Goal: Use online tool/utility: Utilize a website feature to perform a specific function

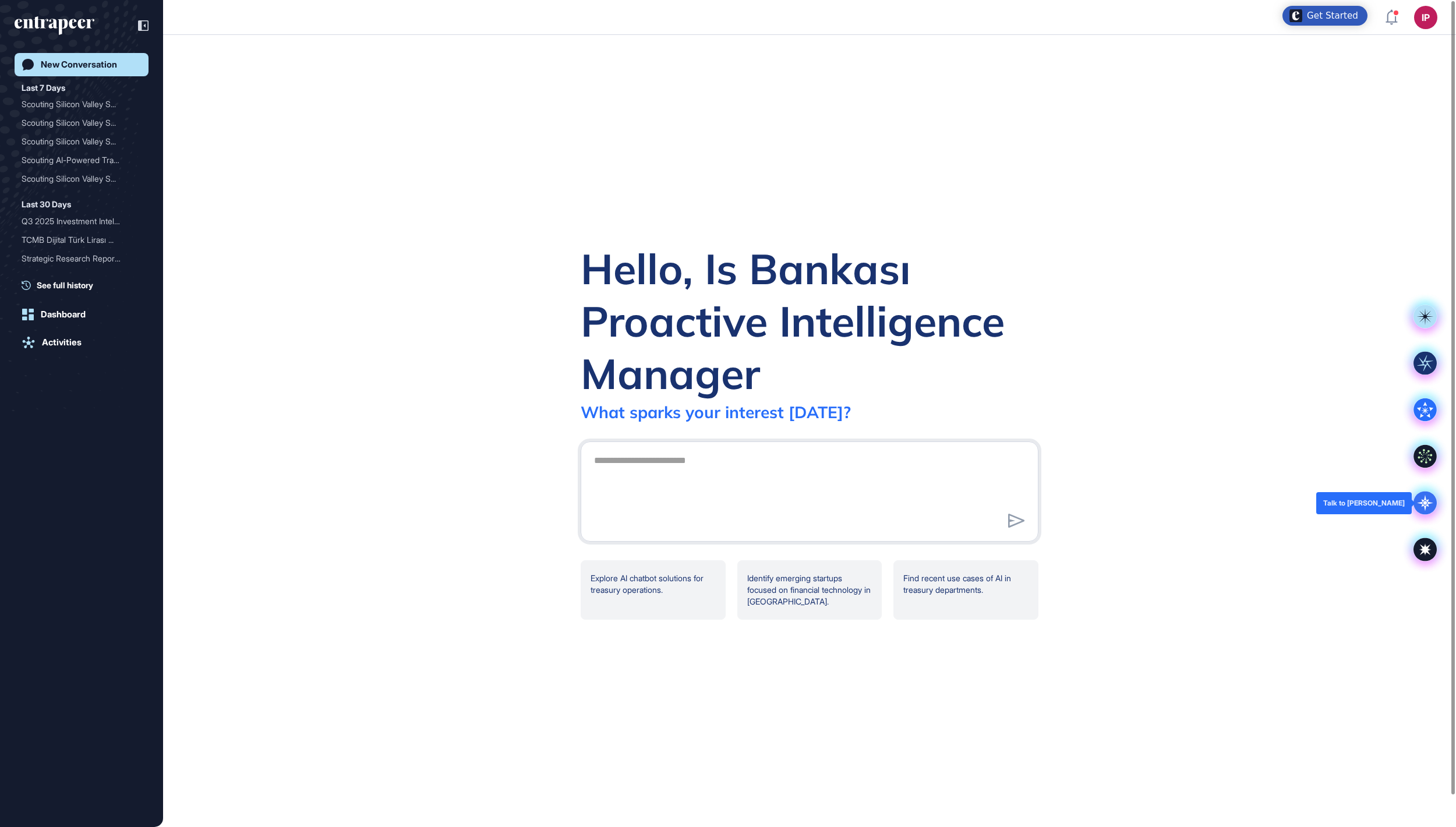
click at [1431, 514] on div at bounding box center [1425, 503] width 47 height 47
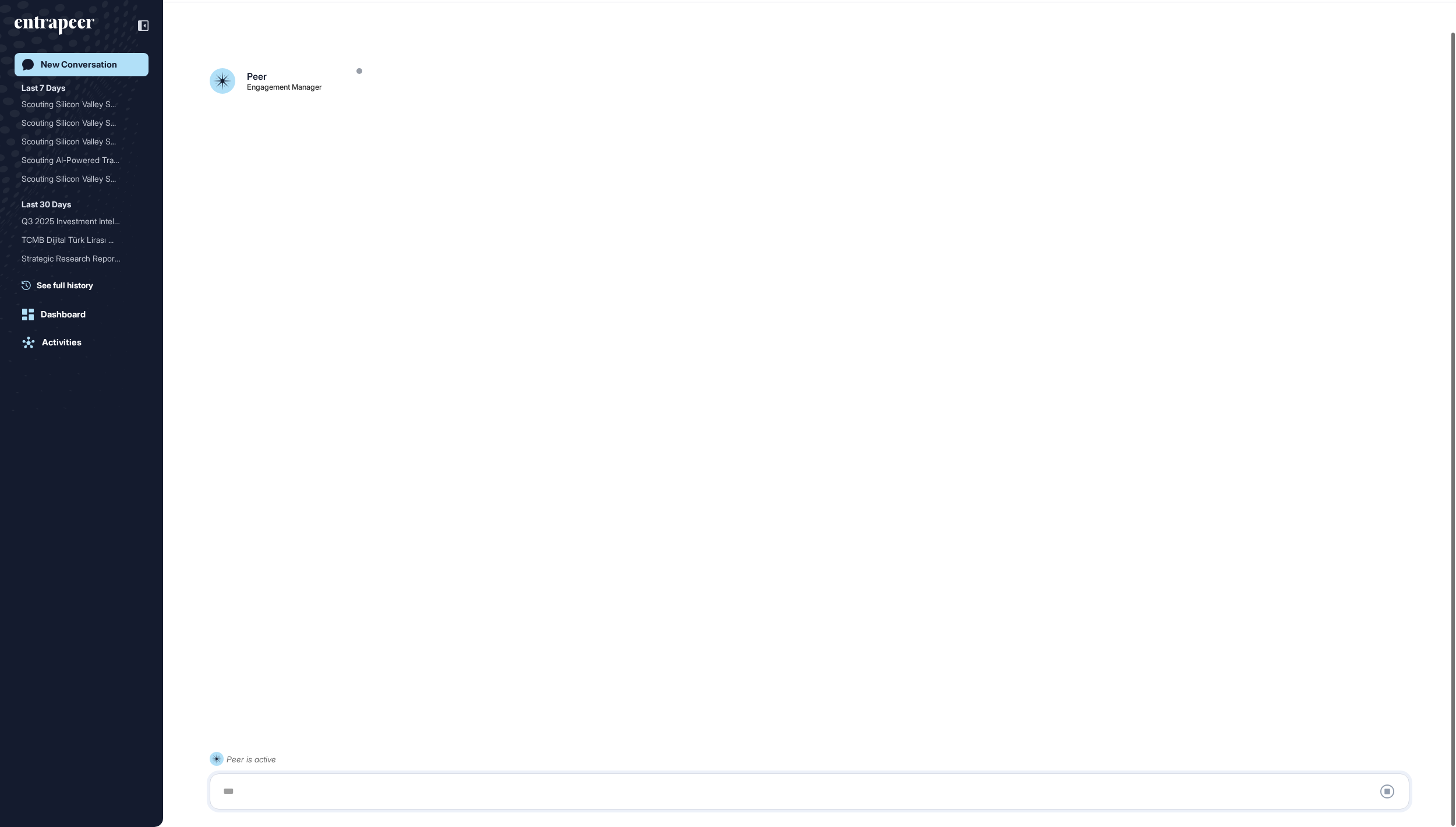
scroll to position [33, 0]
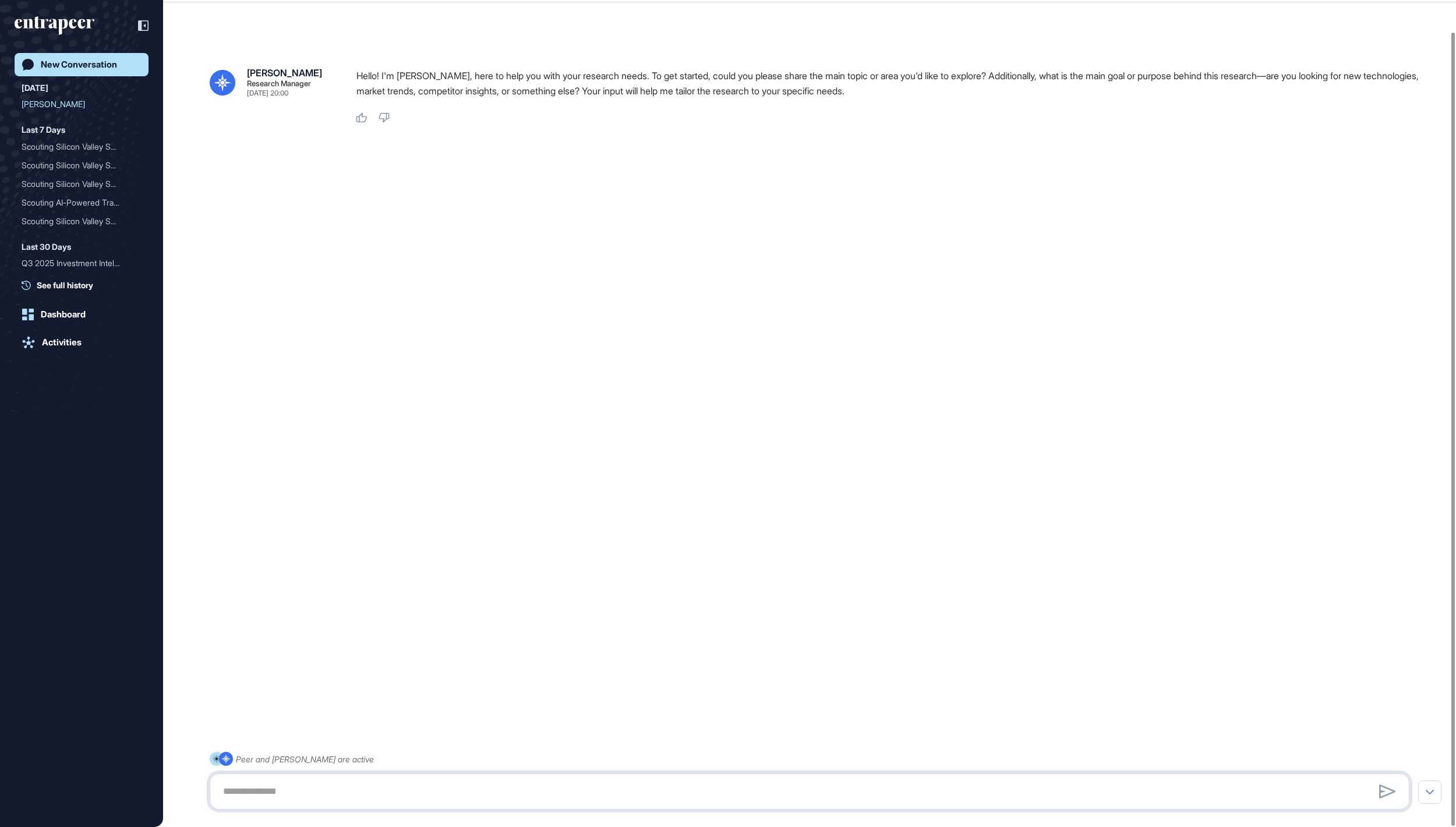
click at [368, 796] on textarea at bounding box center [809, 790] width 1187 height 23
paste textarea "**********"
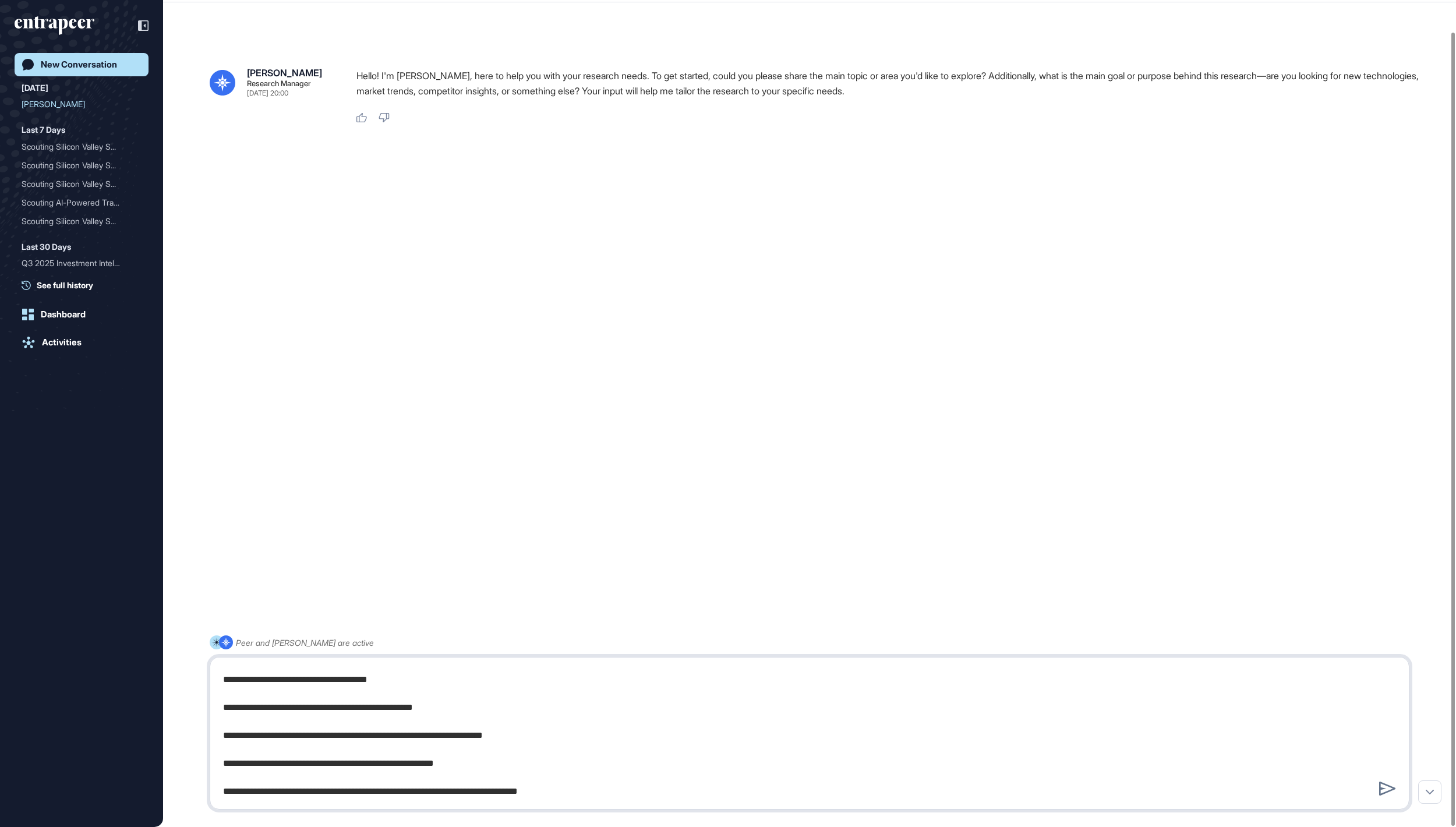
type textarea "**********"
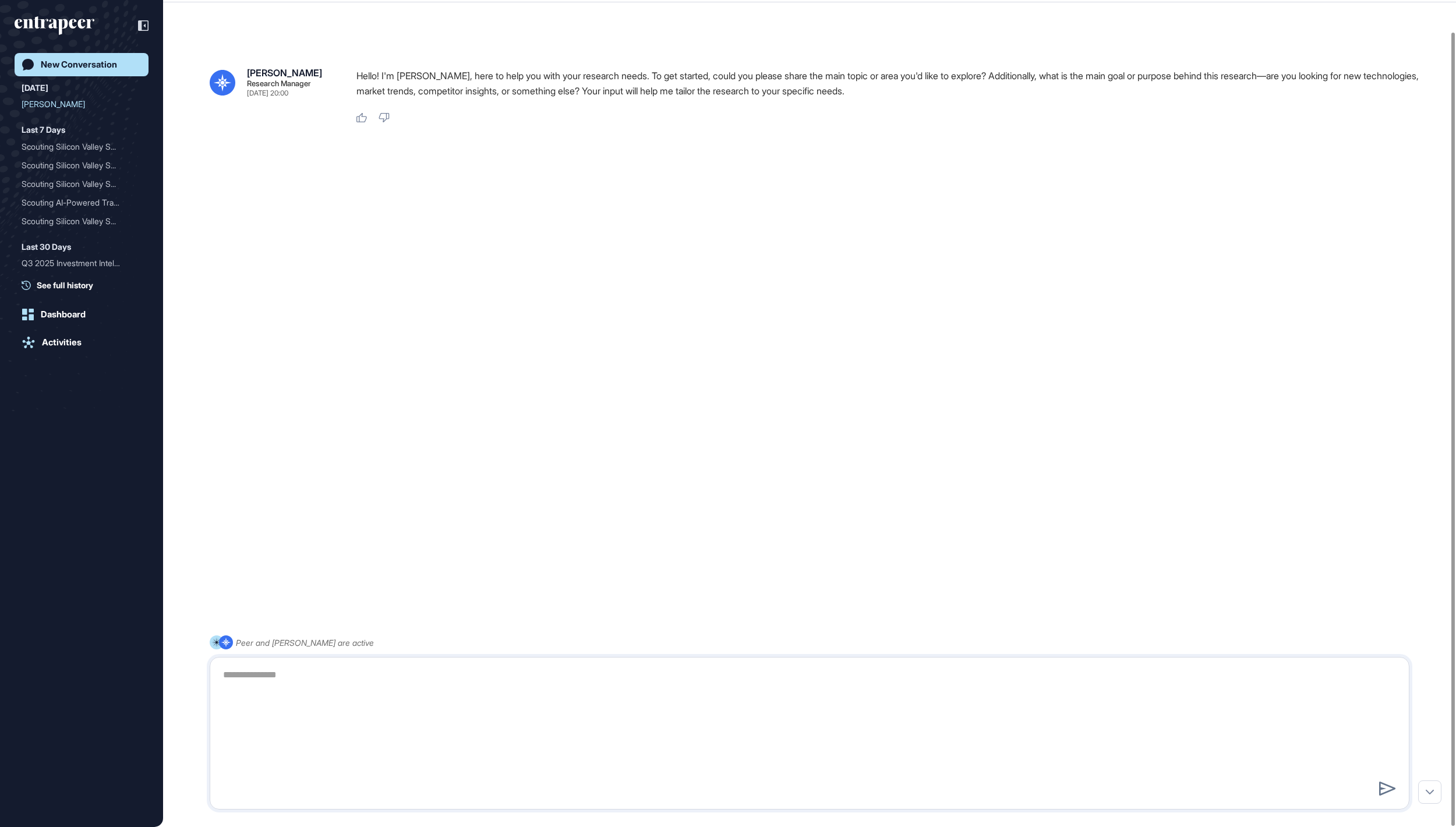
scroll to position [0, 0]
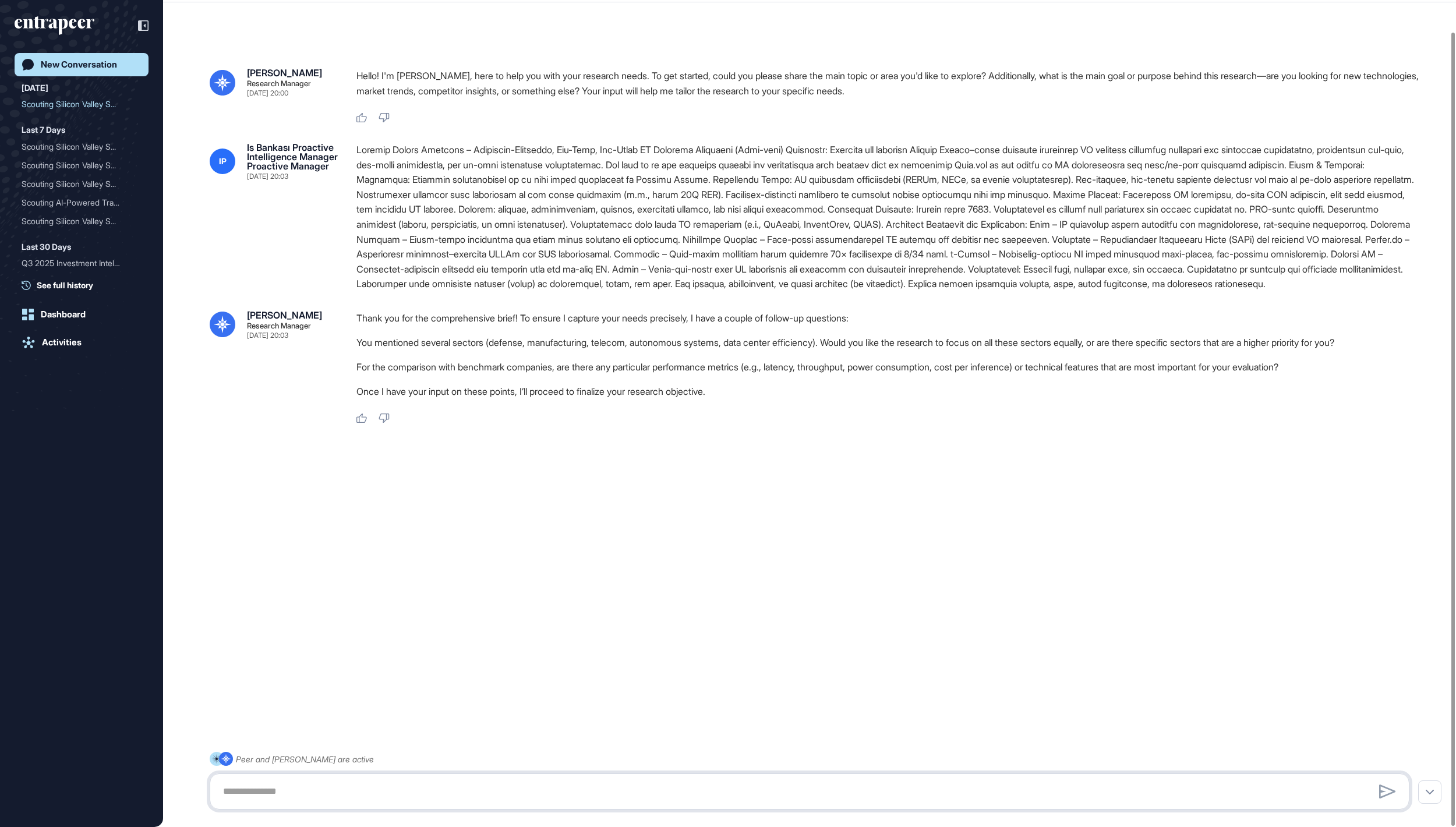
click at [452, 798] on textarea at bounding box center [808, 790] width 1186 height 23
type textarea "**********"
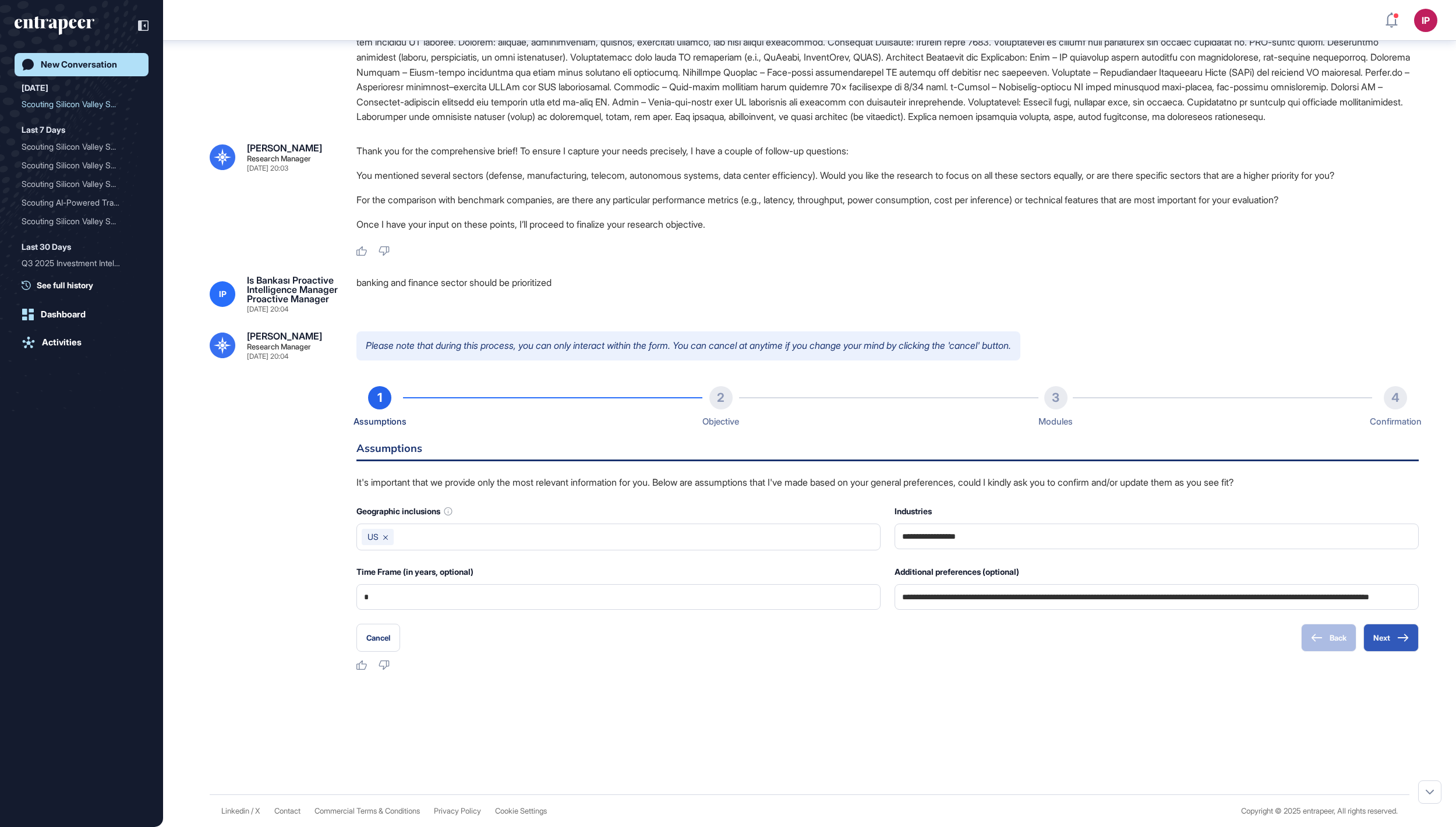
scroll to position [294, 0]
click at [1404, 641] on icon at bounding box center [1402, 637] width 11 height 8
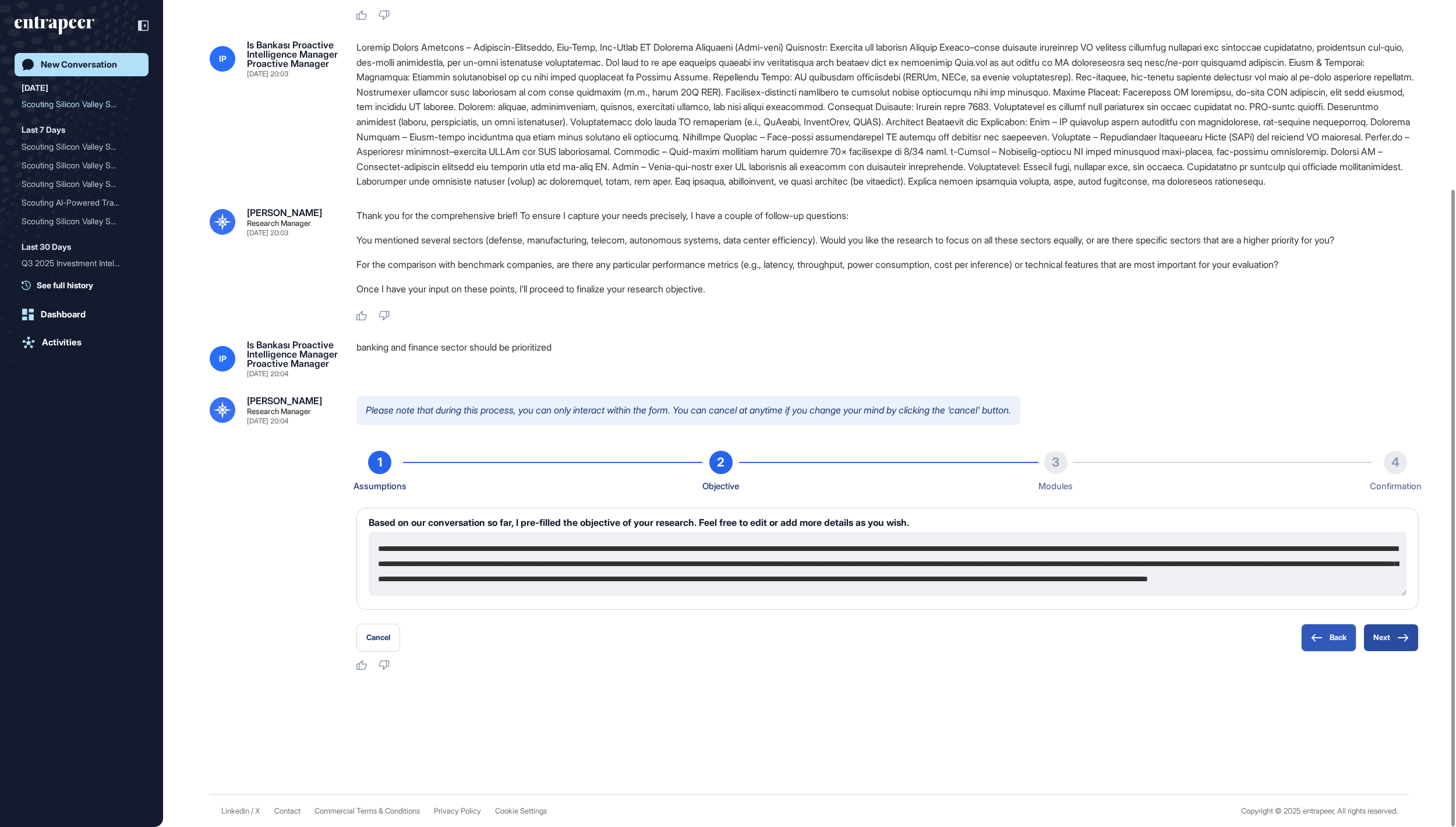
scroll to position [244, 0]
click at [1389, 645] on button "Next" at bounding box center [1390, 637] width 55 height 28
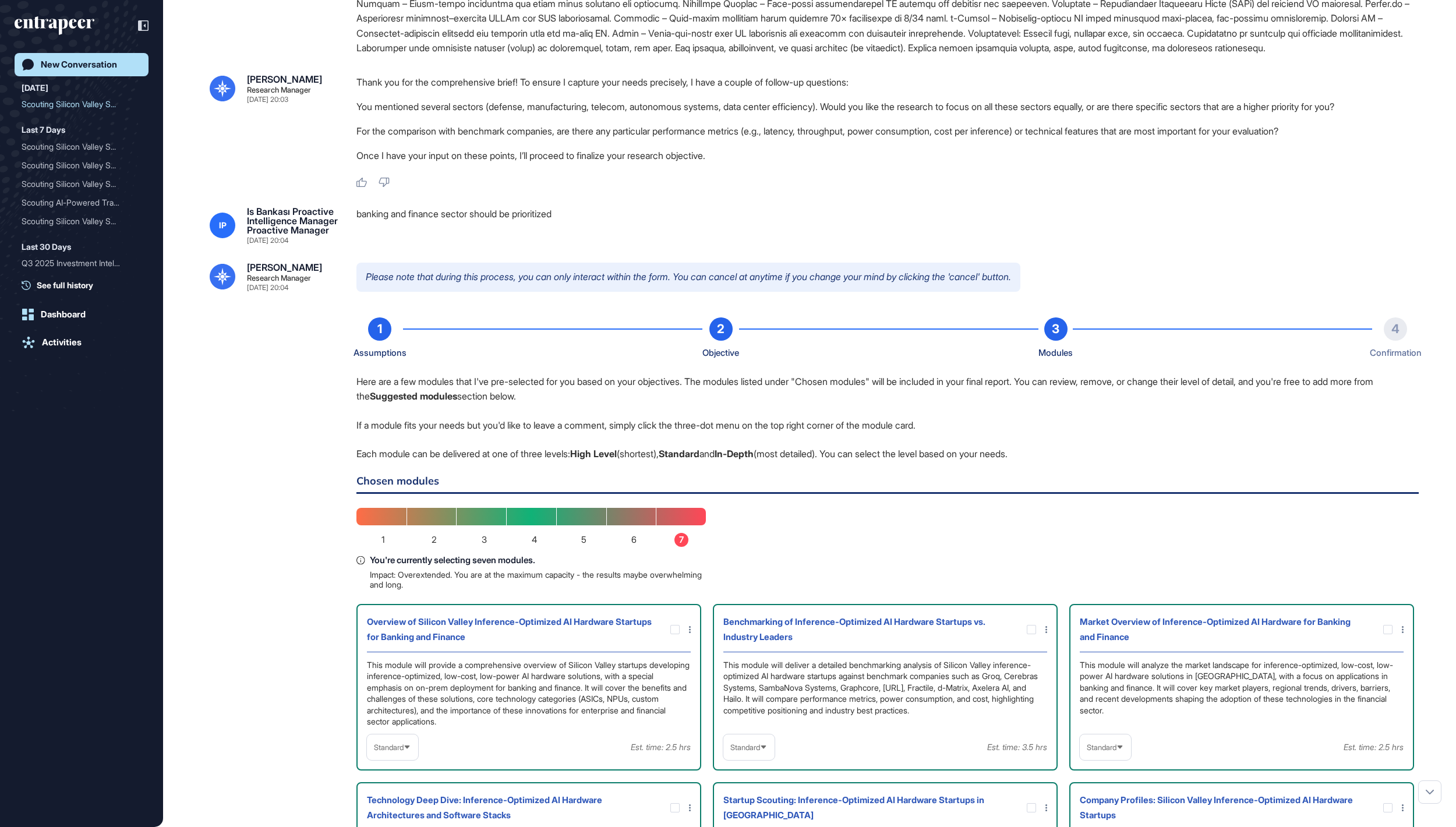
scroll to position [853, 0]
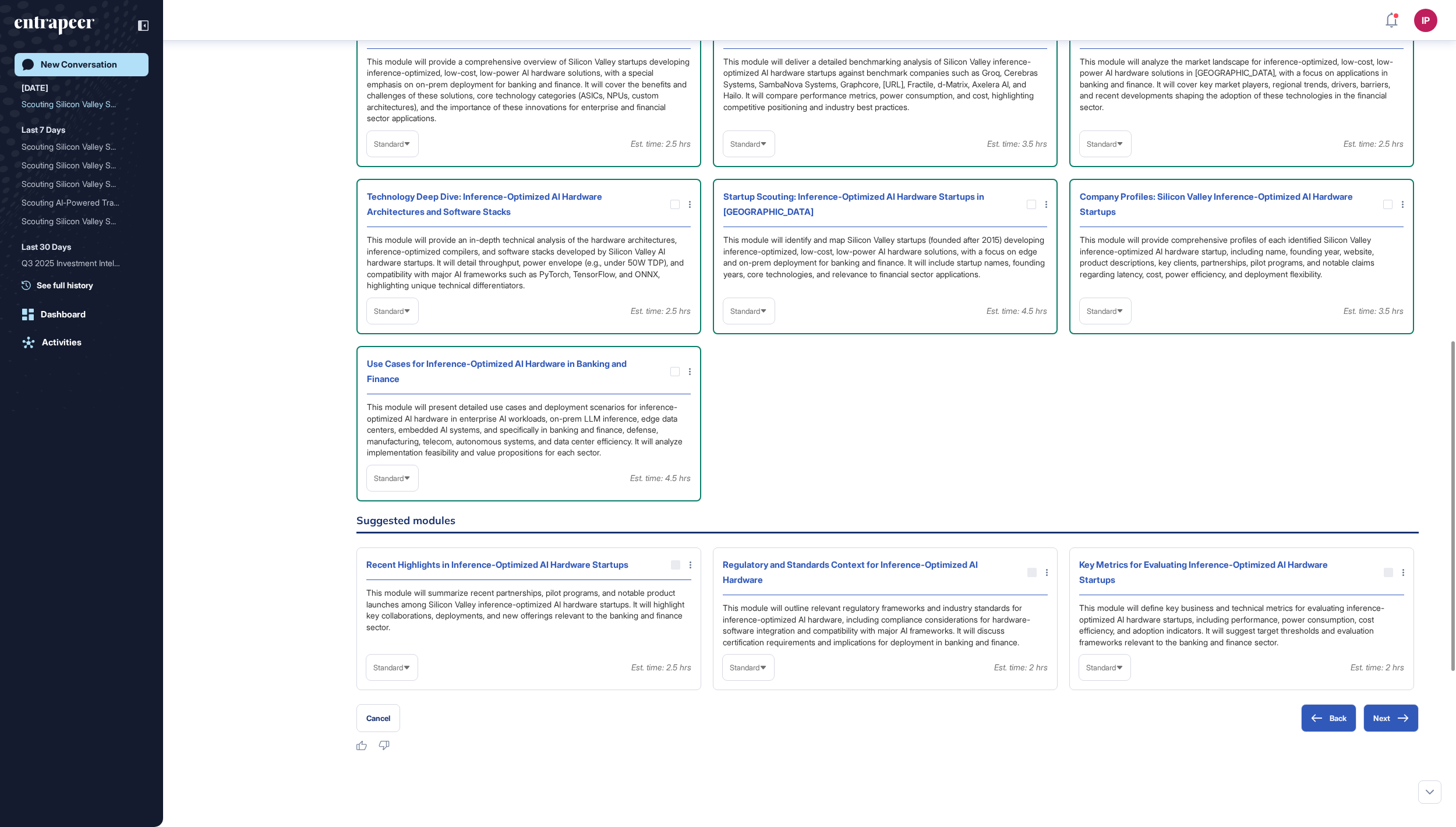
click at [404, 315] on span "Standard" at bounding box center [389, 311] width 30 height 8
click at [412, 397] on li "In-depth" at bounding box center [391, 385] width 44 height 23
click at [756, 323] on div "Standard" at bounding box center [748, 311] width 52 height 23
click at [759, 397] on li "In-depth" at bounding box center [748, 385] width 44 height 23
click at [404, 482] on span "Standard" at bounding box center [389, 478] width 30 height 8
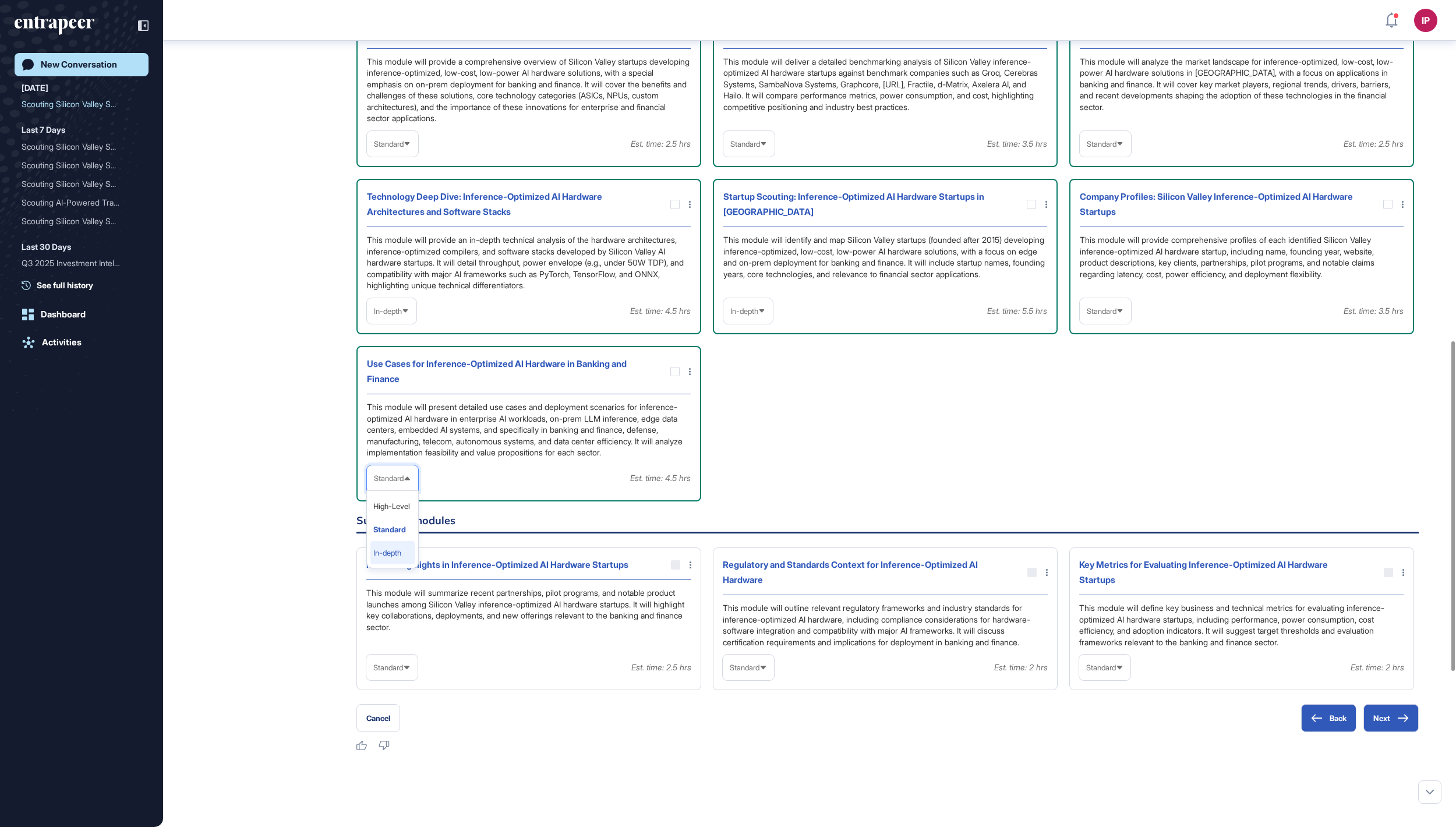
click at [404, 564] on li "In-depth" at bounding box center [391, 552] width 44 height 23
click at [0, 0] on icon at bounding box center [0, 0] width 0 height 0
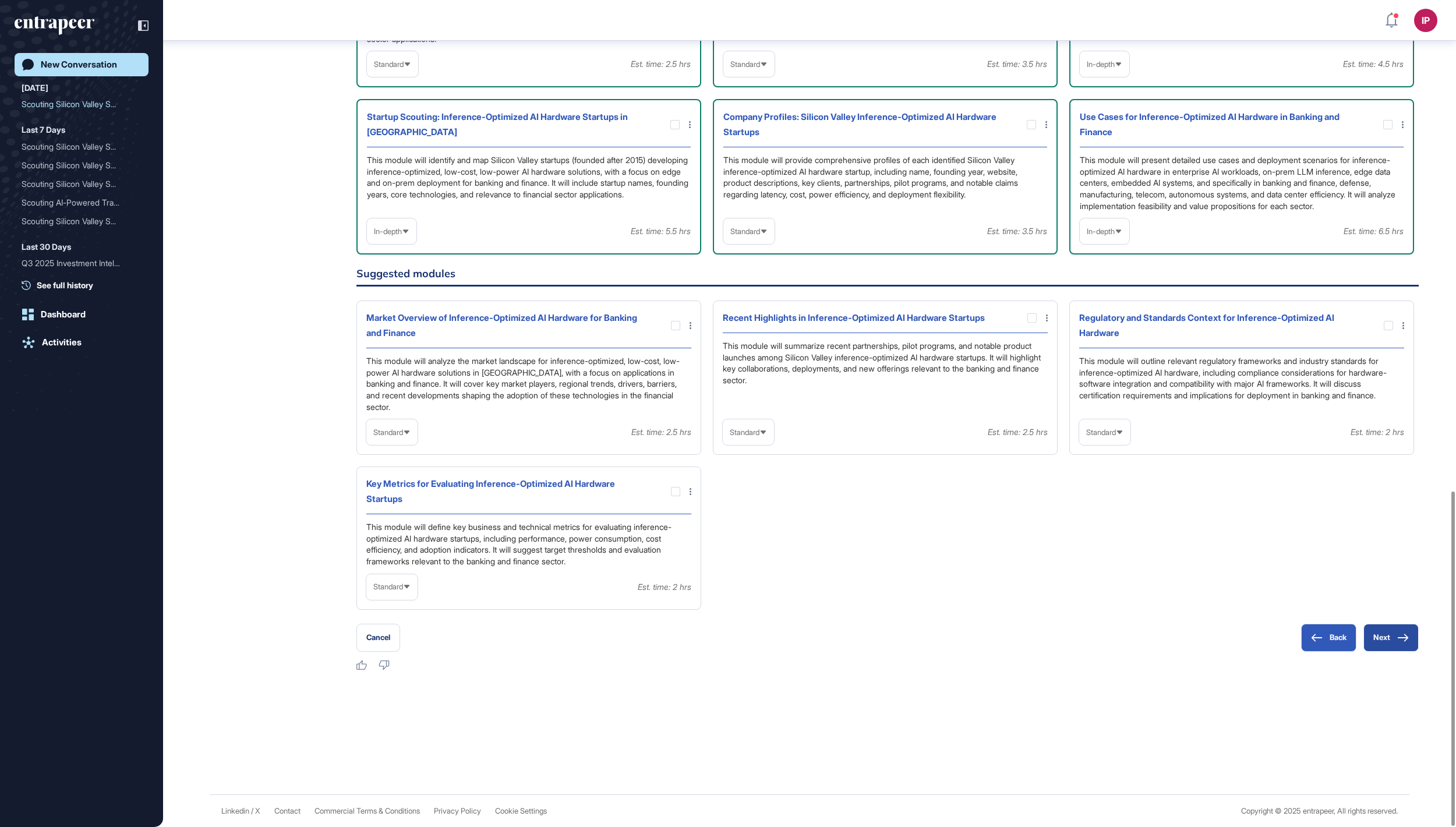
click at [1376, 636] on button "Next" at bounding box center [1390, 637] width 55 height 28
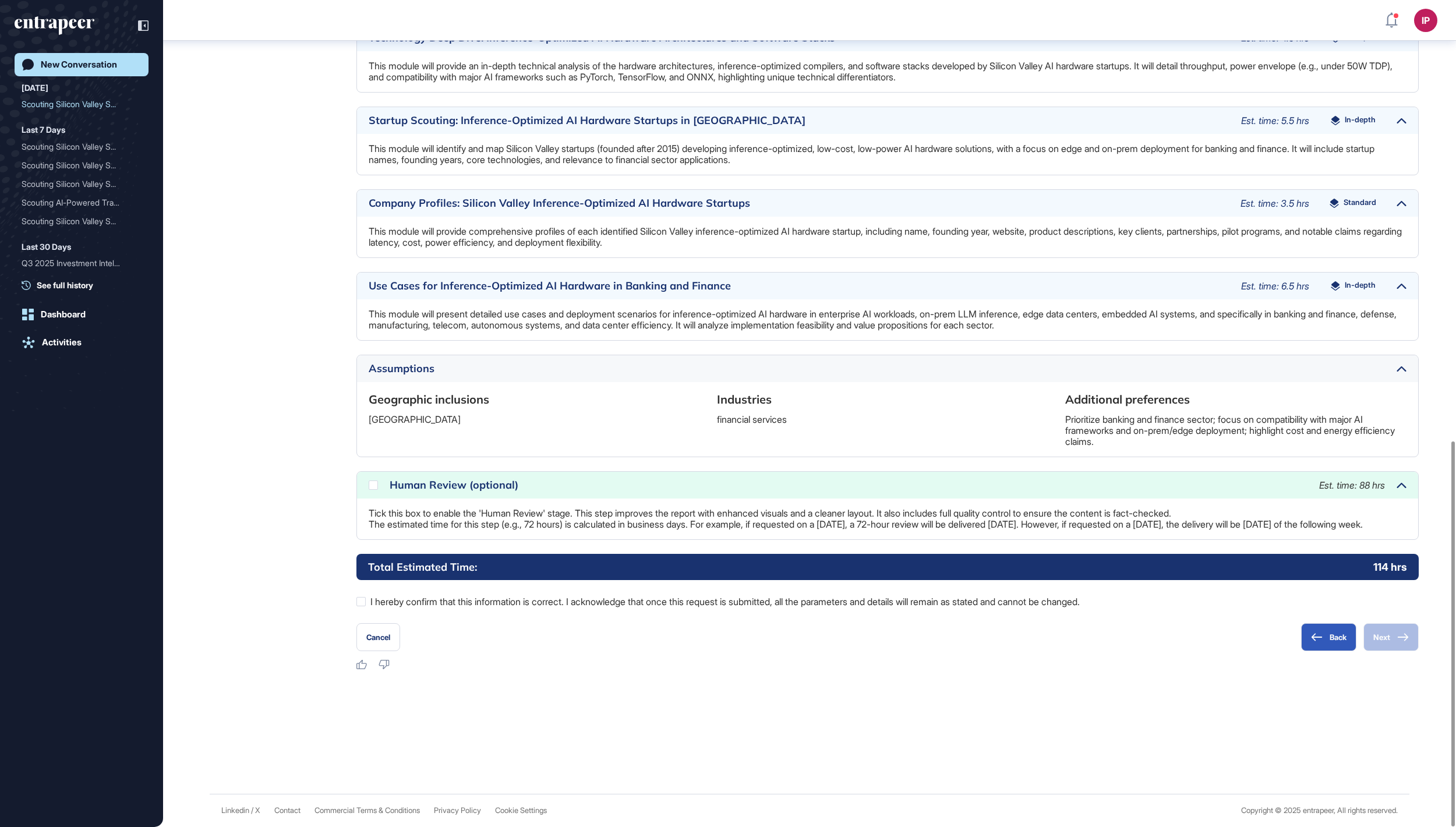
scroll to position [944, 0]
click at [362, 604] on div at bounding box center [361, 602] width 9 height 9
click at [0, 0] on icon at bounding box center [0, 0] width 0 height 0
click at [1386, 649] on button "Next" at bounding box center [1390, 637] width 55 height 28
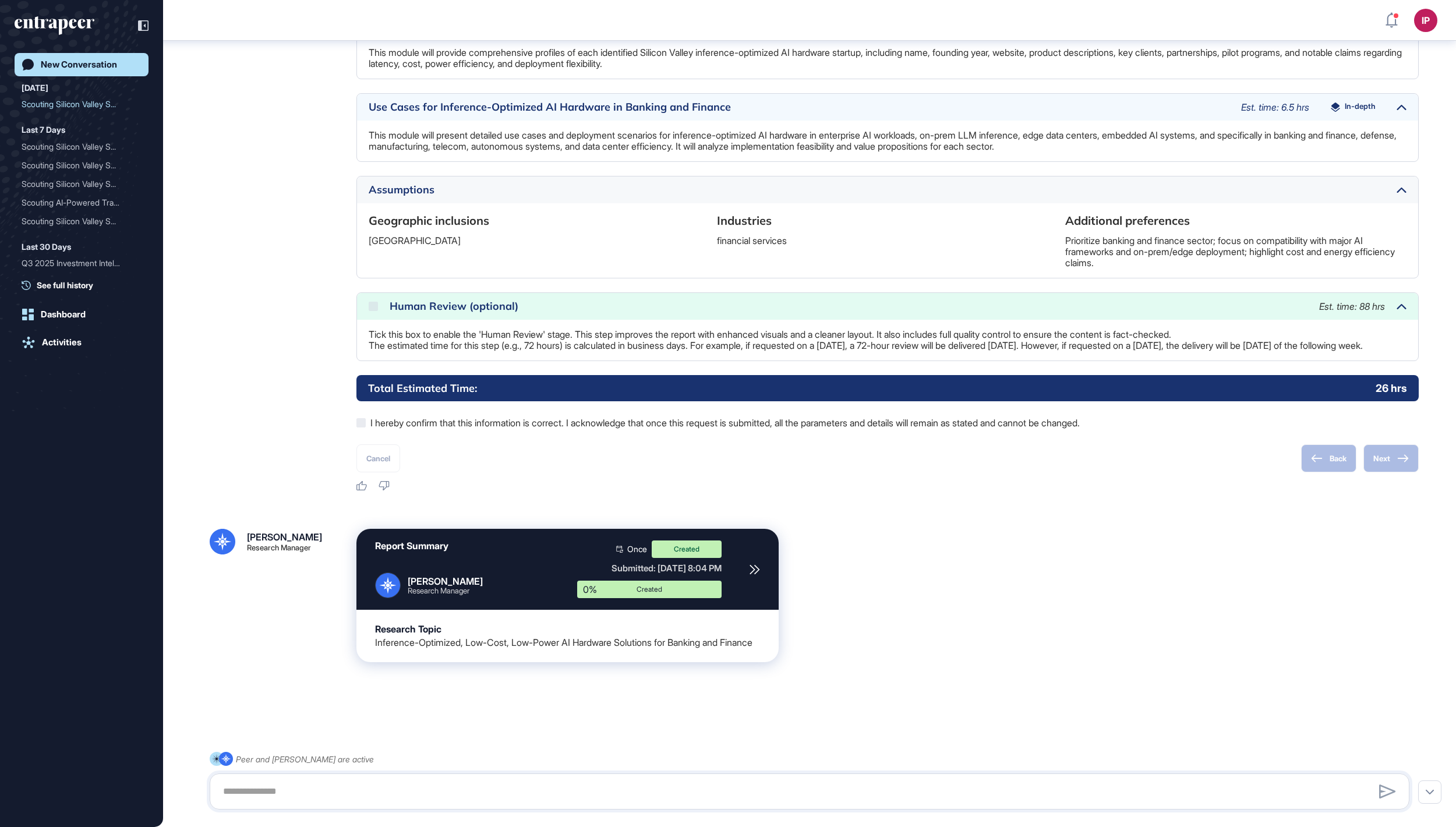
scroll to position [1076, 0]
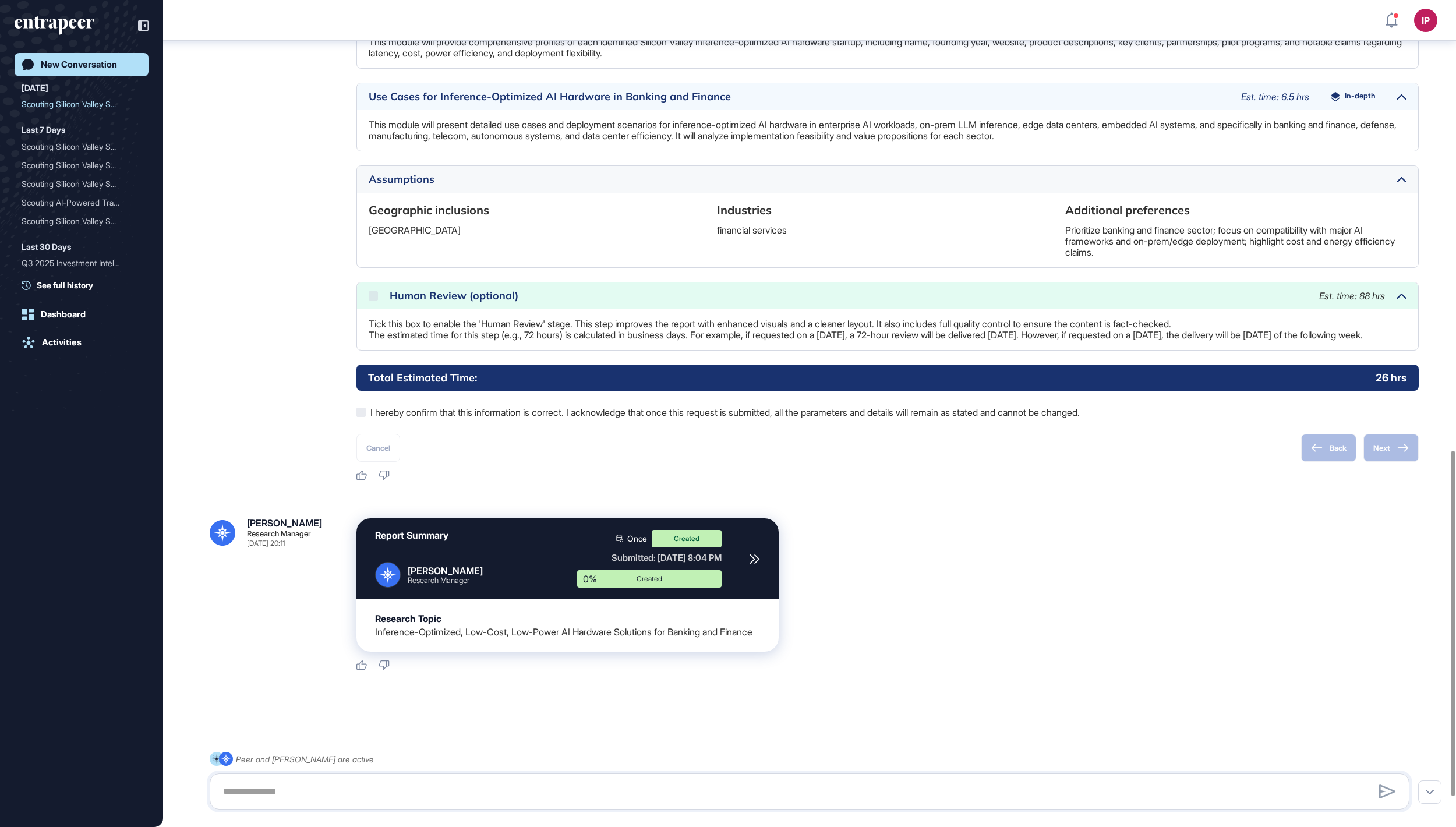
click at [94, 65] on div "New Conversation" at bounding box center [78, 64] width 76 height 10
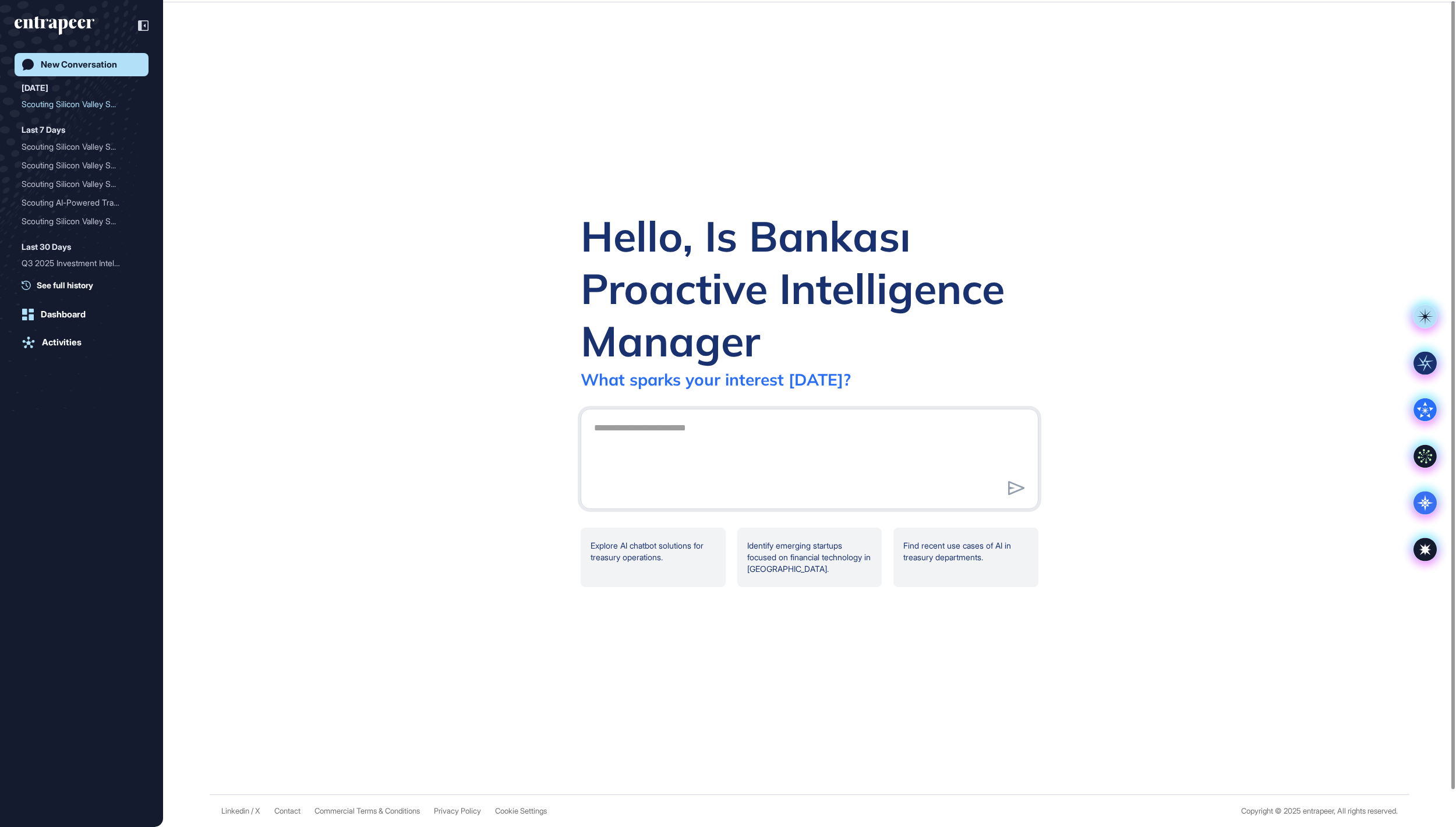
scroll to position [0, 0]
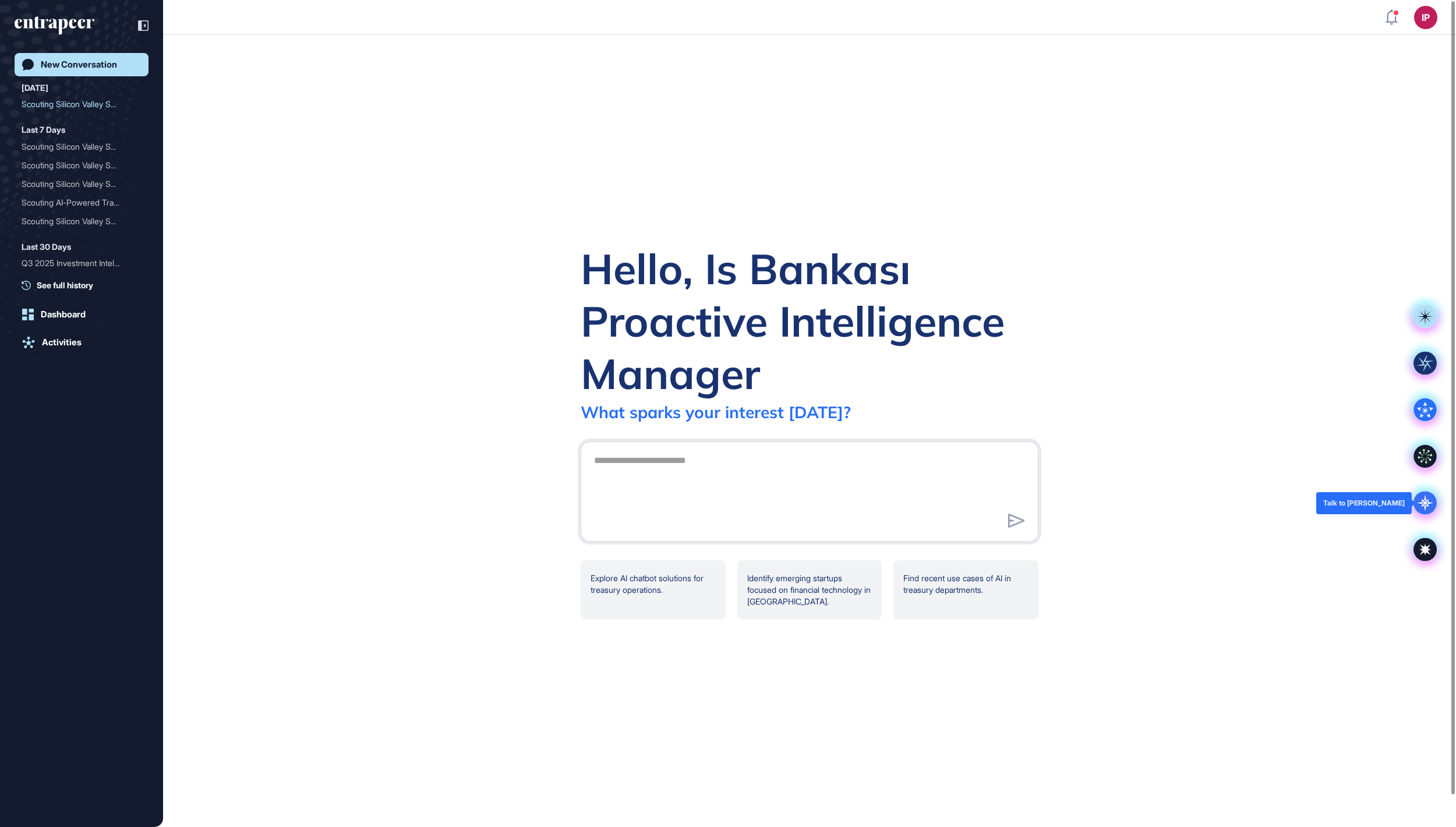
click at [1425, 499] on icon at bounding box center [1424, 502] width 16 height 16
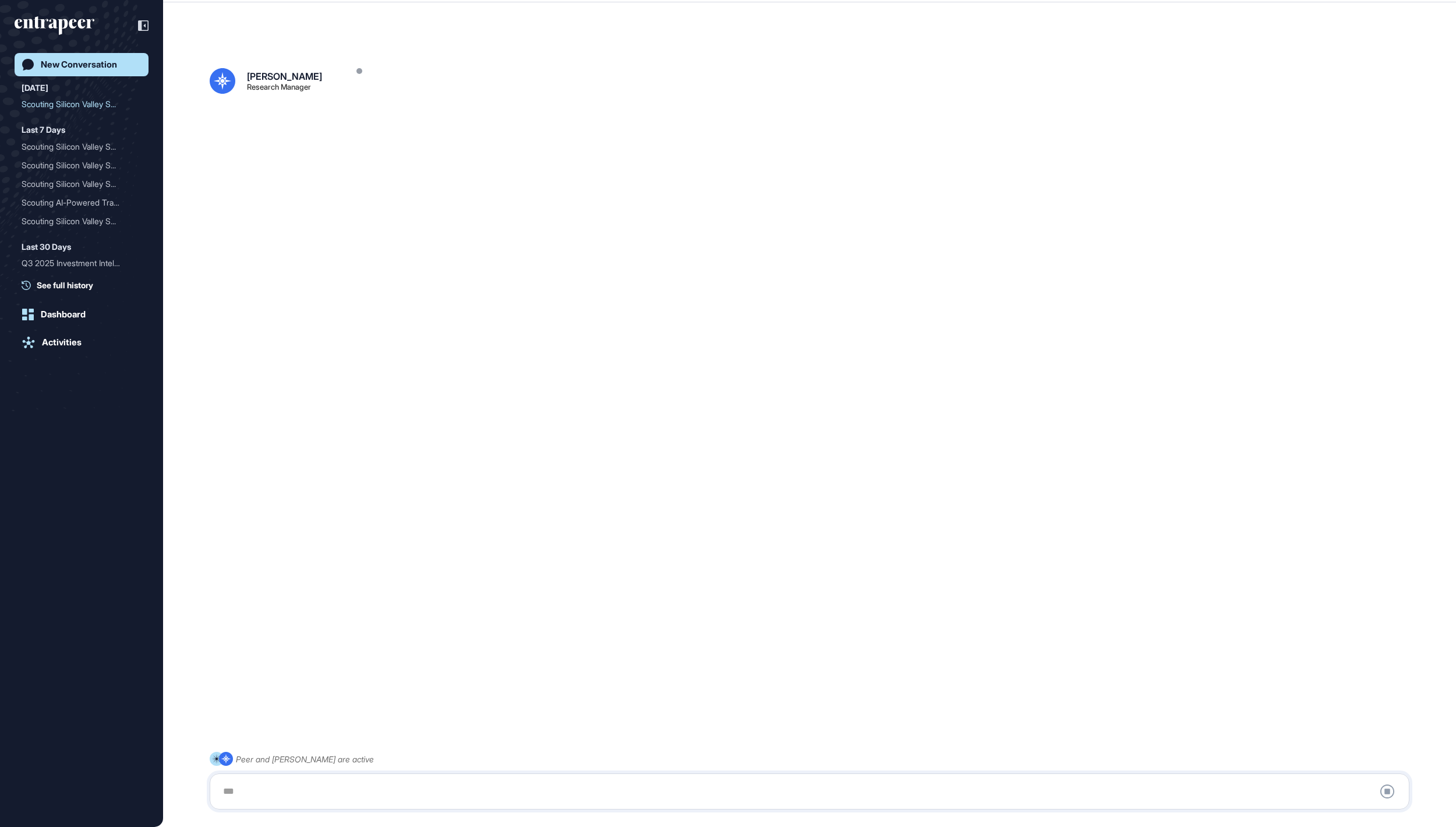
scroll to position [33, 0]
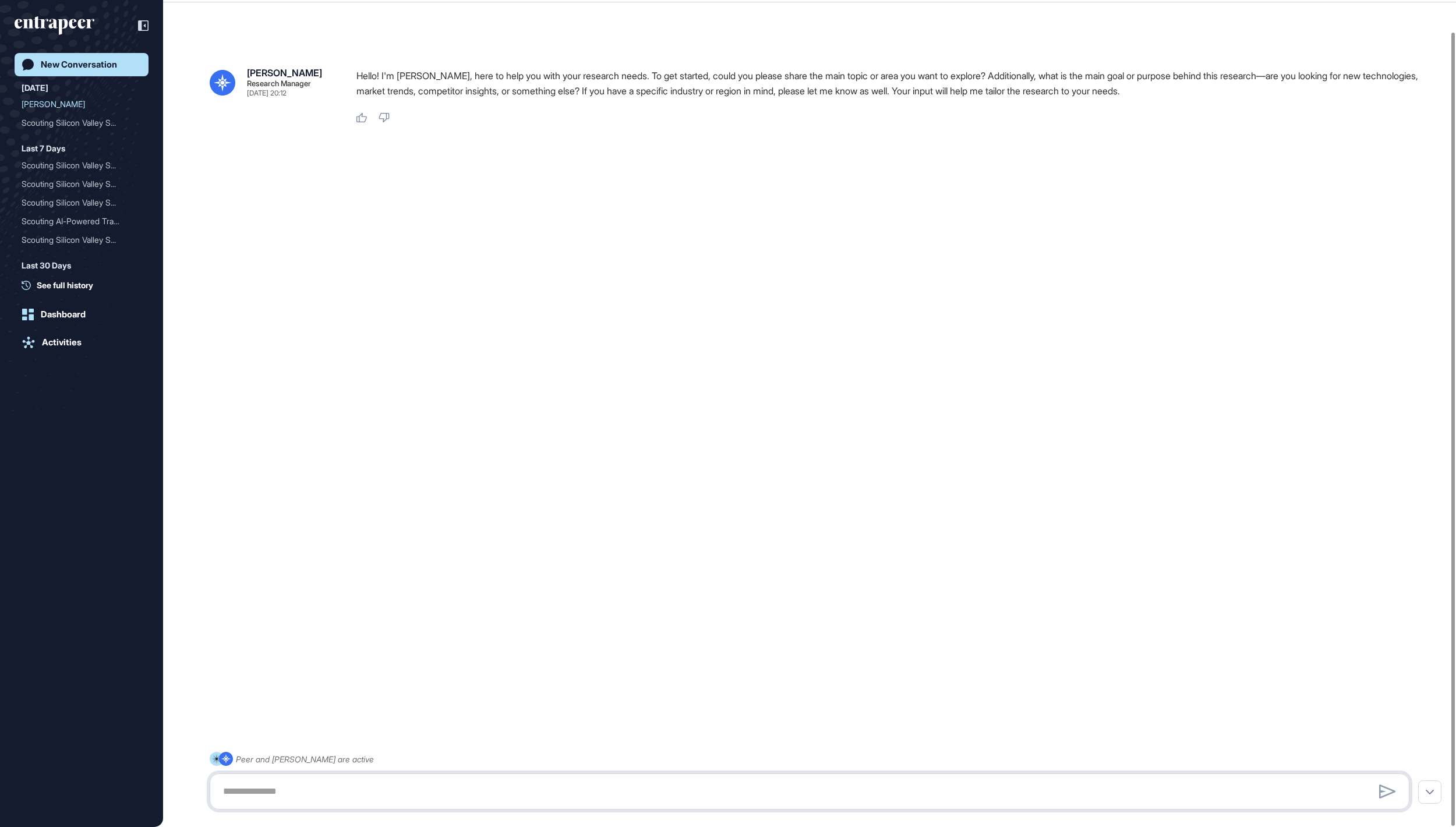
click at [277, 789] on textarea at bounding box center [809, 790] width 1187 height 23
paste textarea "**********"
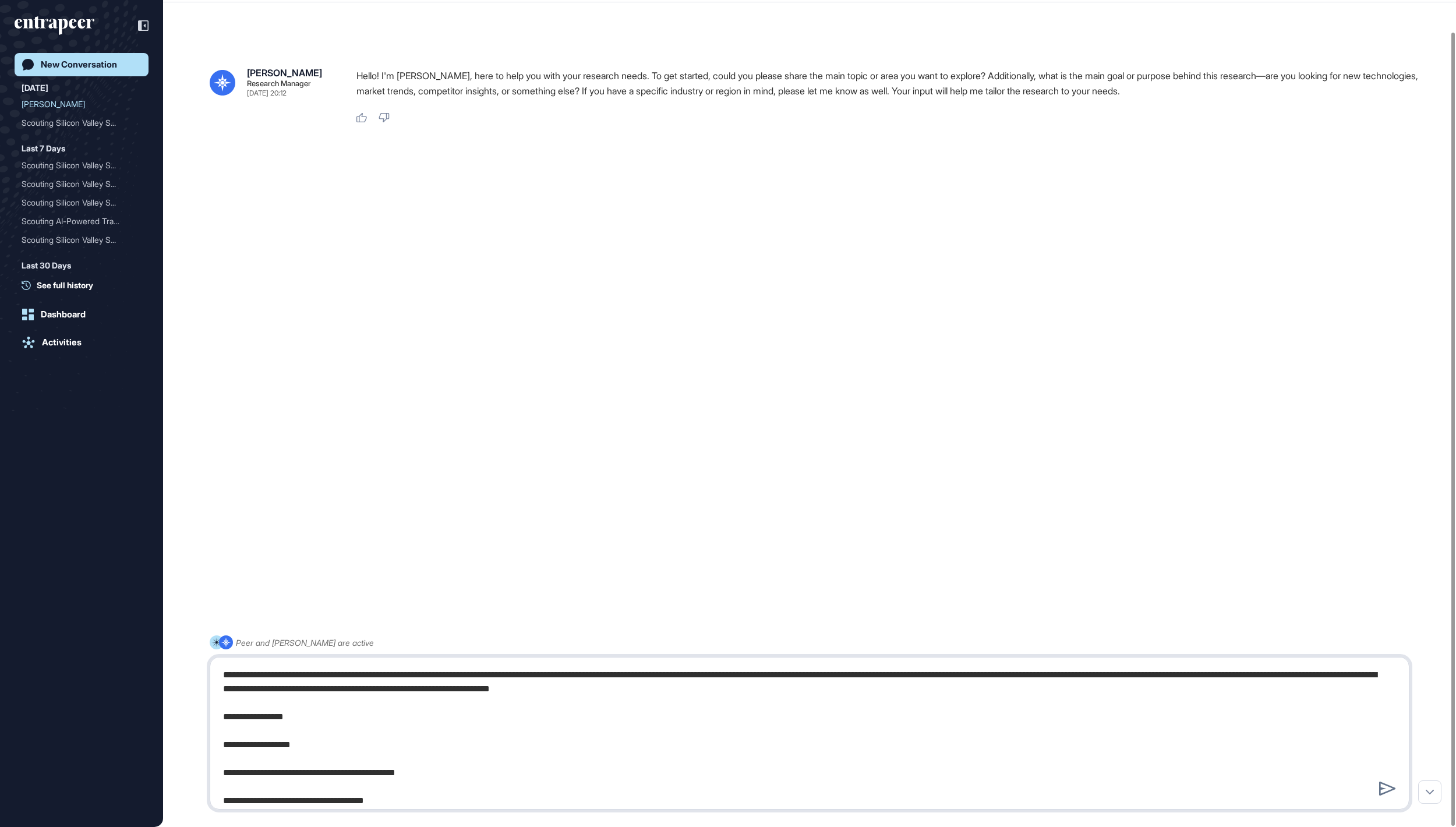
scroll to position [959, 0]
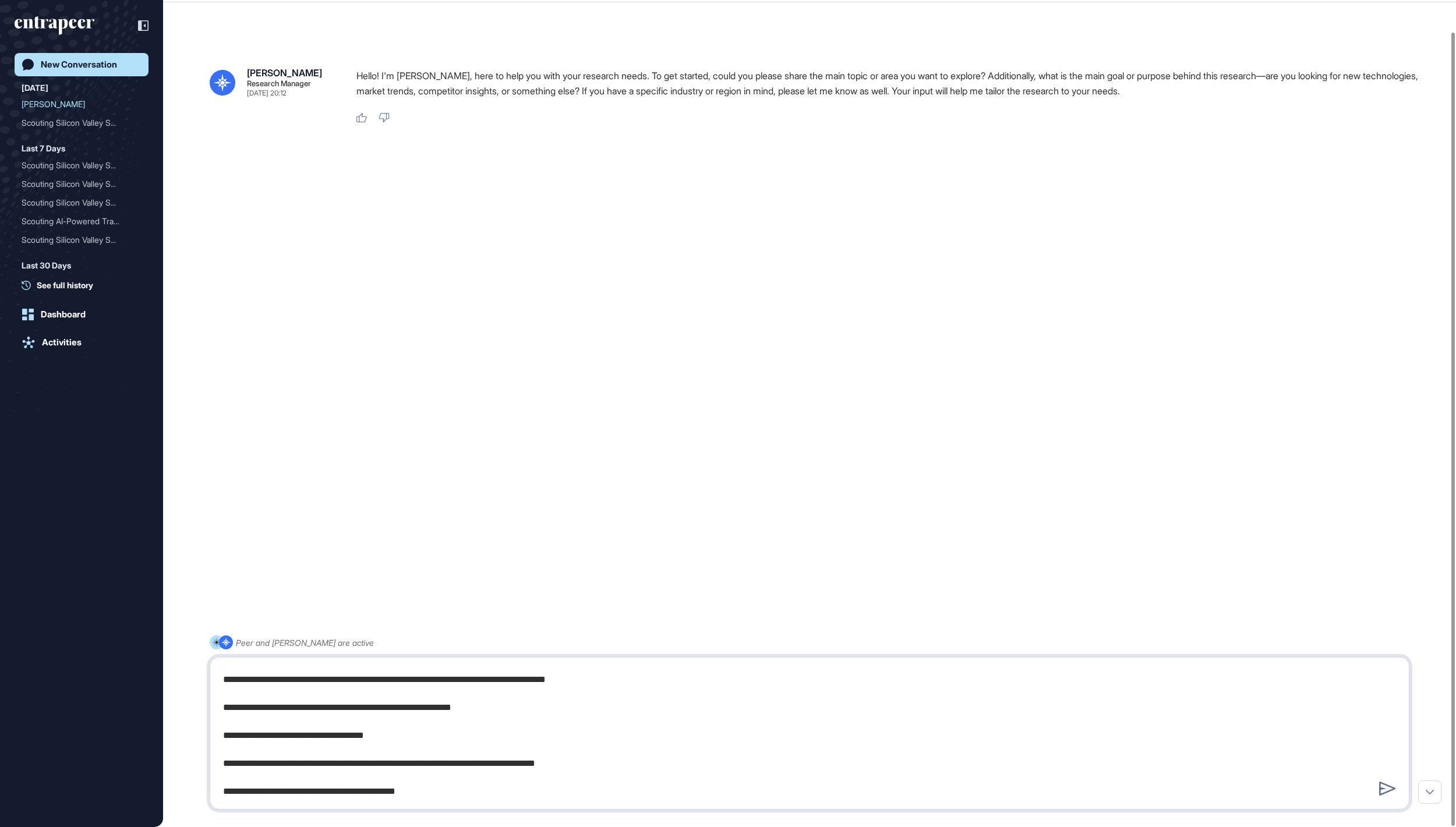
type textarea "**********"
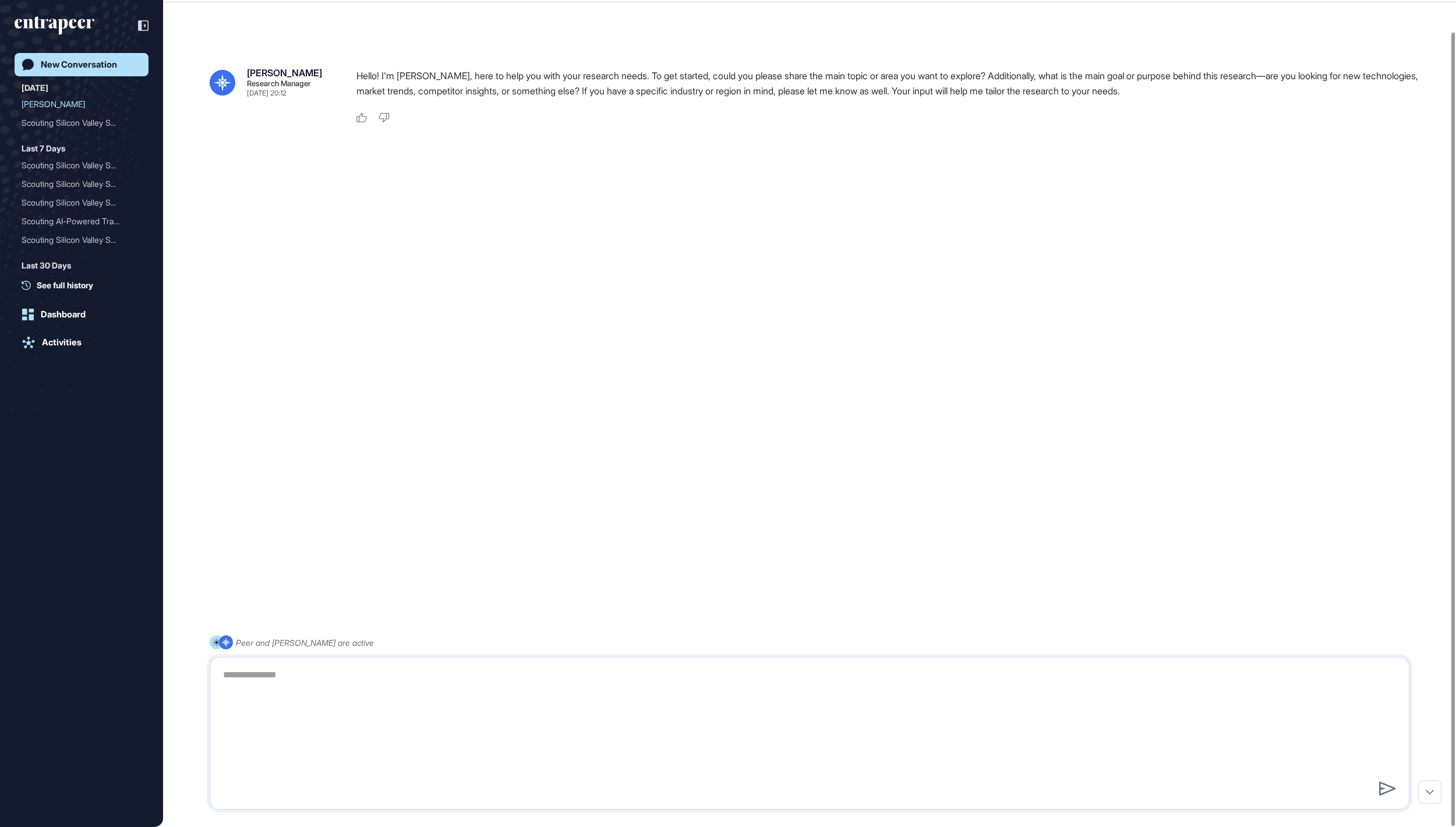
scroll to position [0, 0]
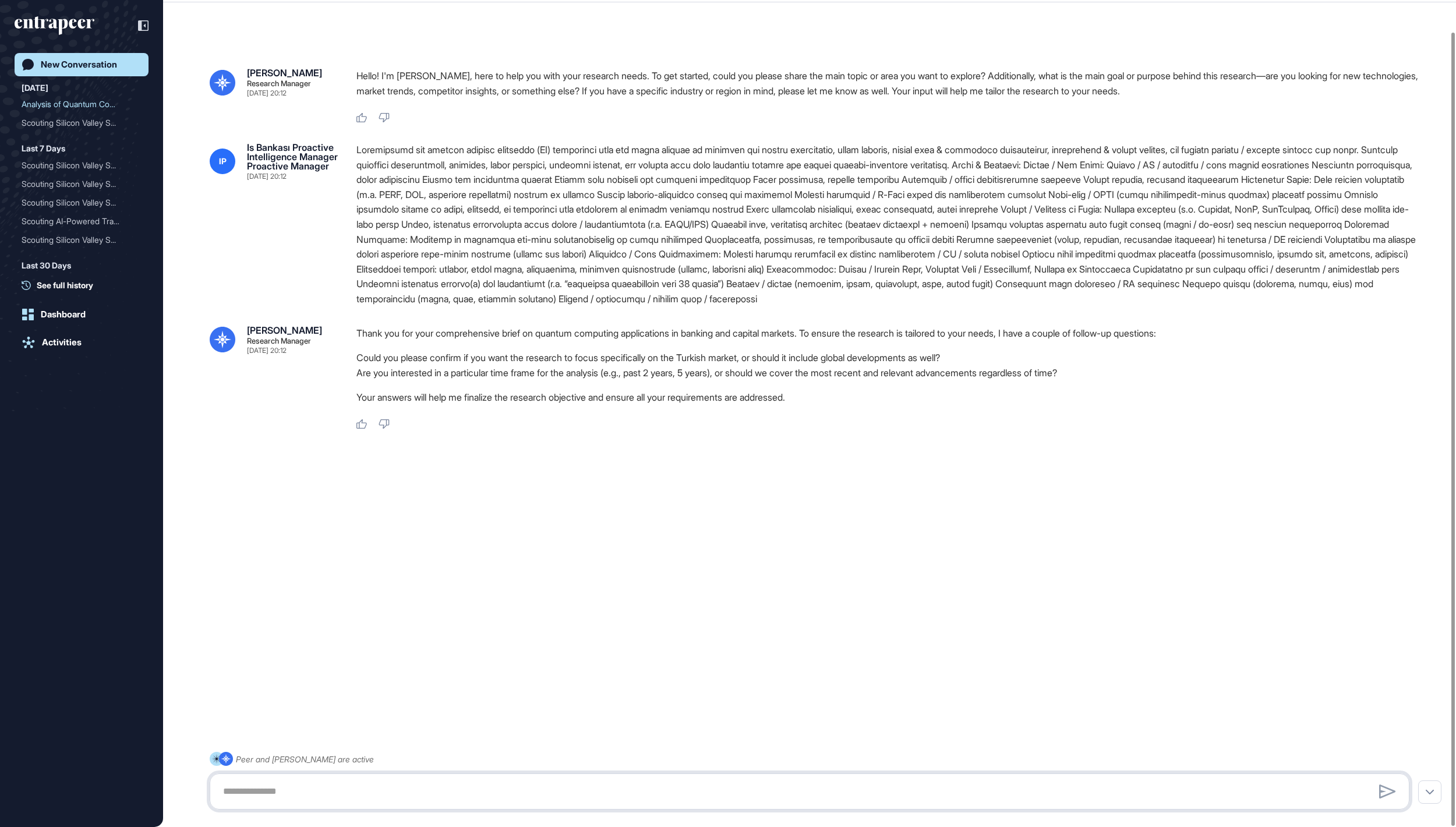
click at [537, 788] on textarea at bounding box center [808, 790] width 1186 height 23
type textarea "******"
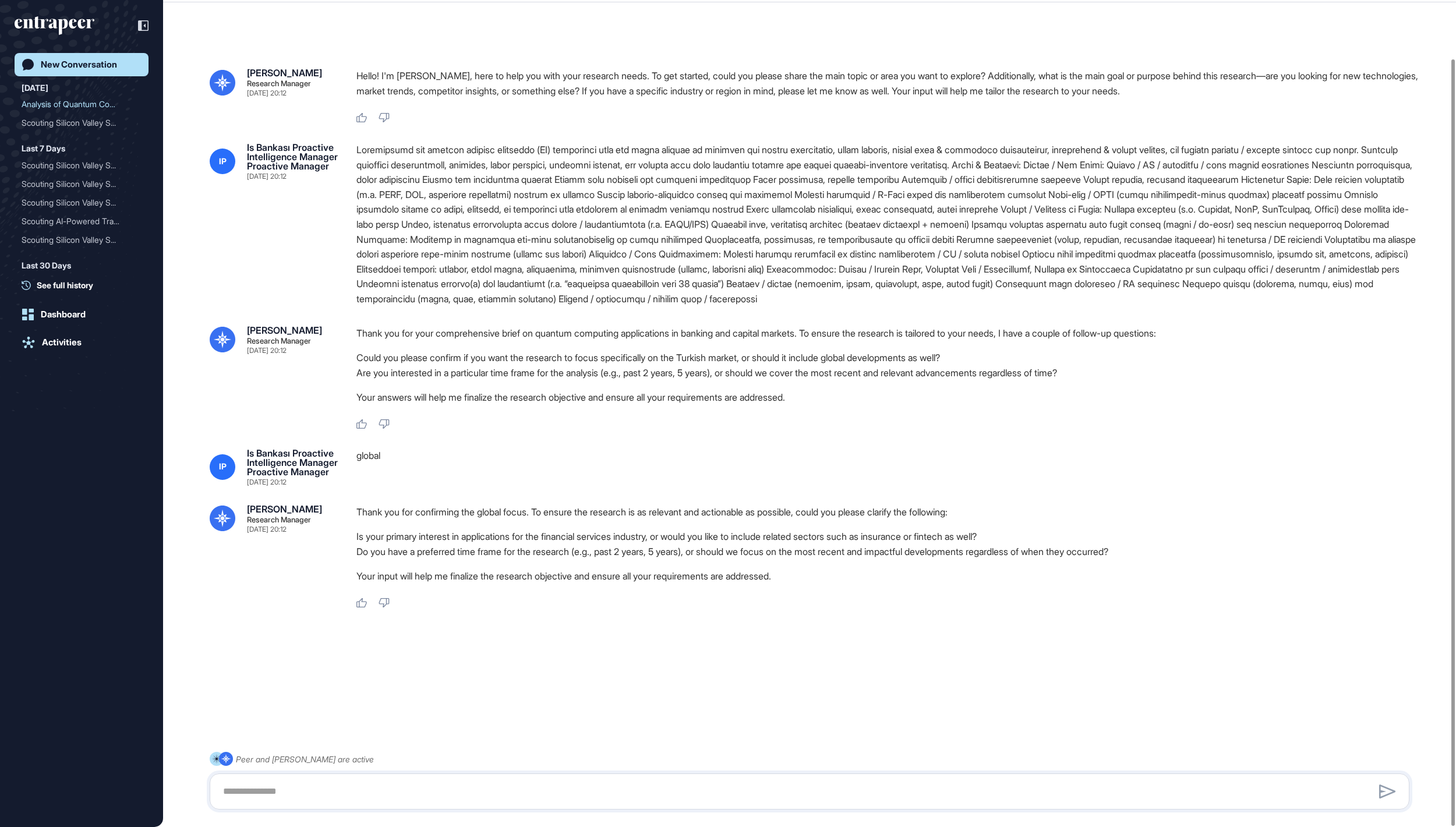
scroll to position [63, 0]
drag, startPoint x: 818, startPoint y: 600, endPoint x: 1112, endPoint y: 600, distance: 294.0
click at [1112, 544] on li "Is your primary interest in applications for the financial services industry, o…" at bounding box center [887, 536] width 1062 height 15
copy li "include related sectors such as insurance or fintech as well"
click at [749, 789] on textarea at bounding box center [808, 790] width 1186 height 23
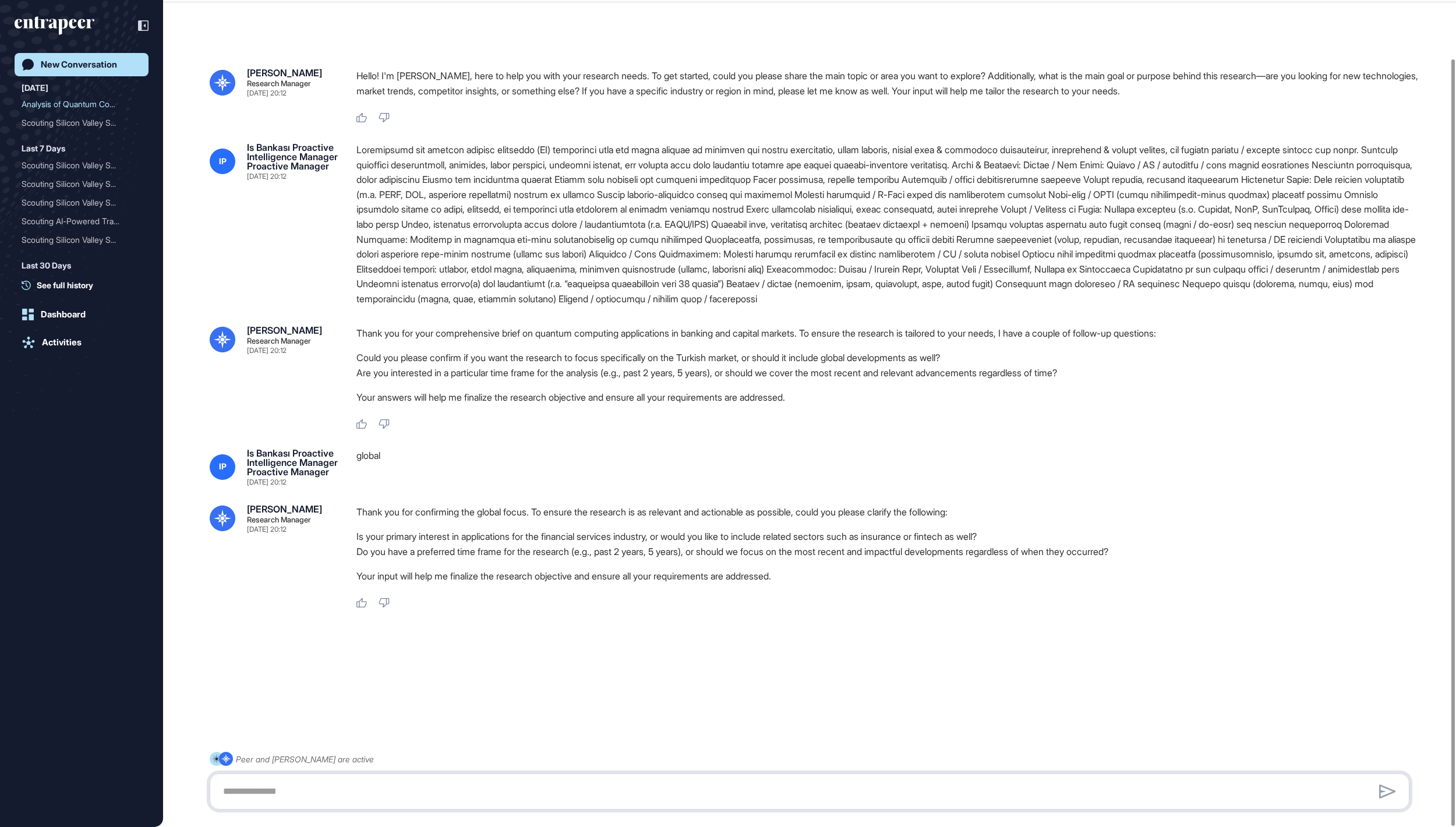
paste textarea "**********"
type textarea "**********"
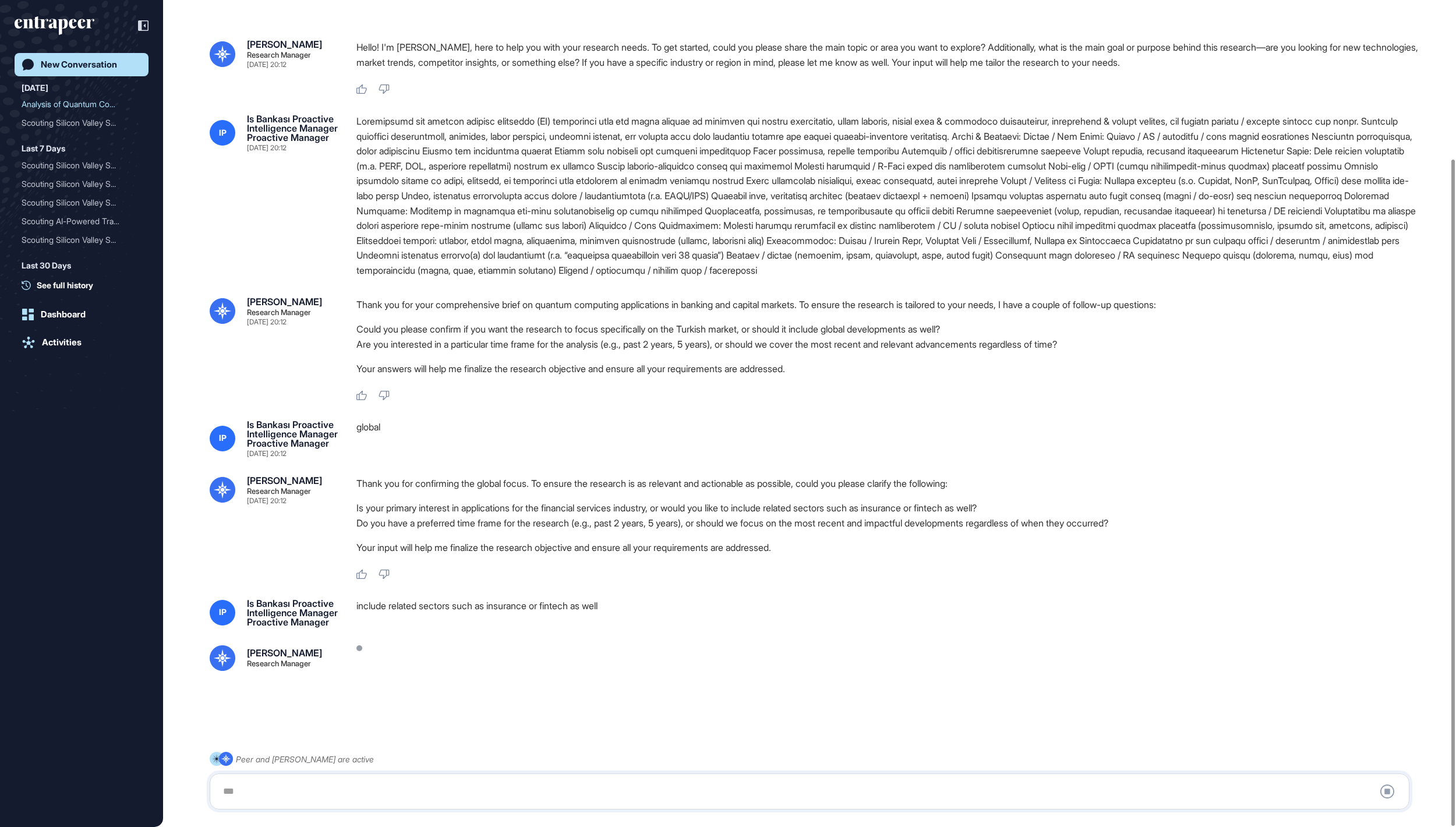
scroll to position [197, 0]
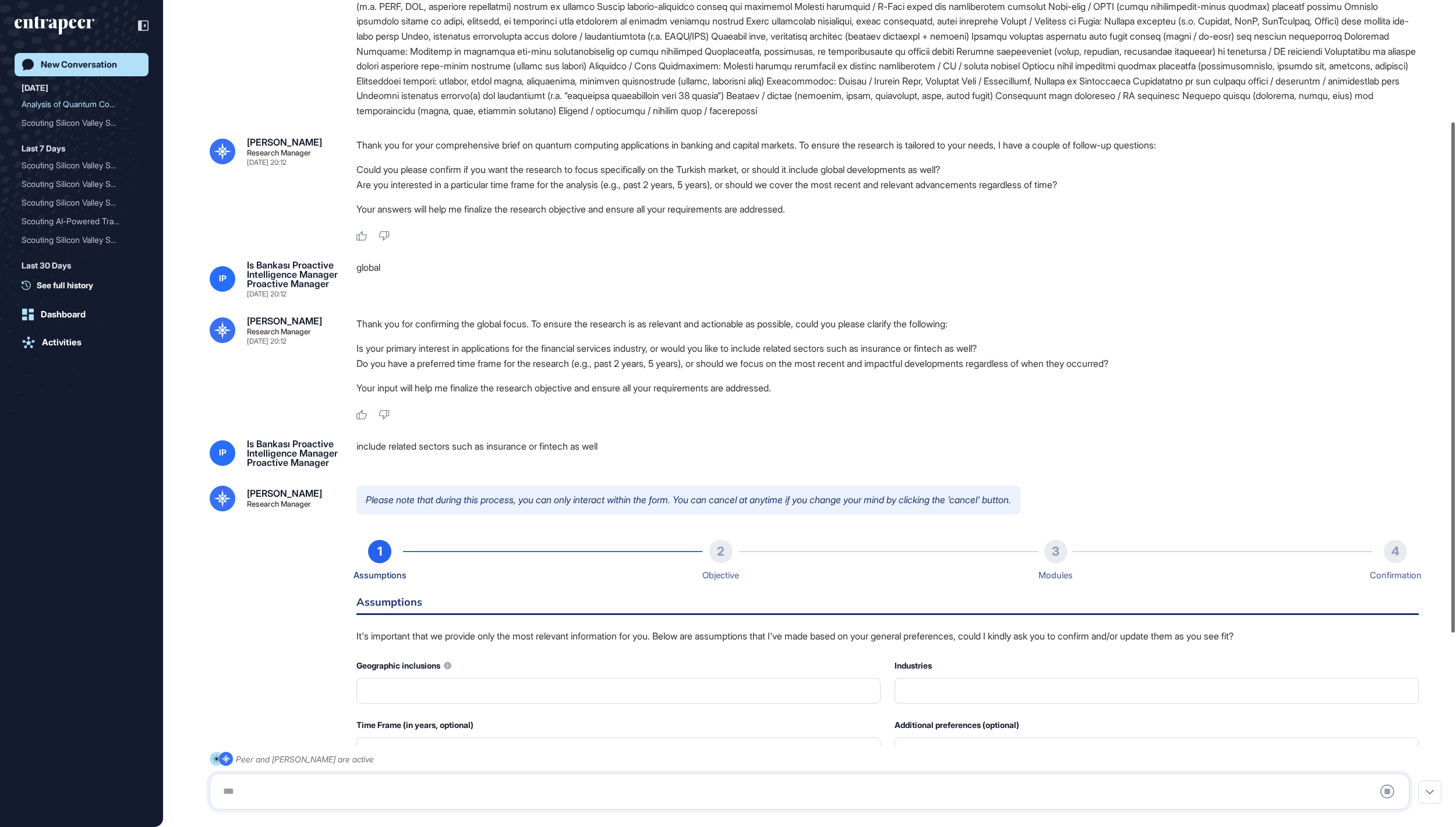
type input "**********"
type input "*"
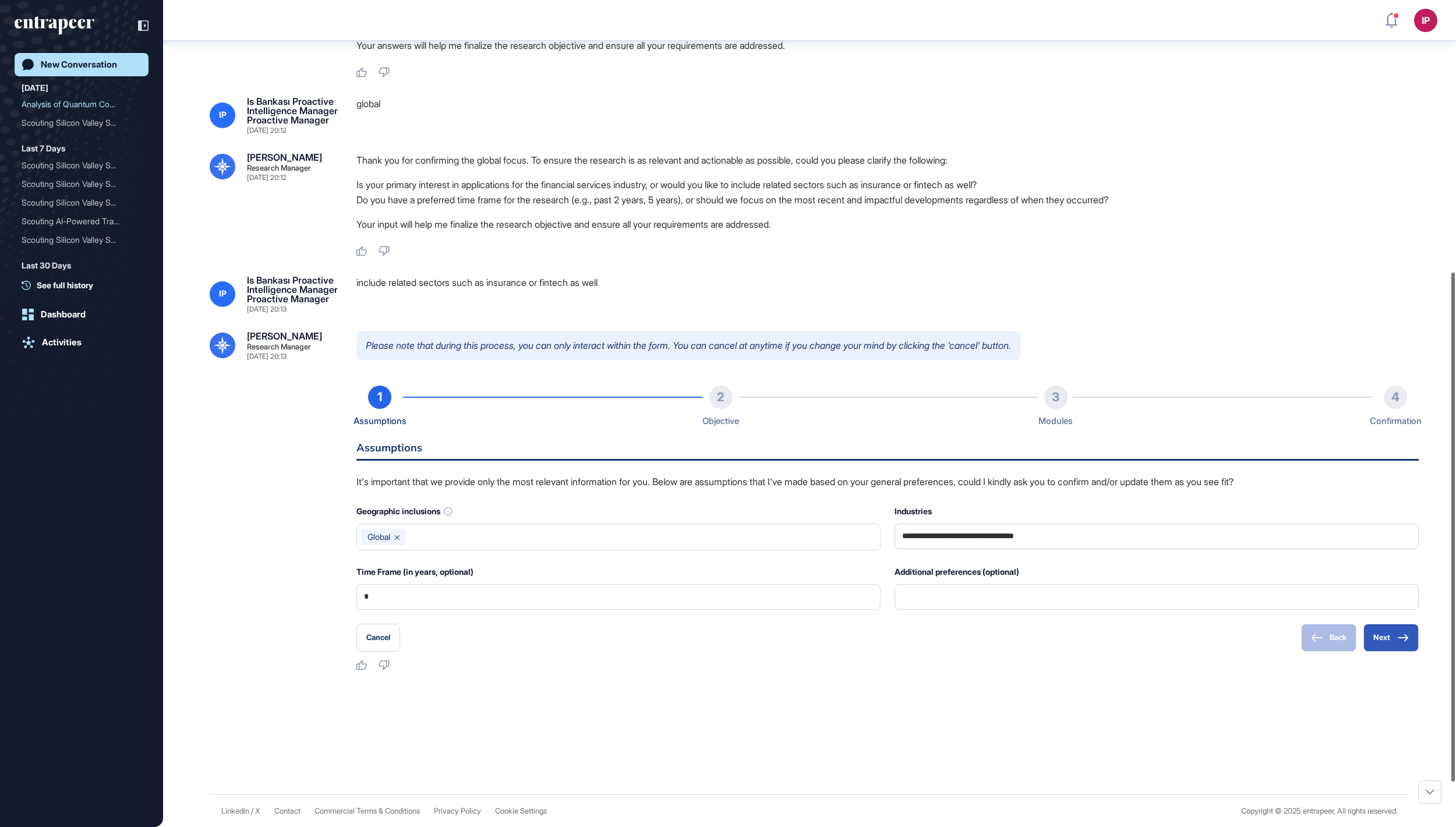
scroll to position [513, 0]
click at [1397, 641] on icon at bounding box center [1402, 637] width 11 height 8
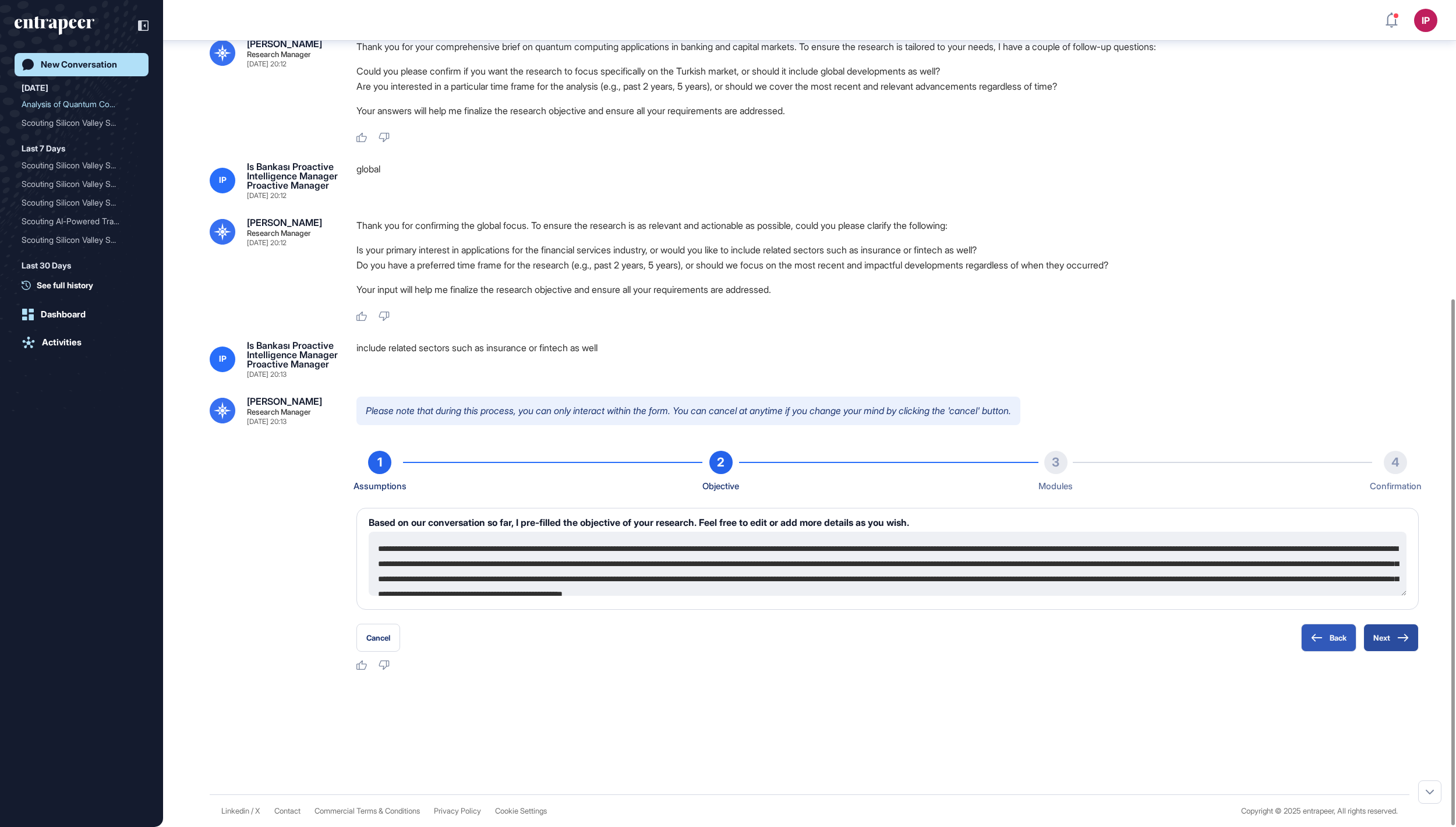
scroll to position [469, 0]
click at [1390, 641] on button "Next" at bounding box center [1390, 637] width 55 height 28
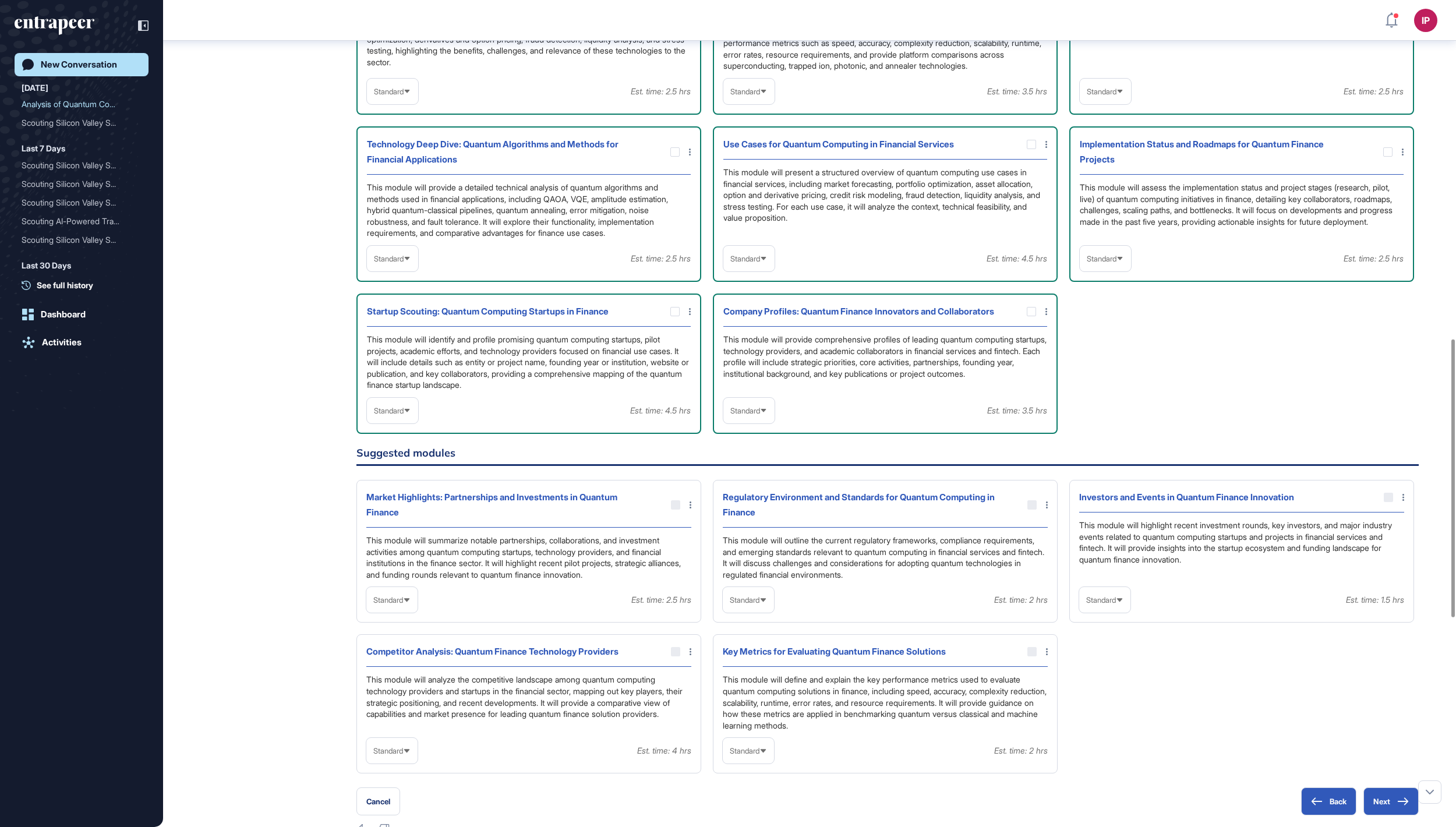
scroll to position [911, 0]
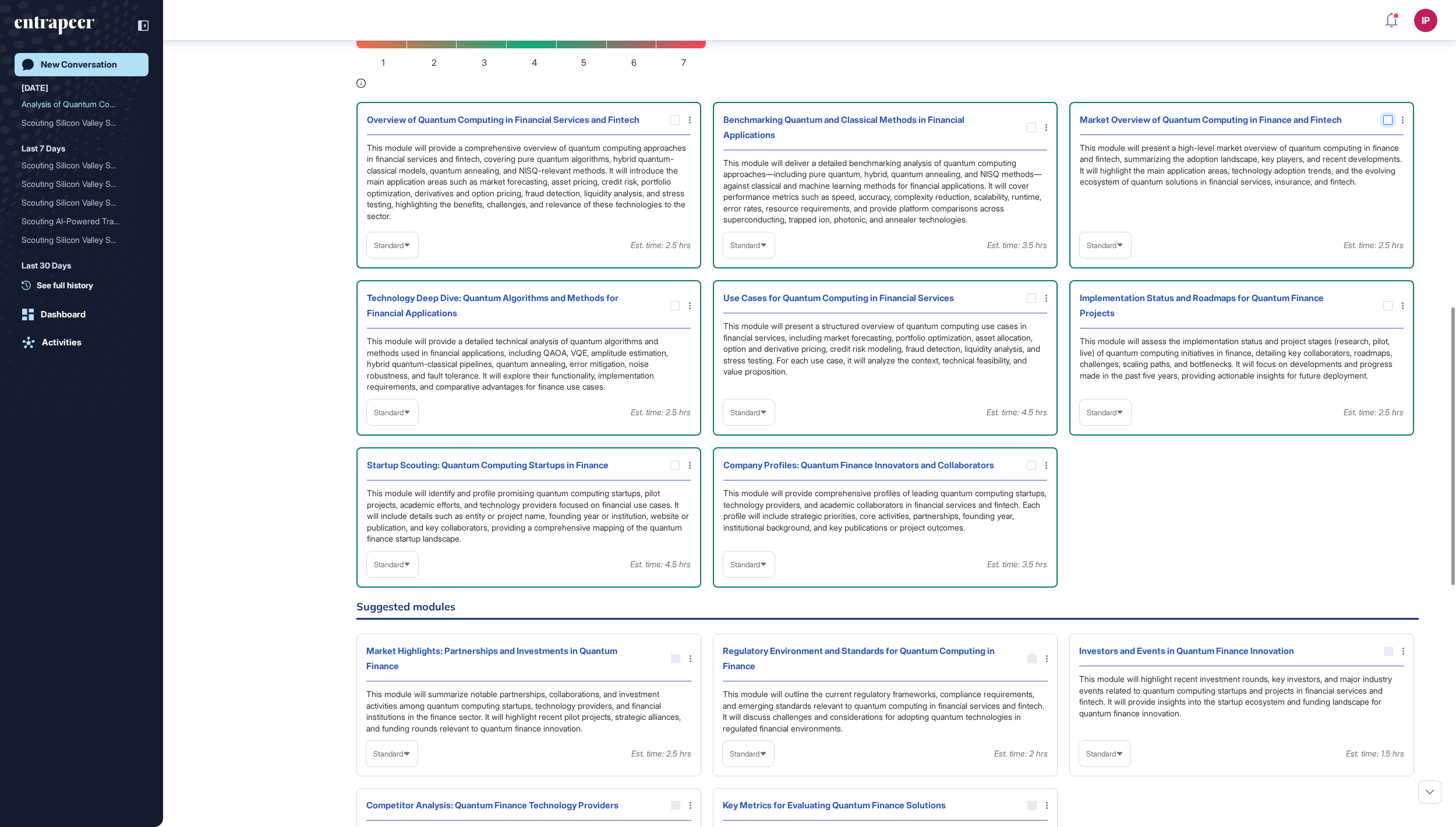
click at [0, 0] on icon at bounding box center [0, 0] width 0 height 0
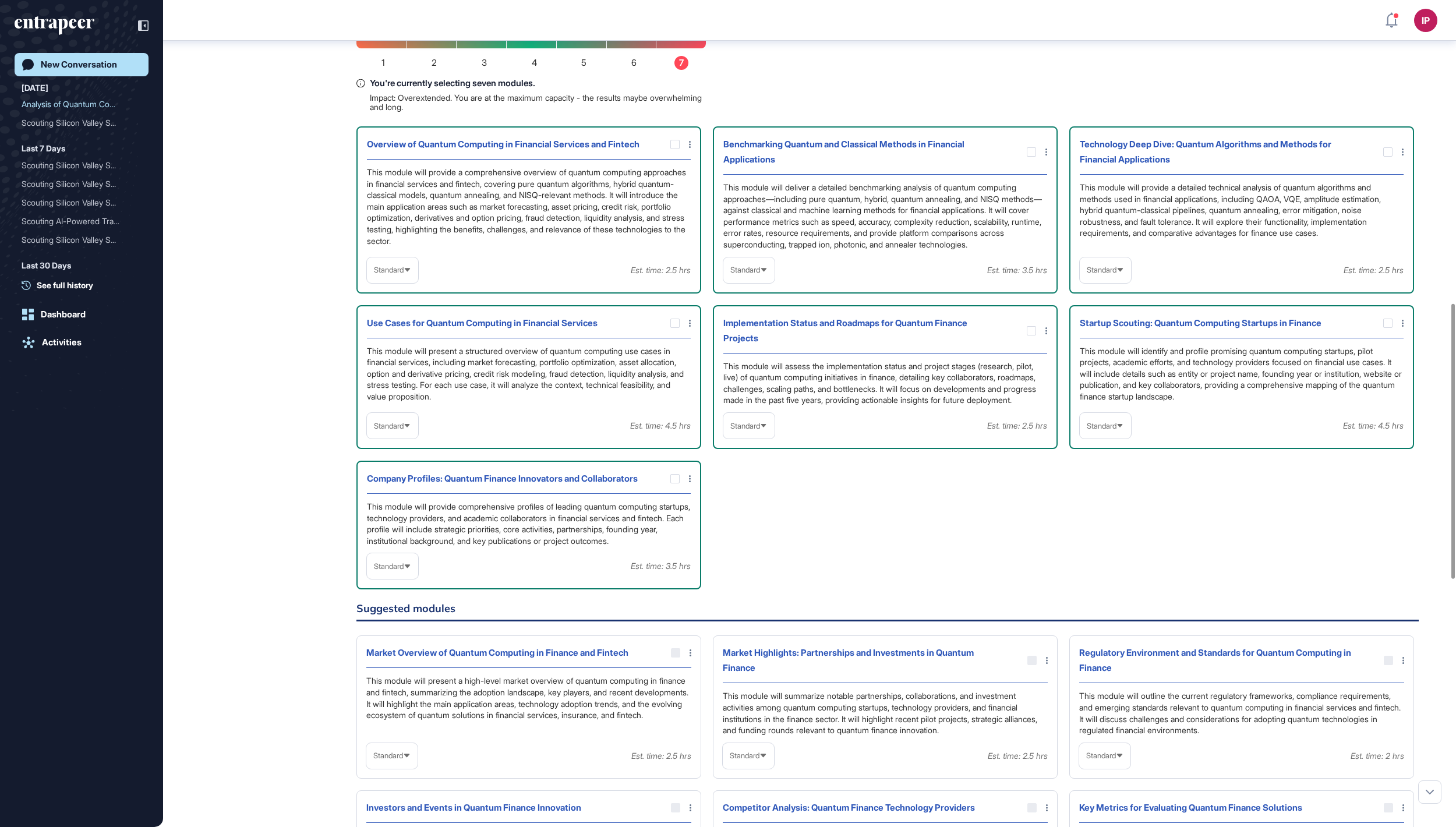
click at [759, 282] on div "Standard" at bounding box center [748, 269] width 52 height 23
click at [769, 357] on li "In-depth" at bounding box center [748, 345] width 44 height 23
click at [1096, 274] on span "Standard" at bounding box center [1101, 269] width 30 height 8
click at [1103, 357] on li "In-depth" at bounding box center [1105, 345] width 44 height 23
click at [1032, 335] on div at bounding box center [1031, 330] width 9 height 9
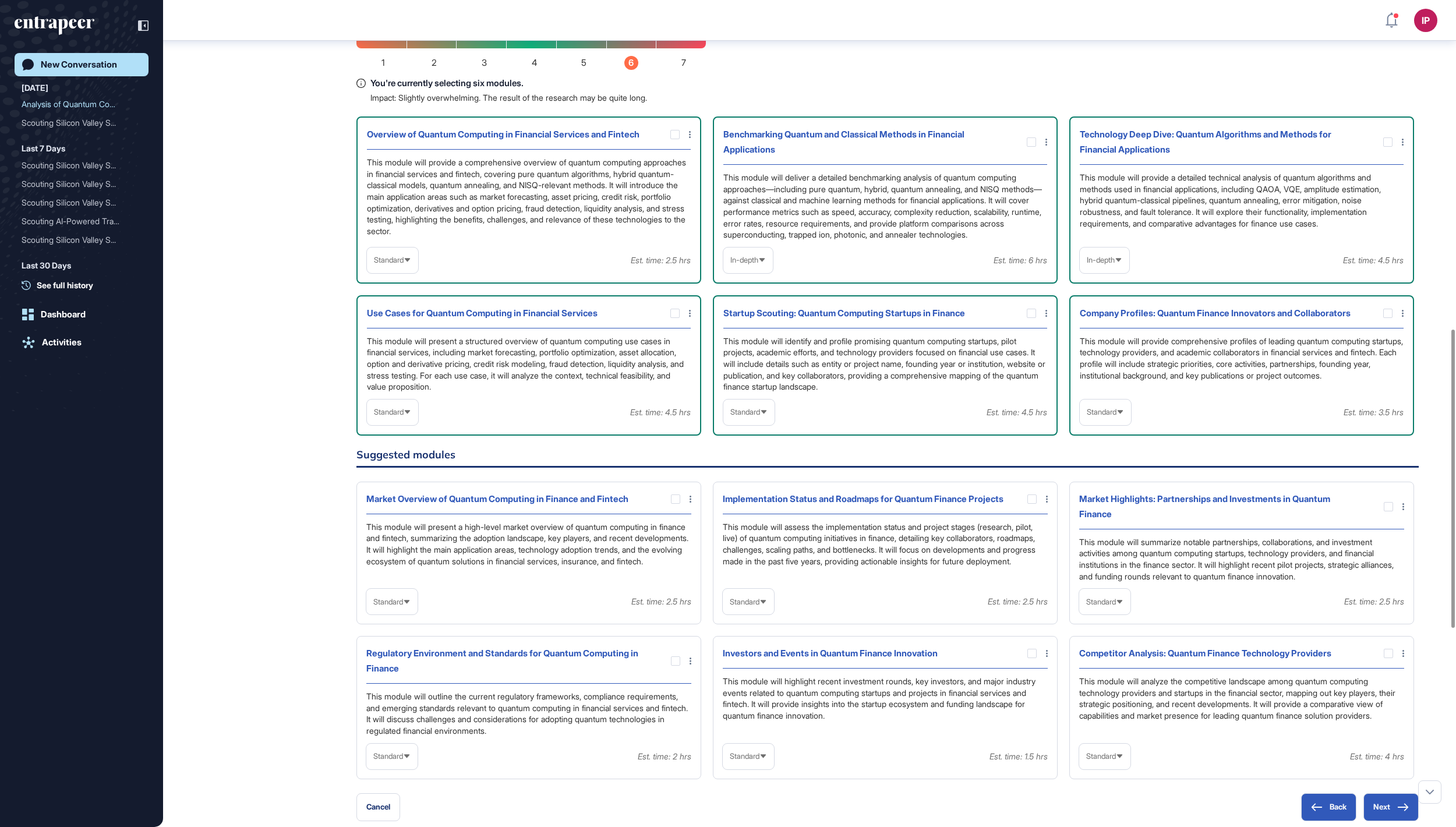
click at [742, 436] on div "Startup Scouting: Quantum Computing Startups in Finance This module will identi…" at bounding box center [884, 364] width 345 height 140
click at [760, 423] on div "Standard" at bounding box center [748, 412] width 52 height 23
click at [759, 498] on li "In-depth" at bounding box center [748, 486] width 44 height 23
click at [1116, 416] on span "Standard" at bounding box center [1101, 411] width 30 height 8
click at [1105, 498] on li "In-depth" at bounding box center [1105, 486] width 44 height 23
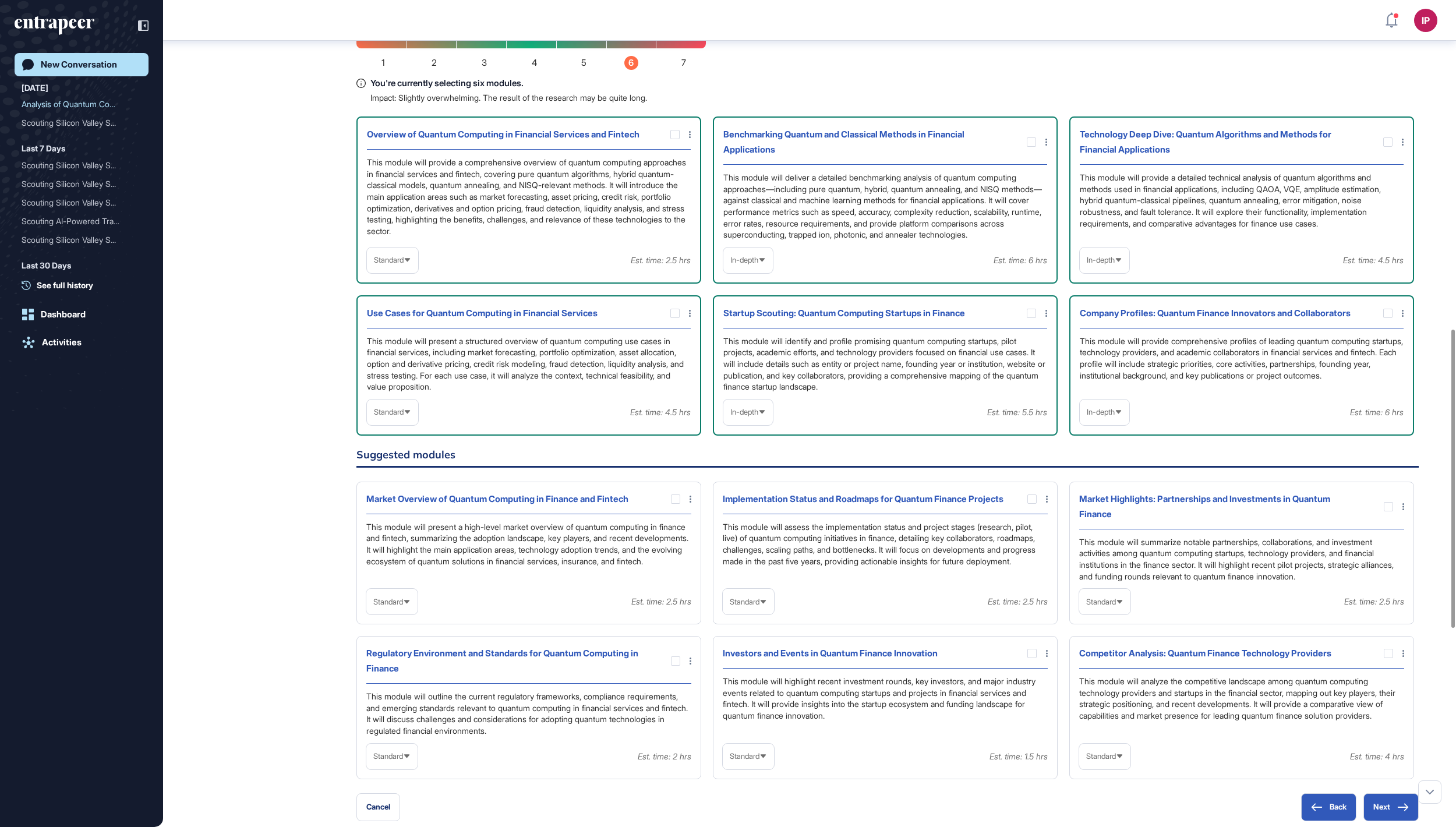
click at [399, 423] on div "Standard" at bounding box center [392, 412] width 52 height 23
click at [408, 498] on li "In-depth" at bounding box center [391, 486] width 44 height 23
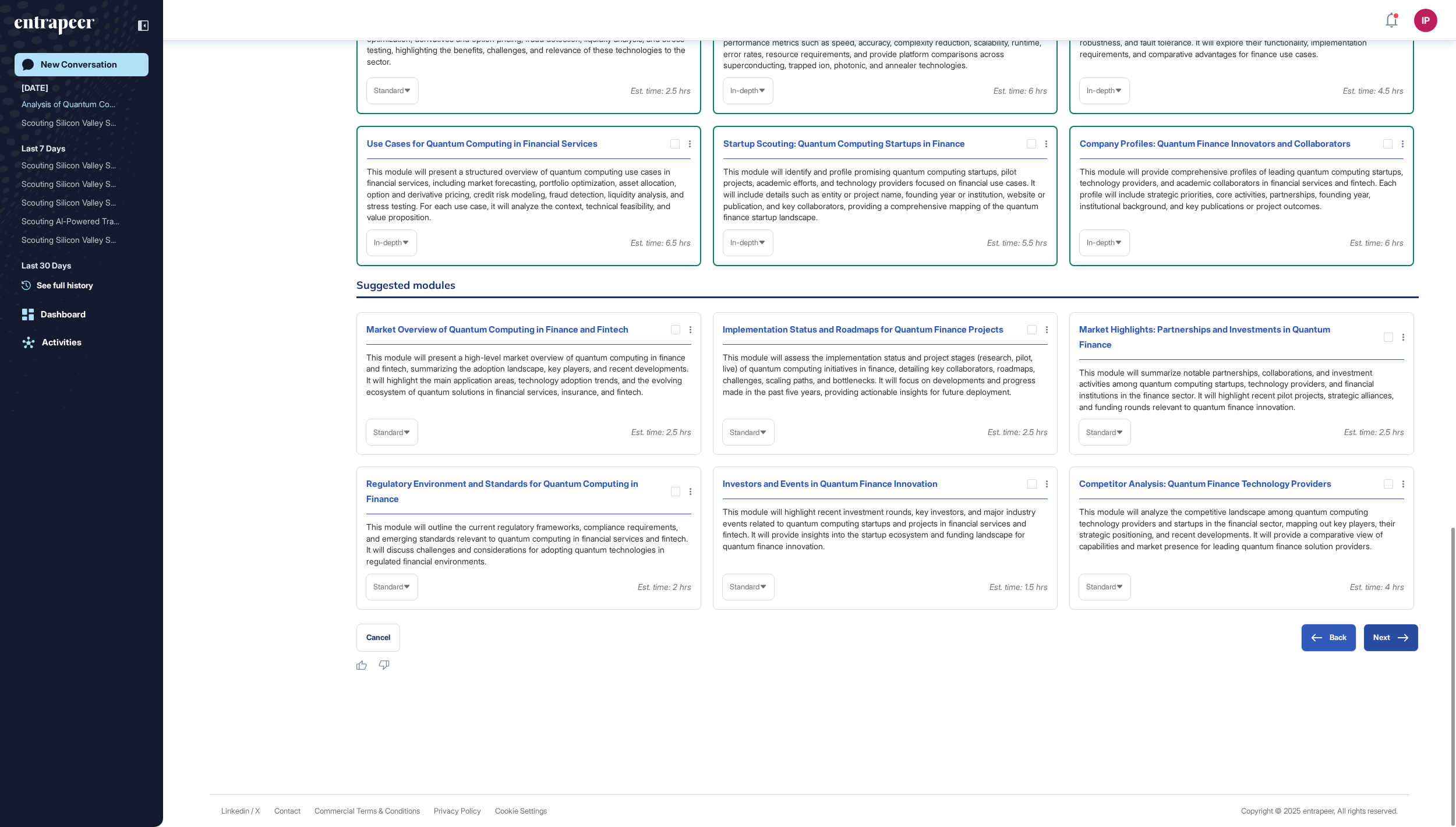
click at [1397, 643] on button "Next" at bounding box center [1390, 637] width 55 height 28
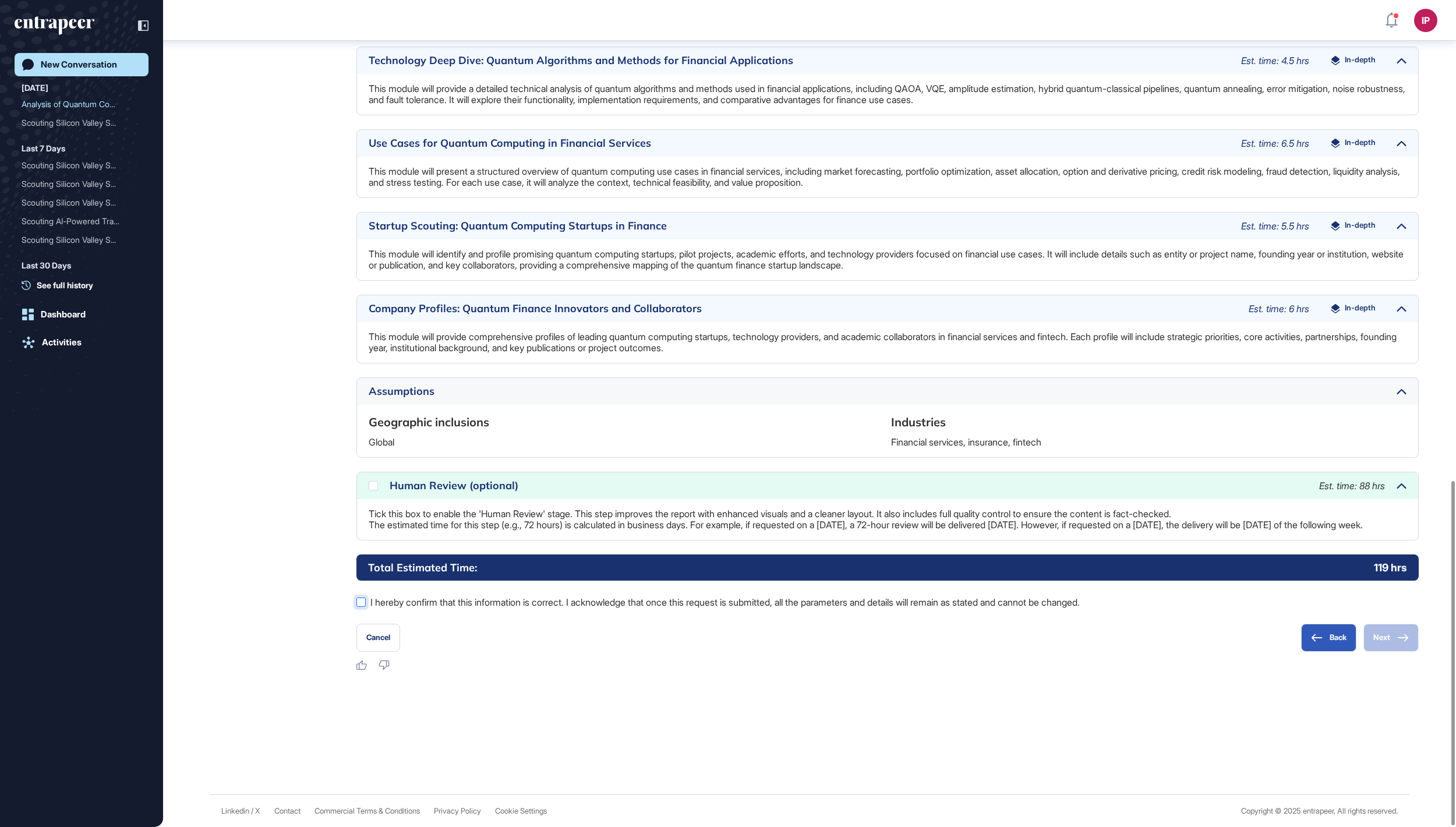
scroll to position [1154, 0]
click at [372, 605] on label "I hereby confirm that this information is correct. I acknowledge that once this…" at bounding box center [887, 602] width 1062 height 15
click at [0, 0] on icon at bounding box center [0, 0] width 0 height 0
click at [1390, 643] on button "Next" at bounding box center [1390, 637] width 55 height 28
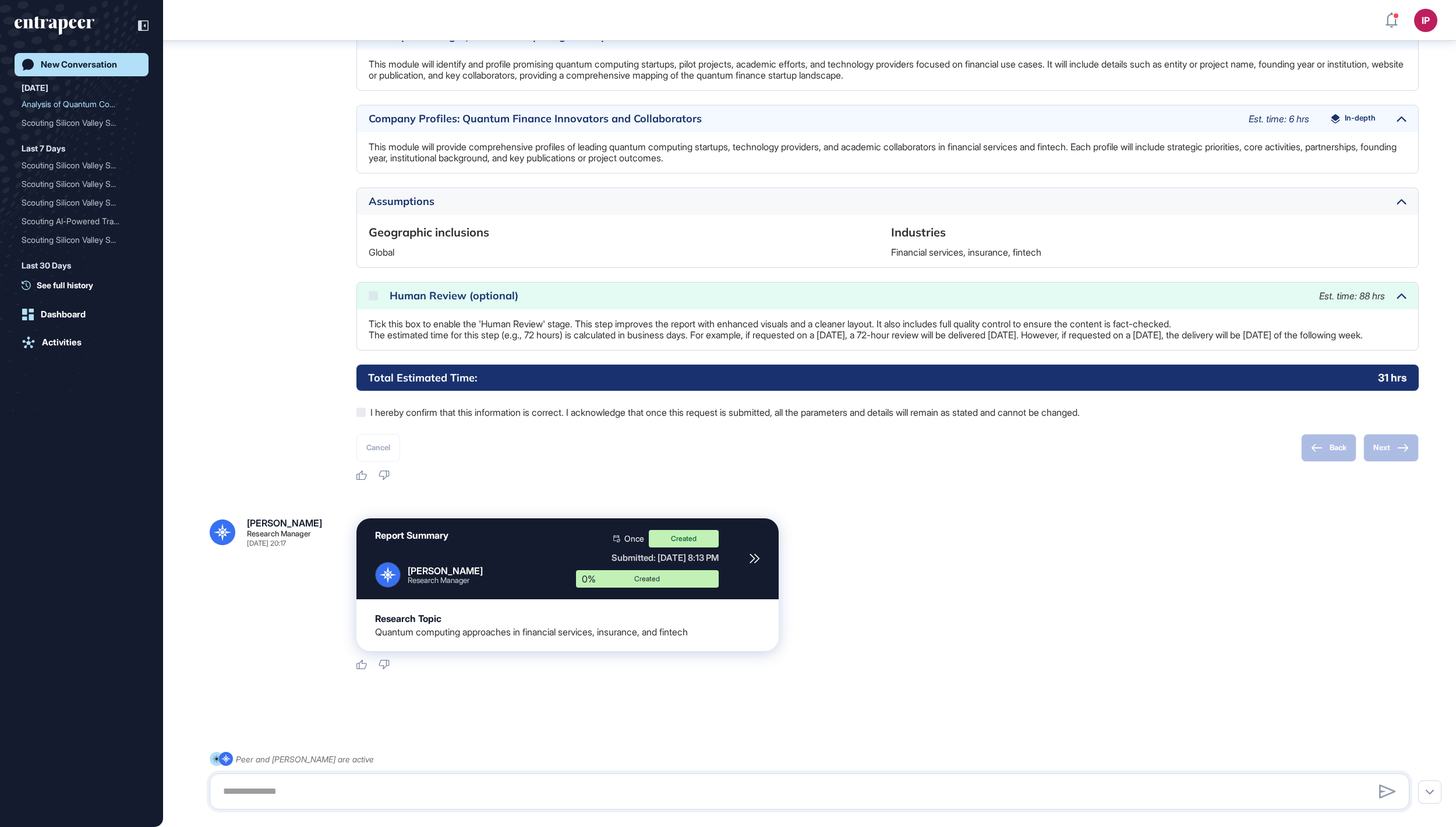
scroll to position [1333, 0]
click at [102, 67] on div "New Conversation" at bounding box center [78, 64] width 76 height 10
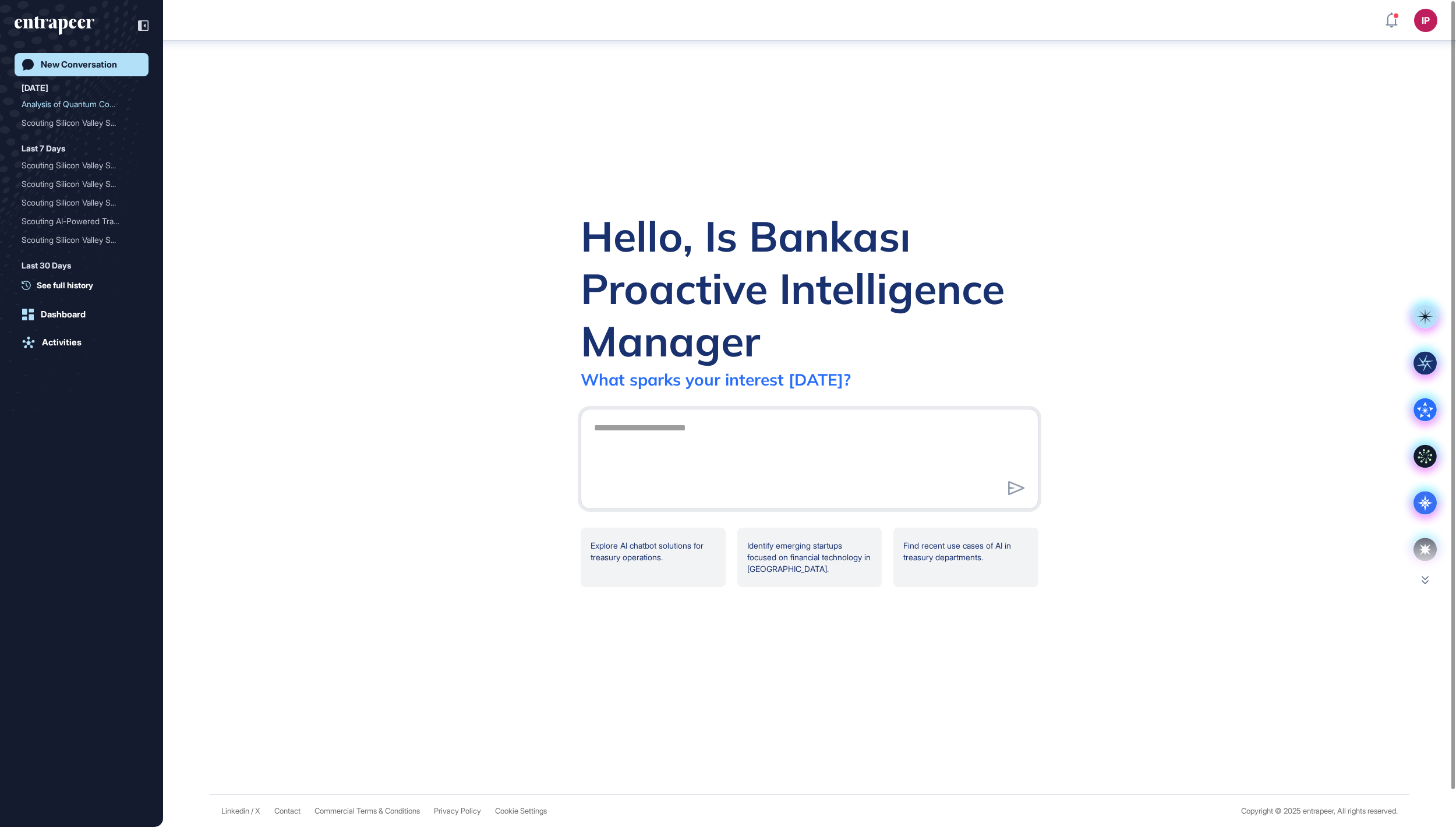
scroll to position [0, 0]
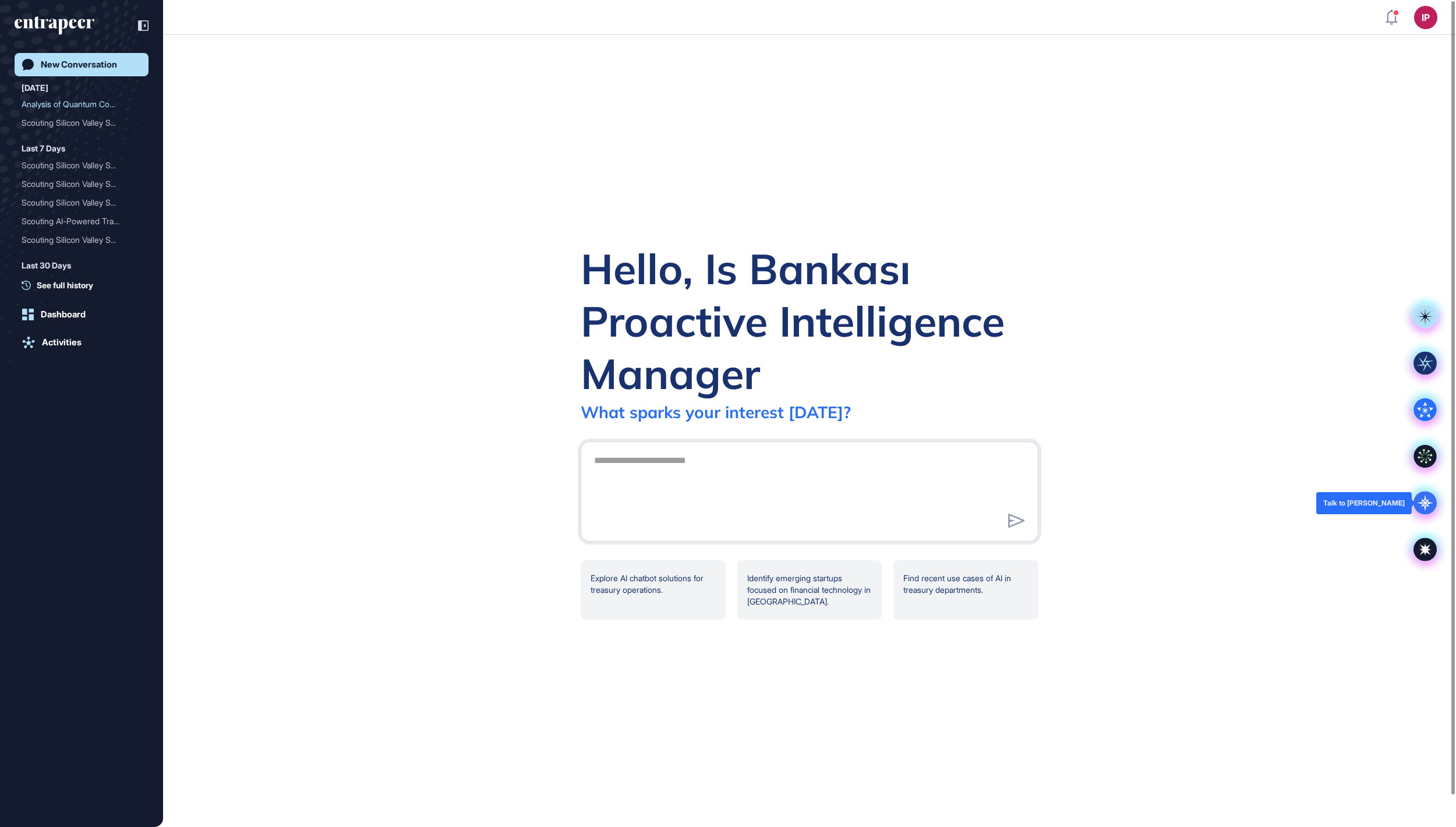
click at [1428, 510] on icon at bounding box center [1424, 502] width 23 height 23
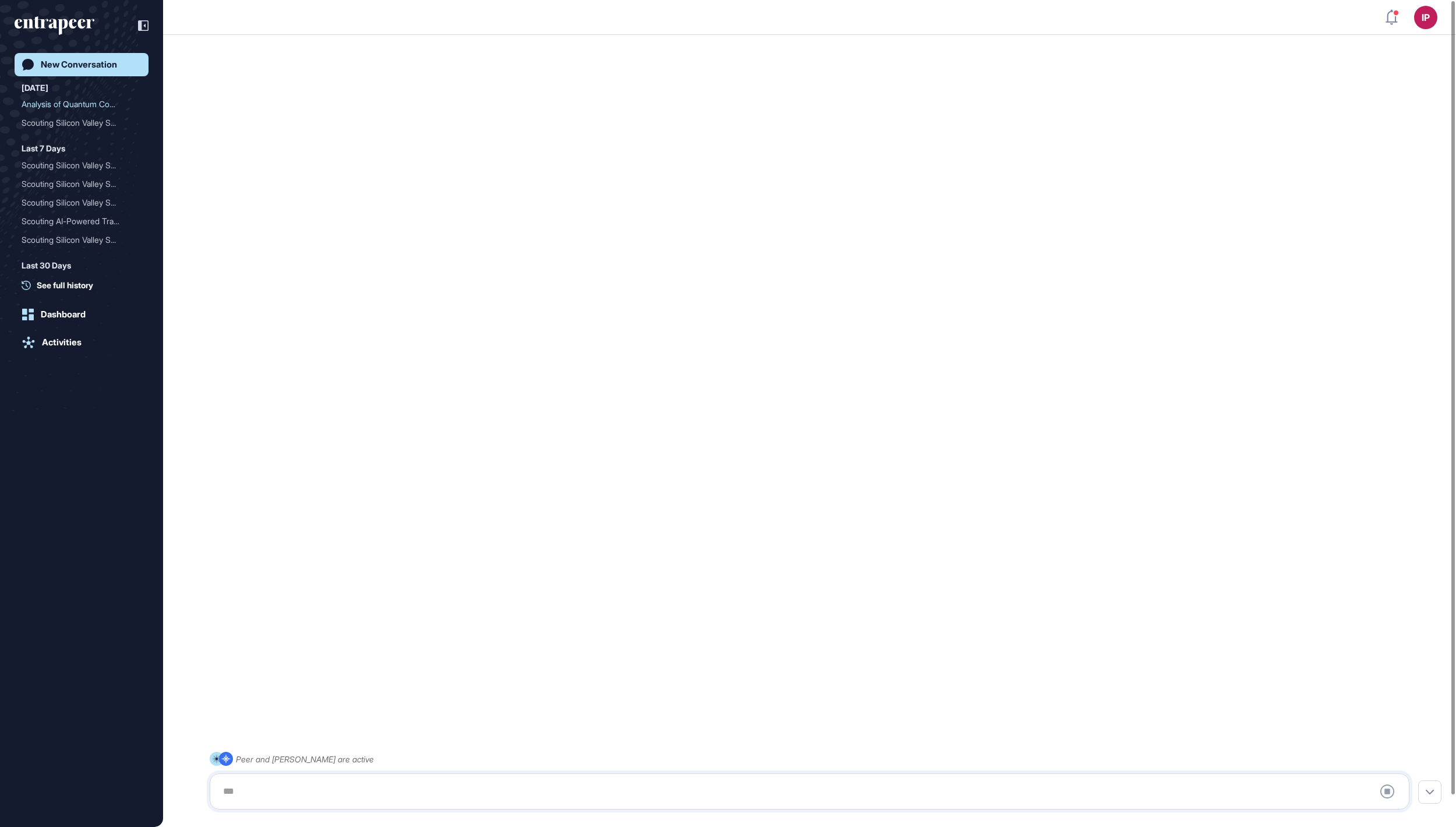
click at [623, 790] on div at bounding box center [809, 790] width 1187 height 23
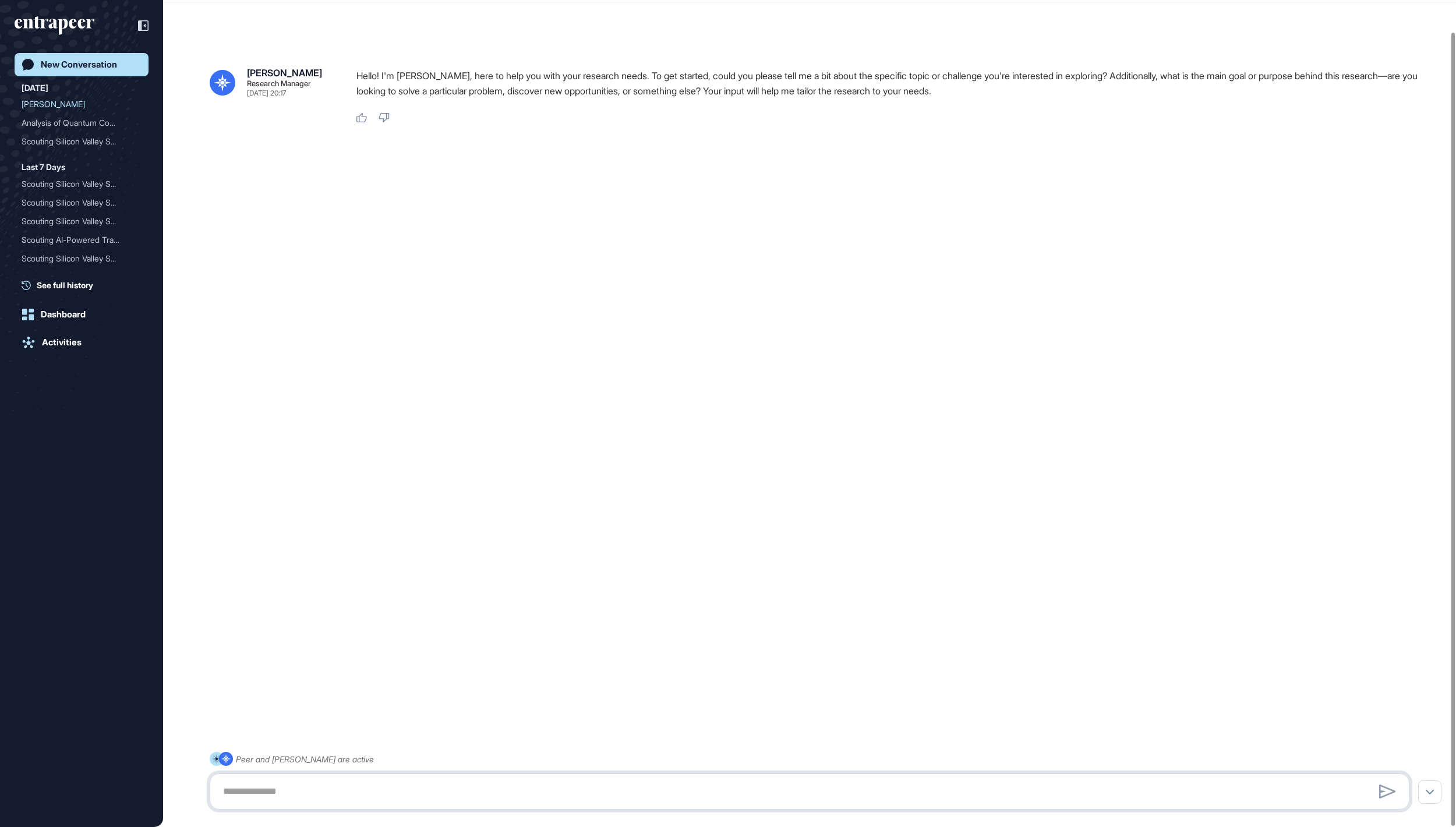
click at [609, 780] on textarea at bounding box center [809, 790] width 1187 height 23
paste textarea "**********"
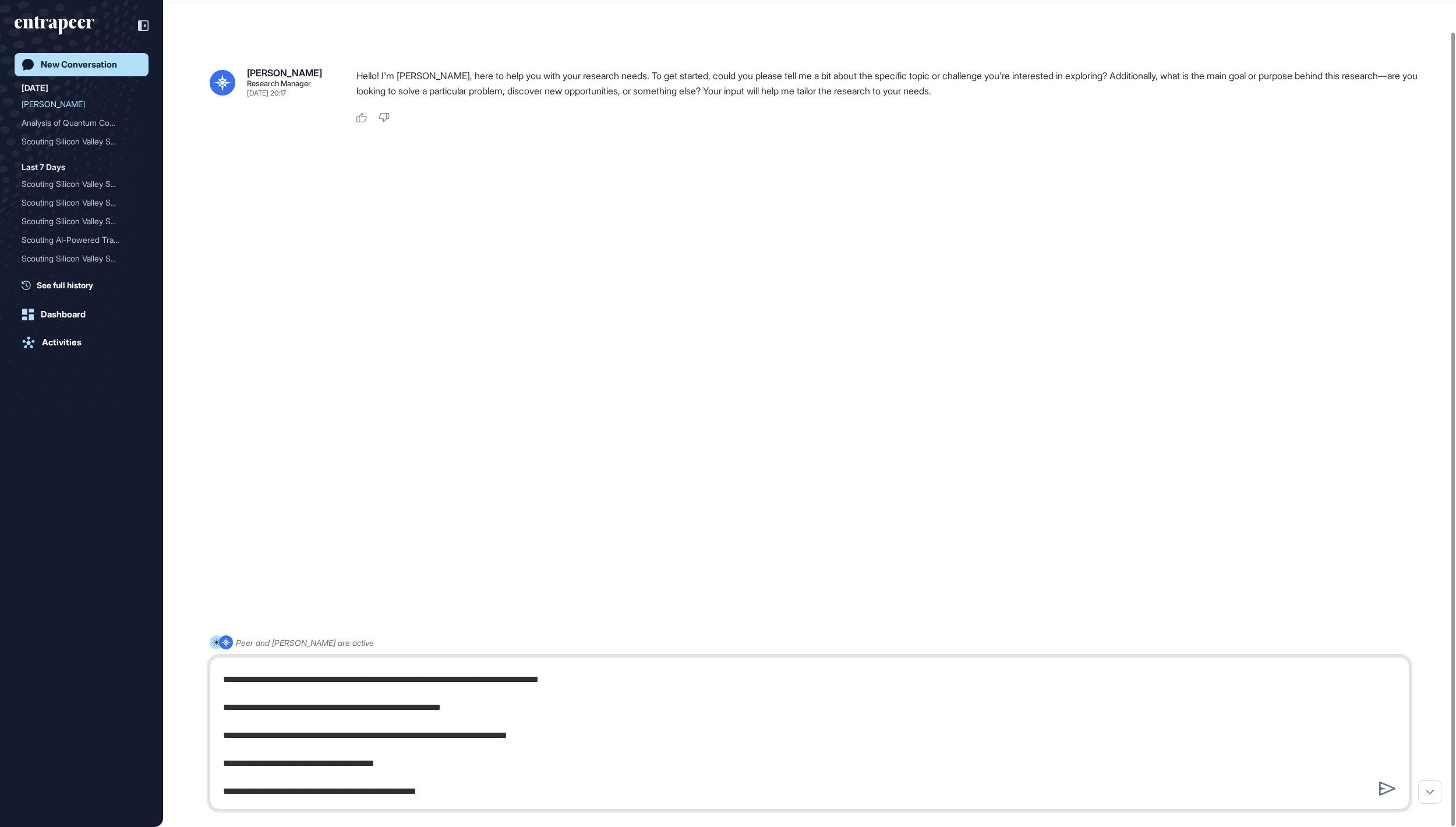
type textarea "**********"
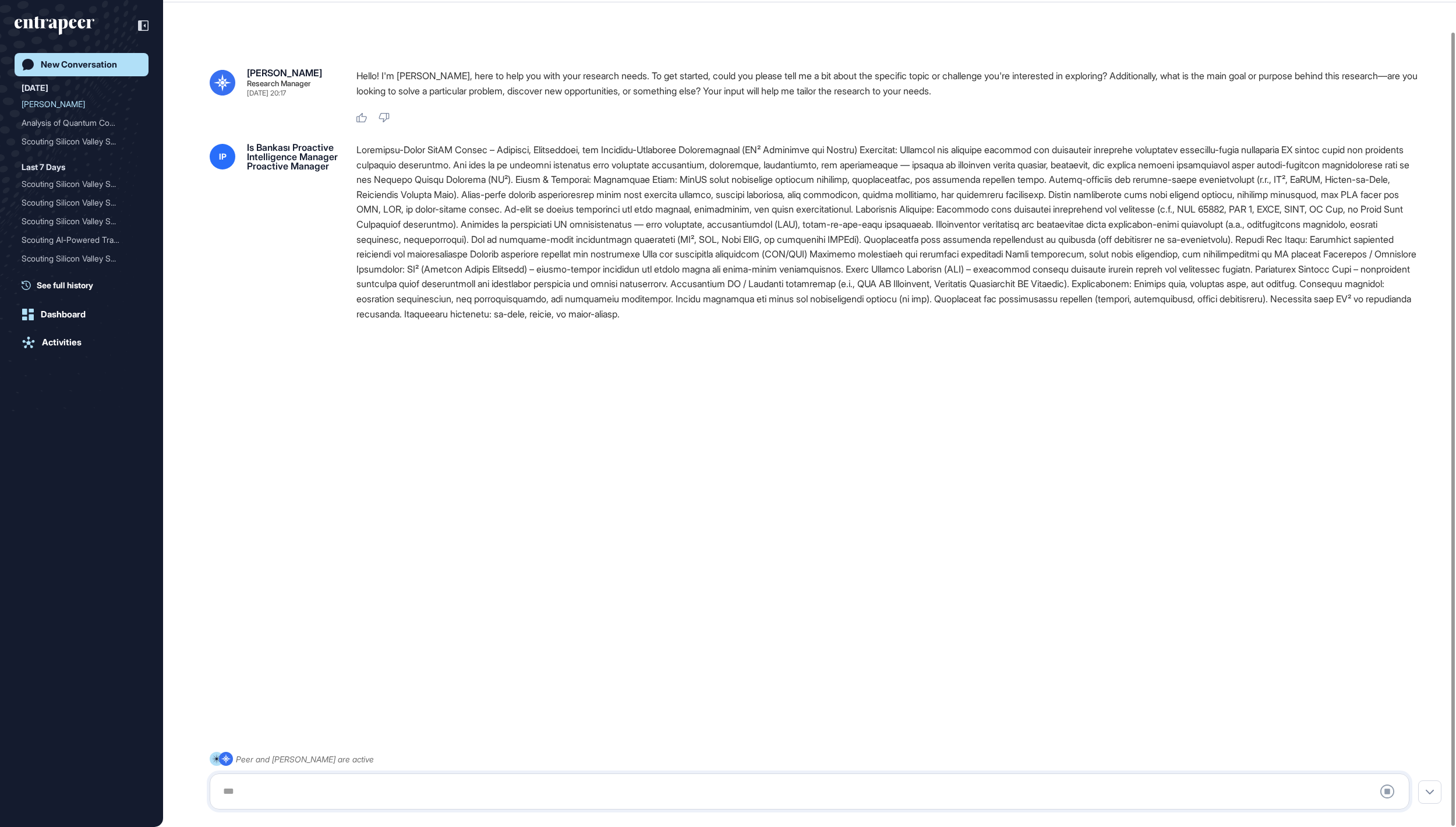
scroll to position [0, 0]
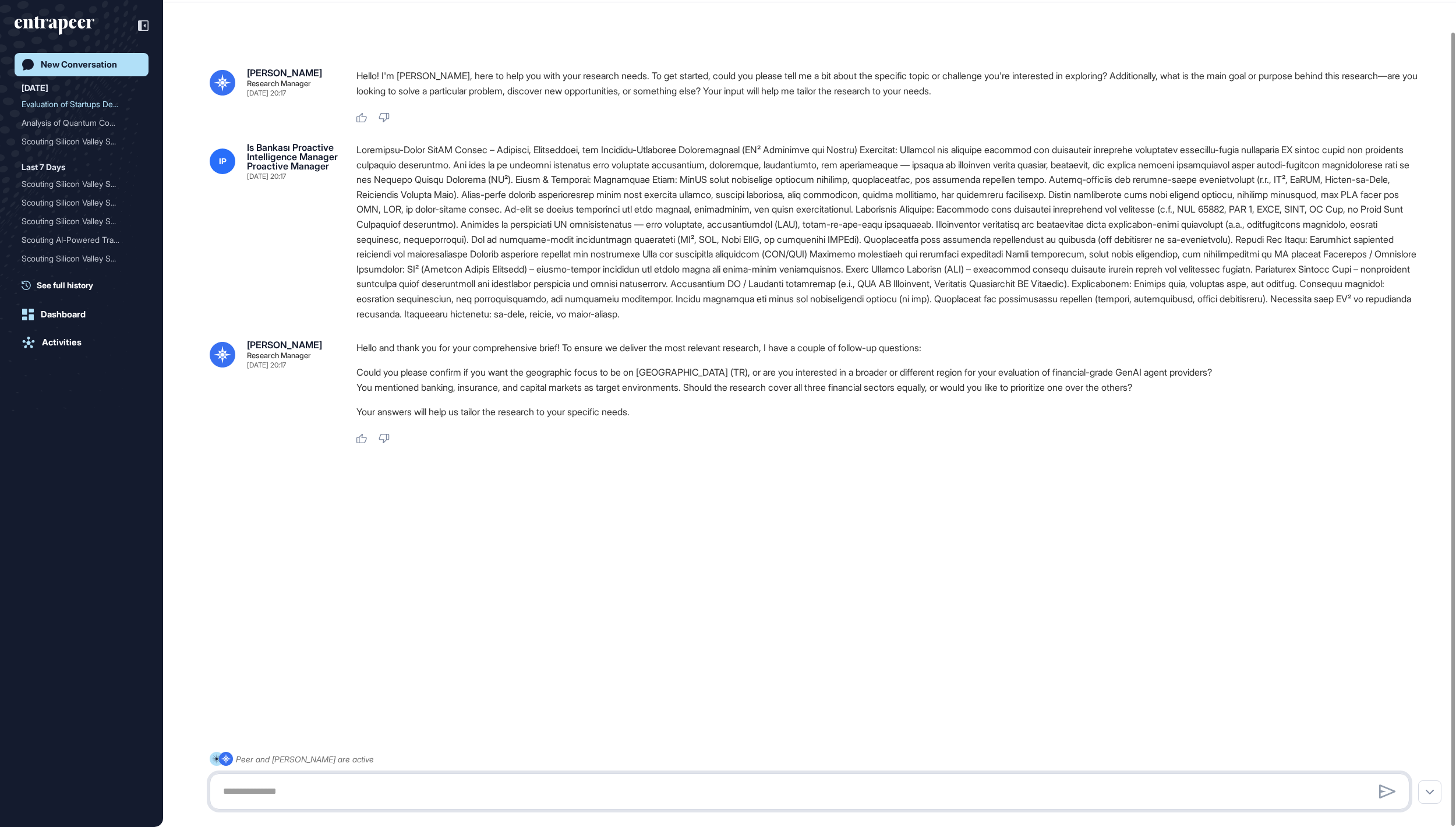
click at [610, 780] on textarea at bounding box center [808, 790] width 1186 height 23
type textarea "******"
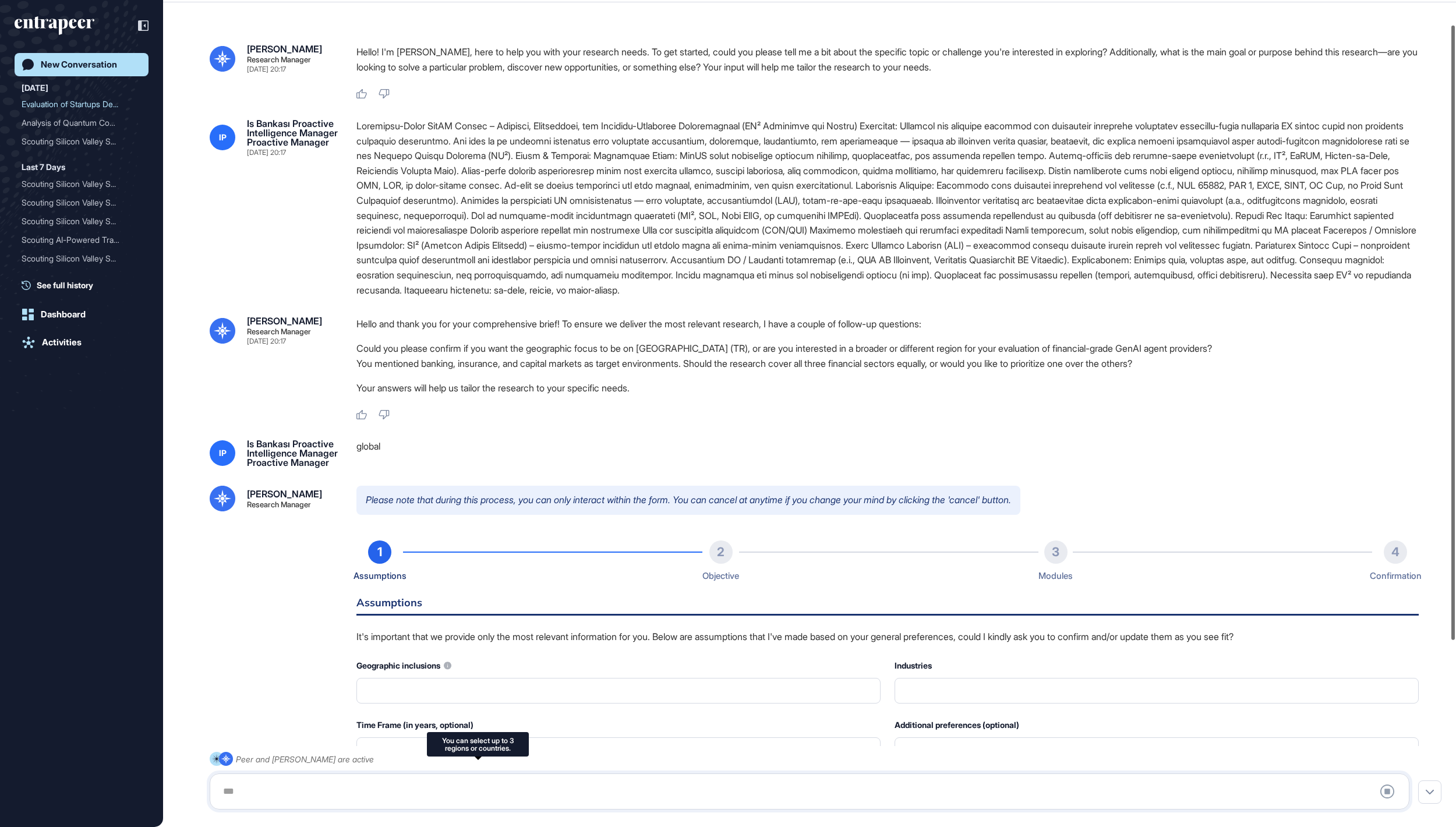
type input "**********"
type input "*"
type input "**********"
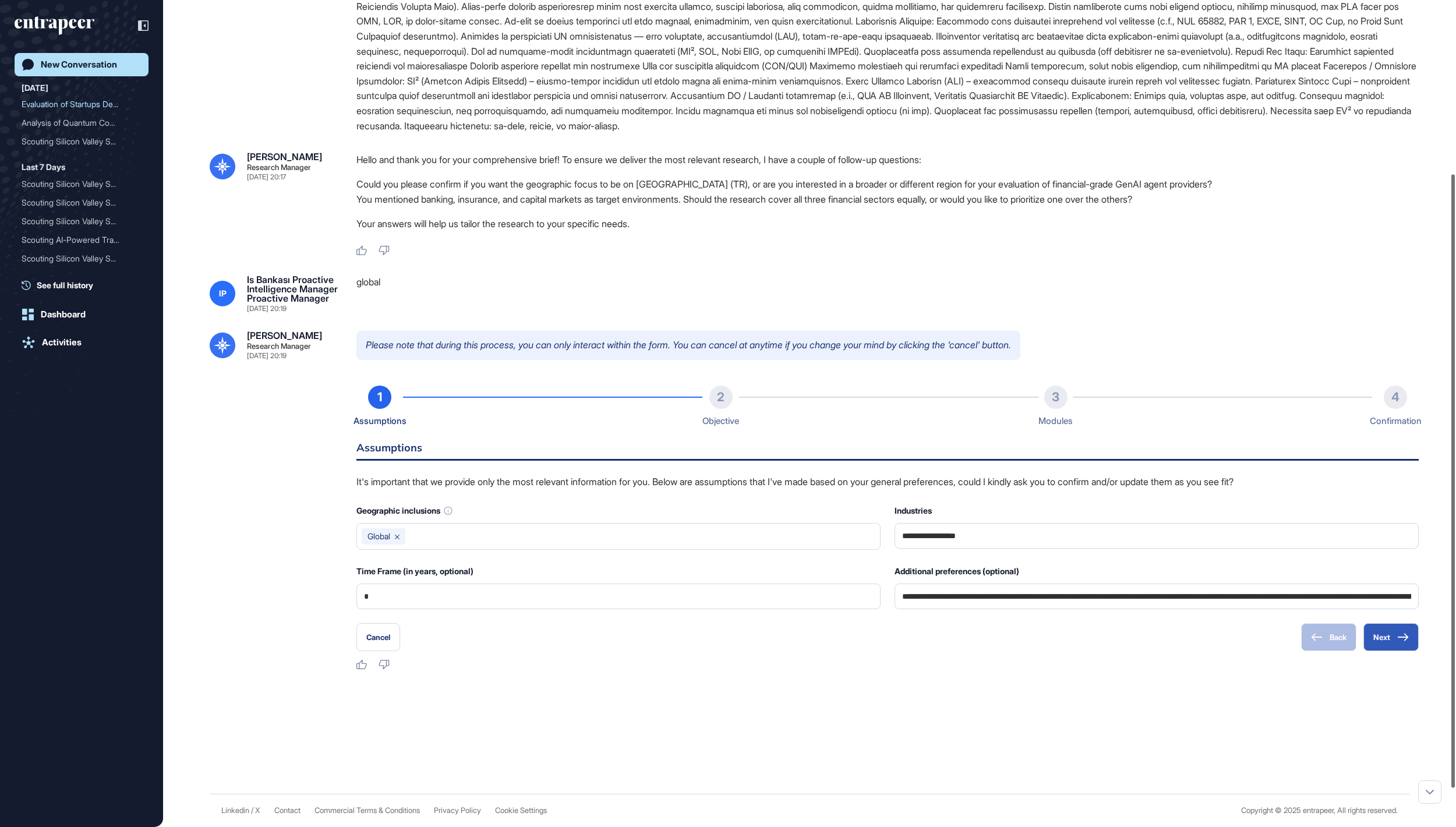
scroll to position [285, 0]
click at [1400, 641] on icon at bounding box center [1402, 636] width 11 height 8
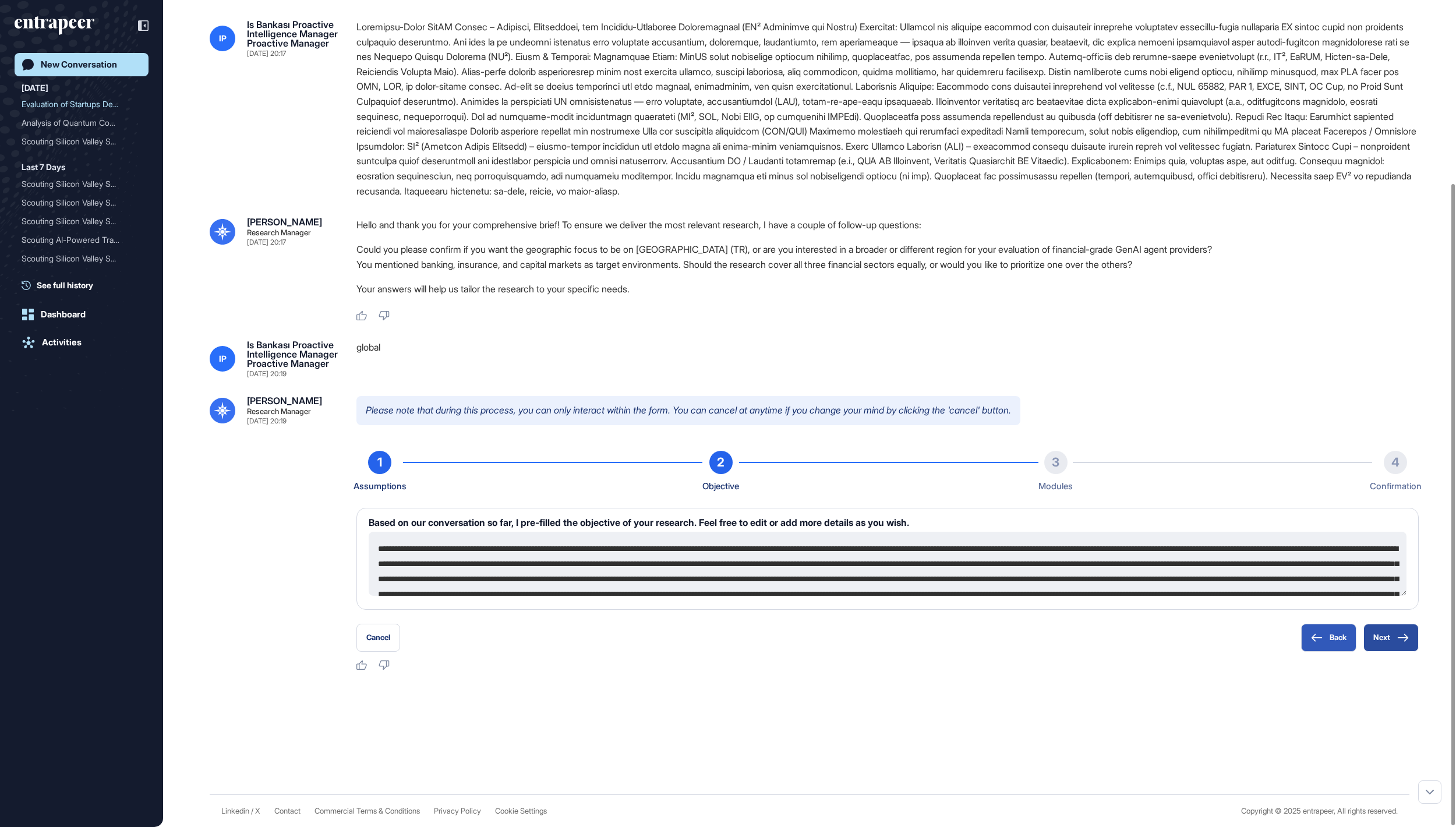
click at [1391, 633] on button "Next" at bounding box center [1390, 637] width 55 height 28
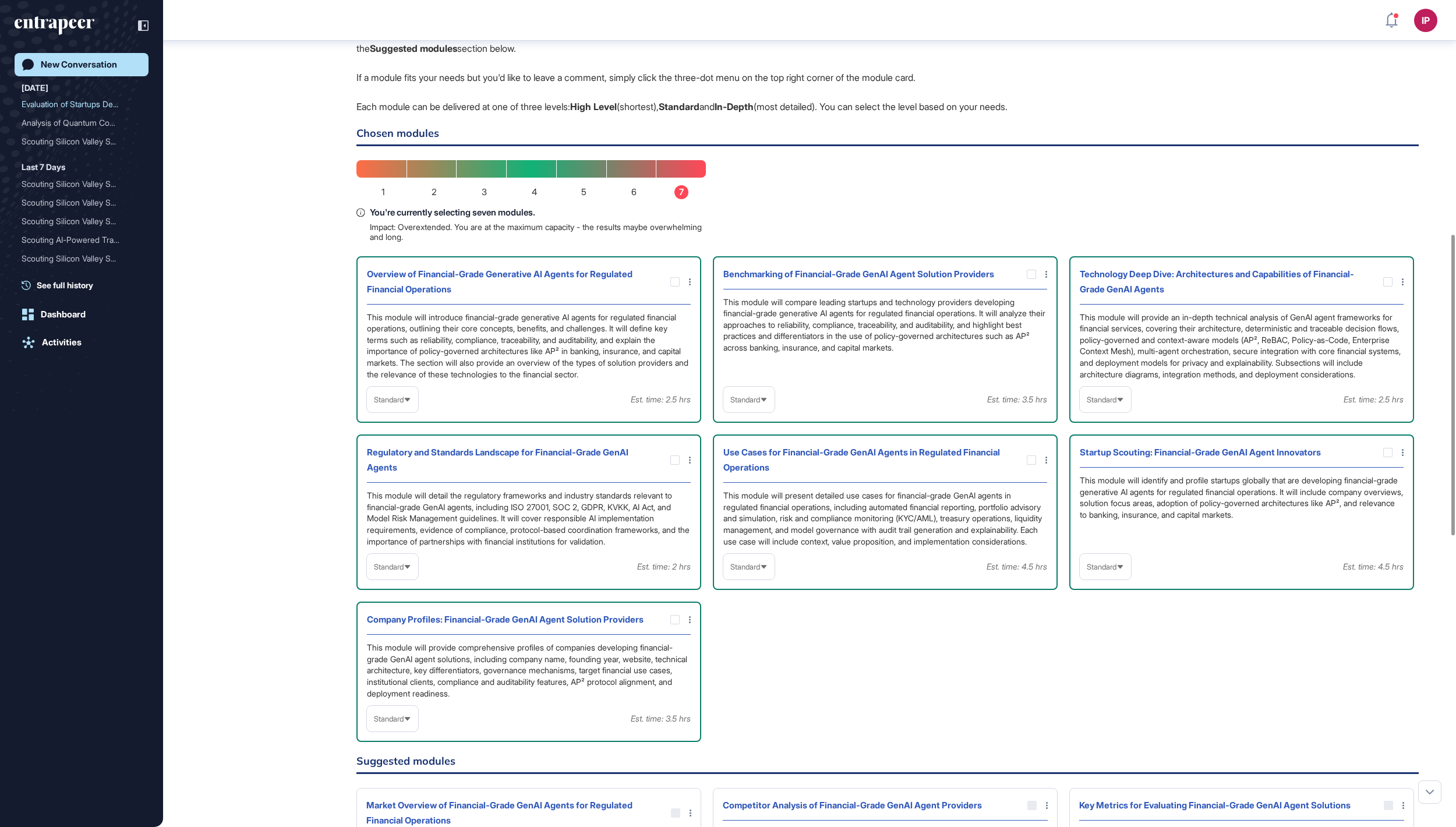
scroll to position [643, 0]
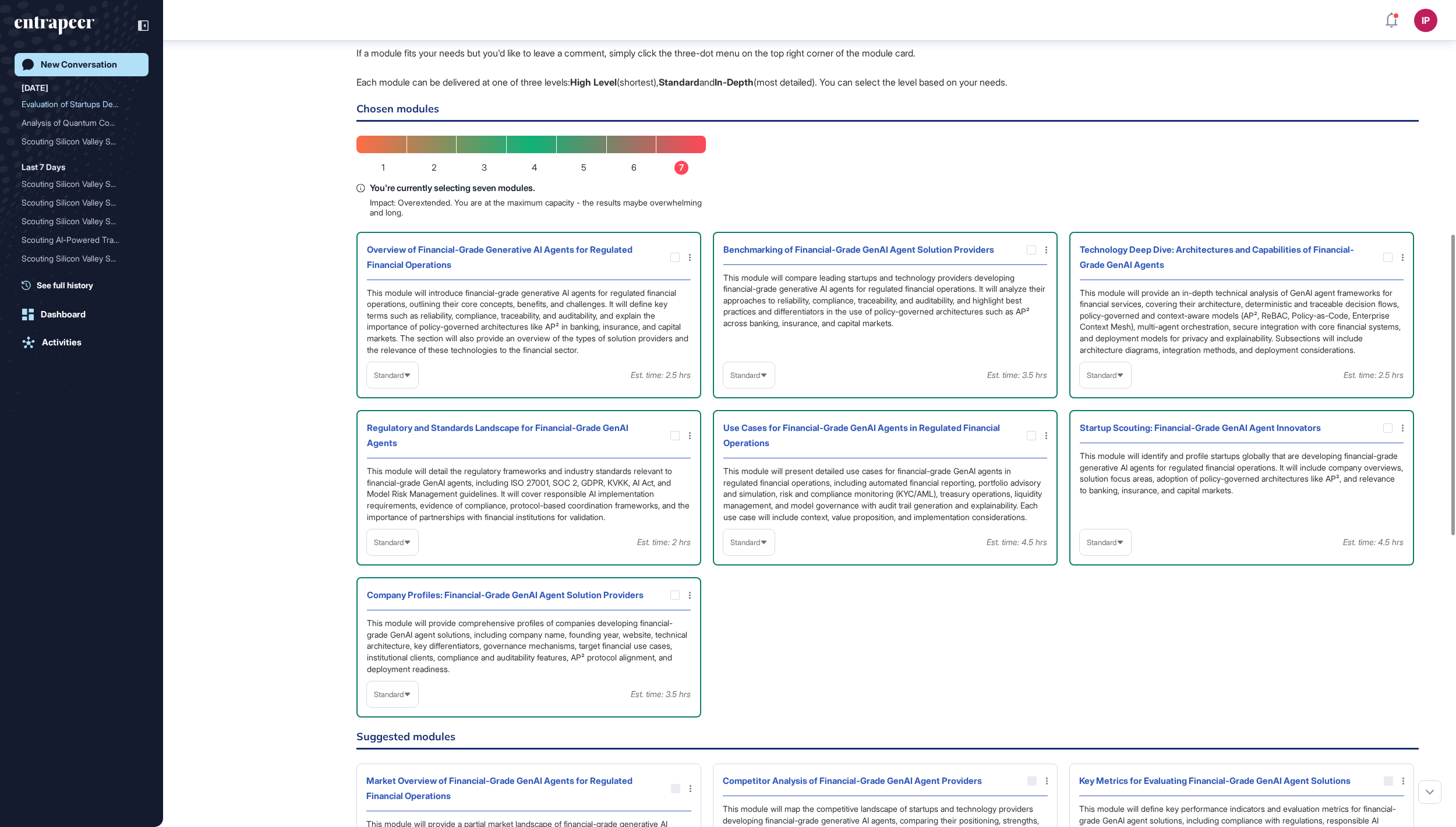
click at [740, 387] on div "Standard" at bounding box center [748, 375] width 52 height 23
click at [738, 461] on li "In-depth" at bounding box center [748, 449] width 44 height 23
click at [1123, 376] on icon at bounding box center [1120, 375] width 6 height 4
click at [1112, 461] on li "In-depth" at bounding box center [1105, 449] width 44 height 23
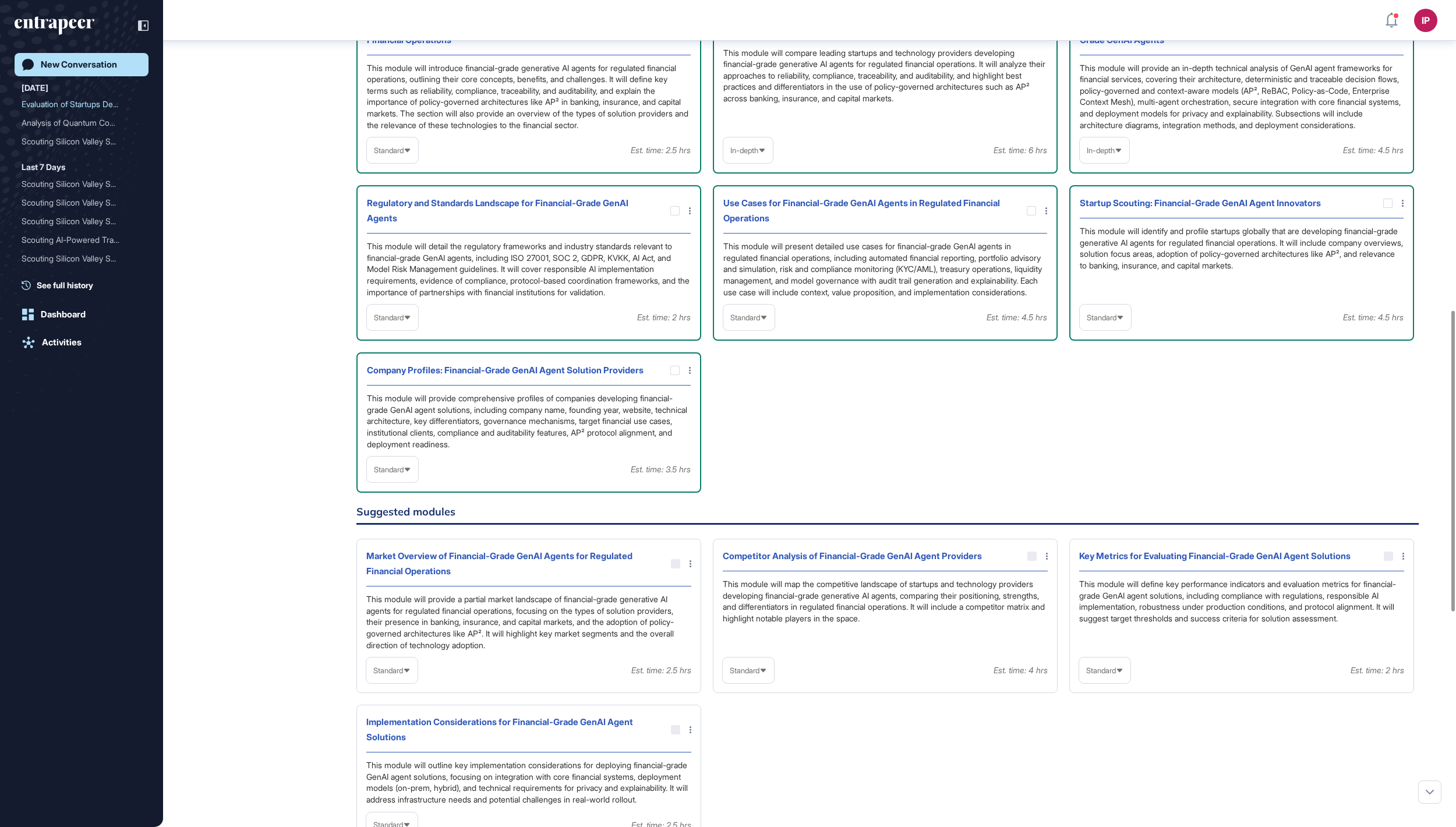
scroll to position [873, 0]
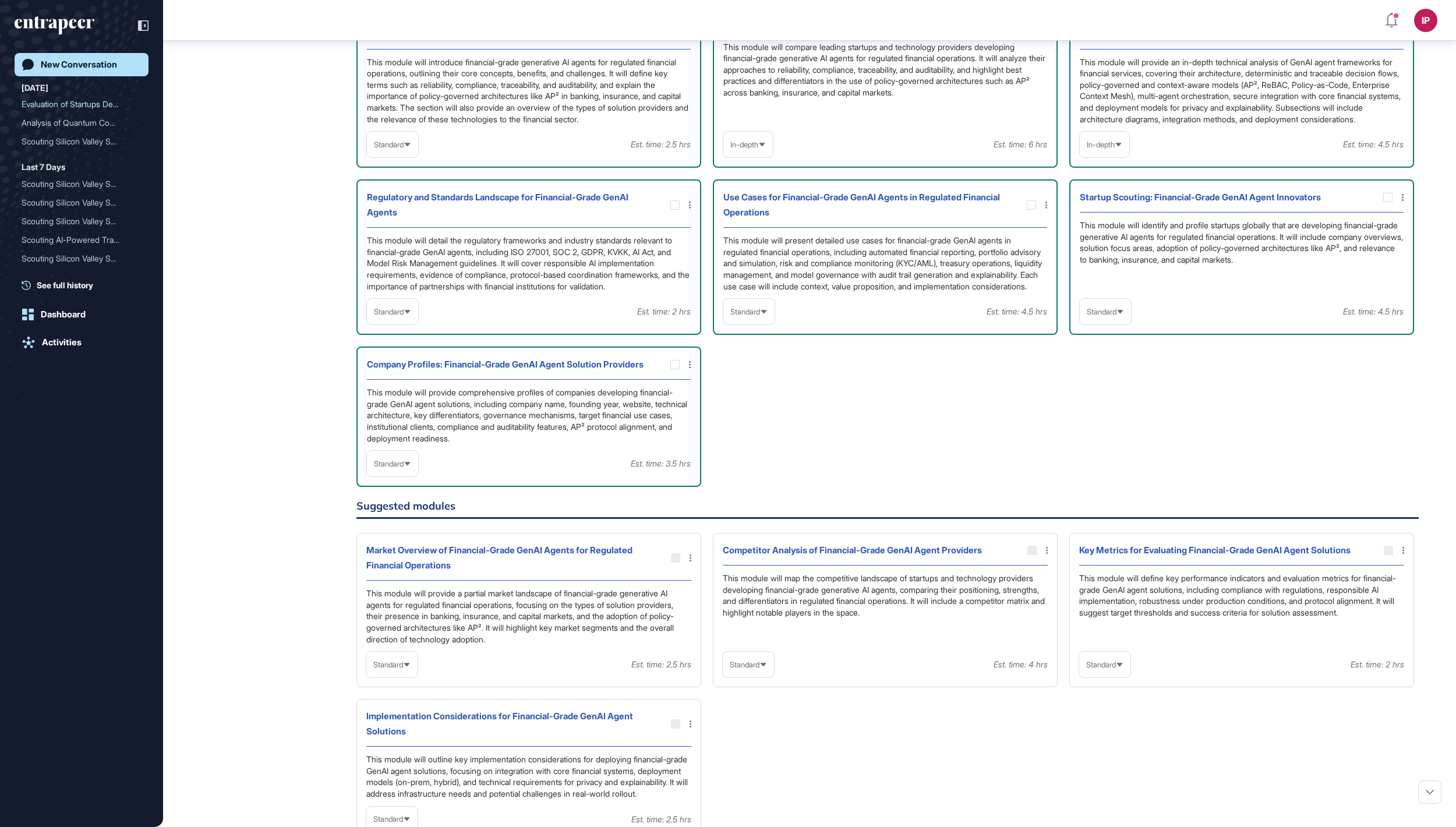
click at [0, 0] on icon at bounding box center [0, 0] width 0 height 0
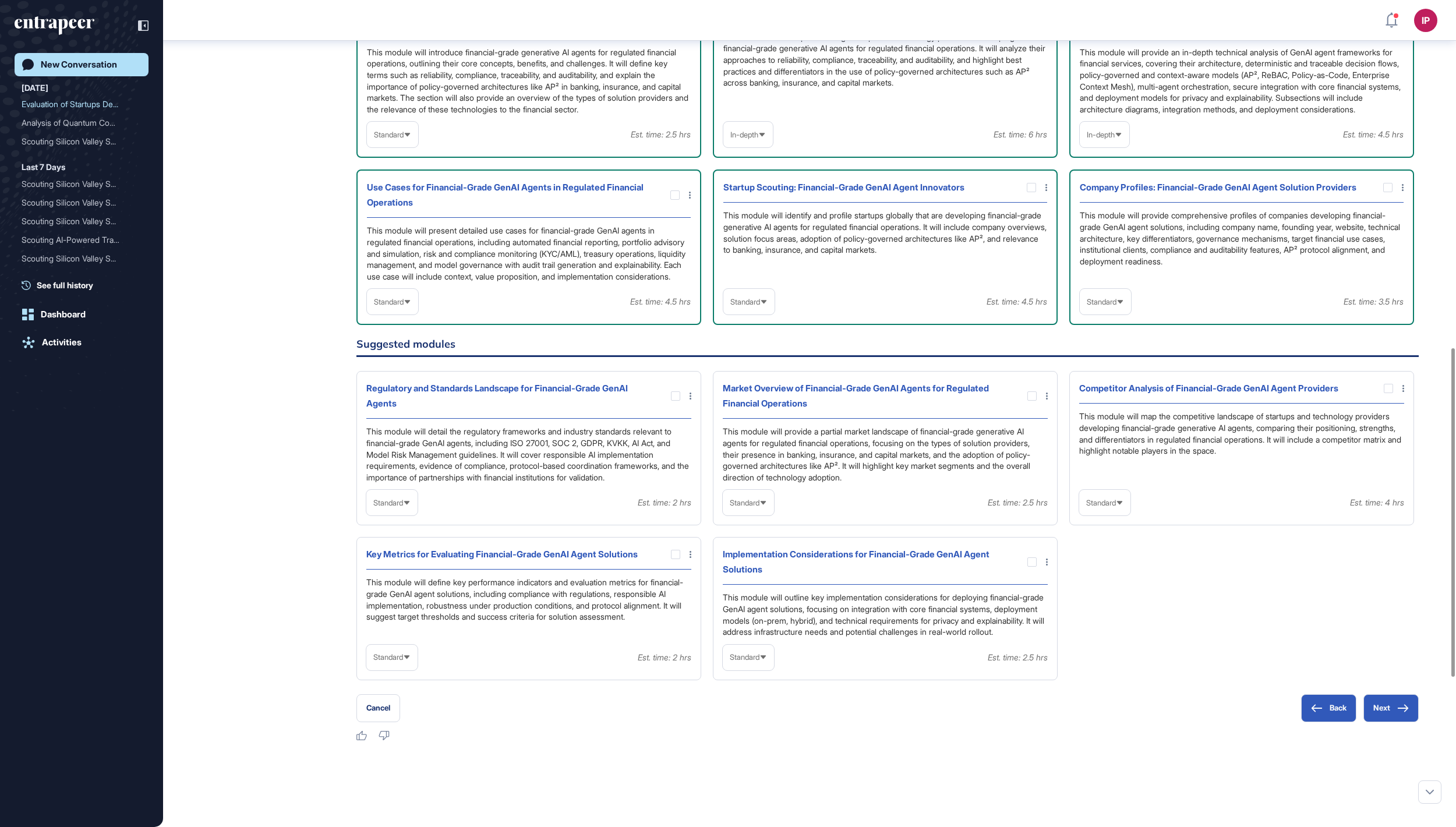
click at [759, 306] on span "Standard" at bounding box center [745, 301] width 30 height 8
click at [766, 388] on li "In-depth" at bounding box center [748, 375] width 44 height 23
click at [1118, 314] on div "Standard" at bounding box center [1105, 301] width 52 height 23
click at [1108, 388] on li "In-depth" at bounding box center [1105, 375] width 44 height 23
click at [393, 306] on span "Standard" at bounding box center [389, 301] width 30 height 8
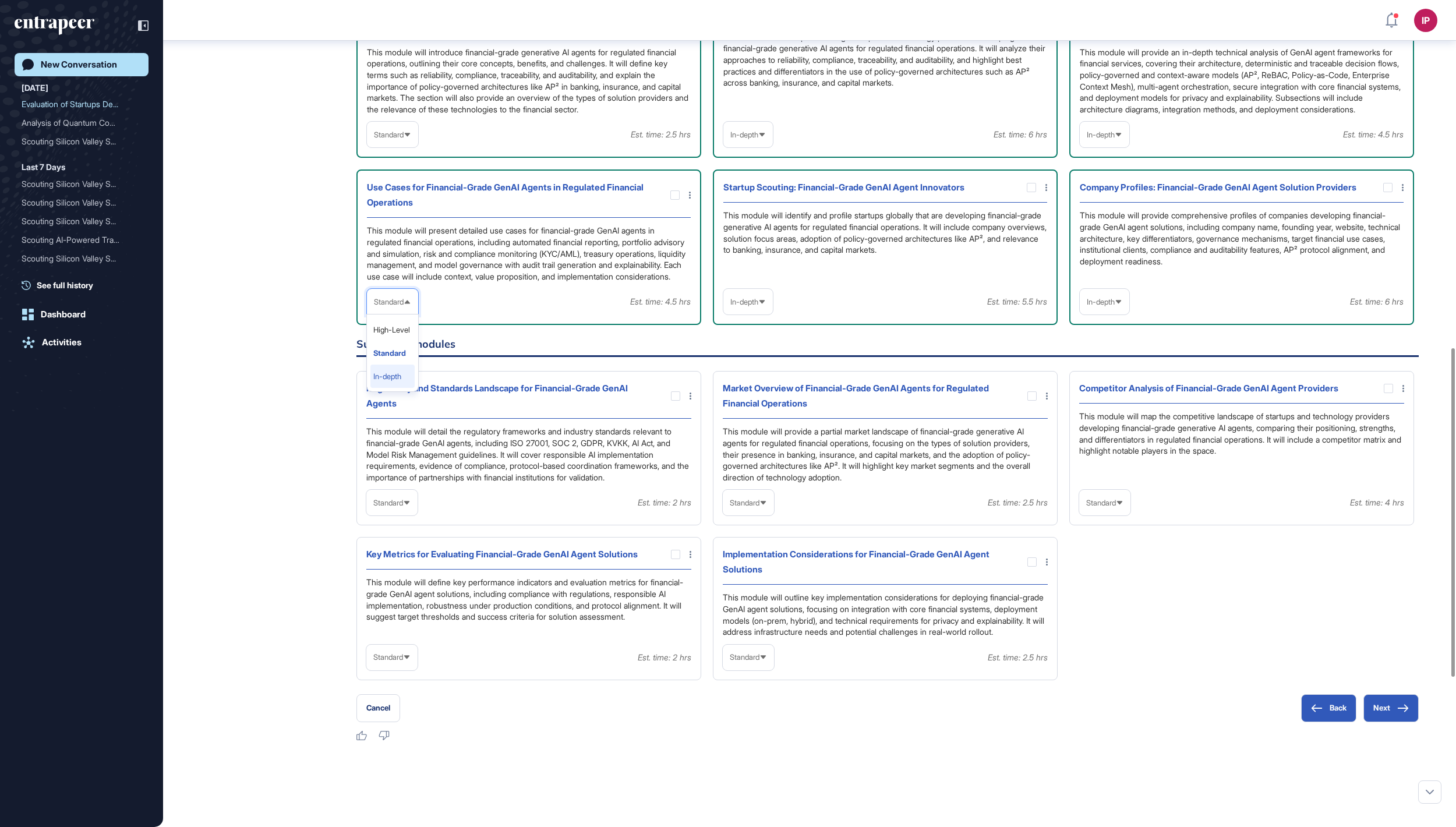
click at [387, 388] on li "In-depth" at bounding box center [391, 375] width 44 height 23
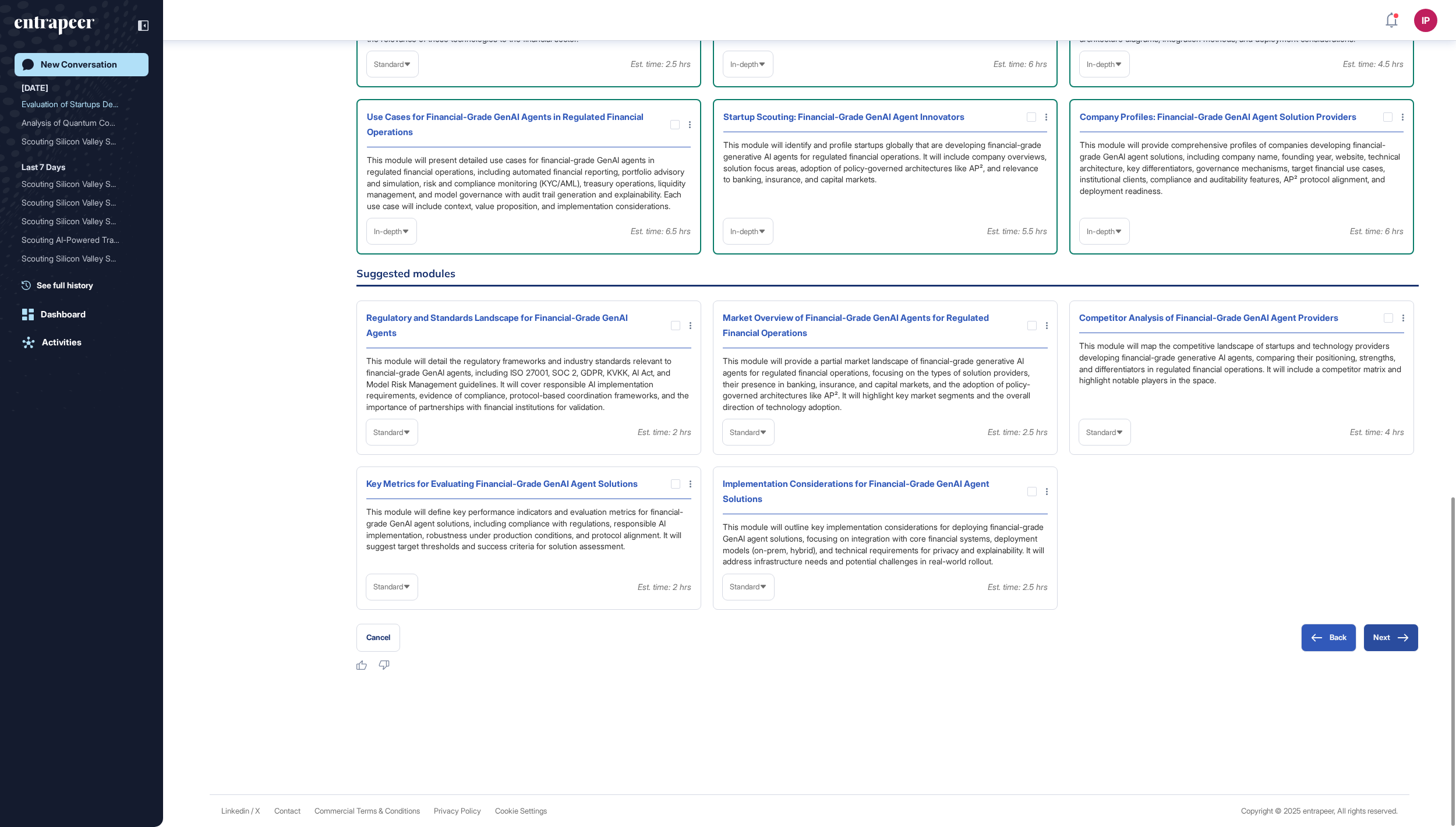
click at [1375, 636] on button "Next" at bounding box center [1390, 637] width 55 height 28
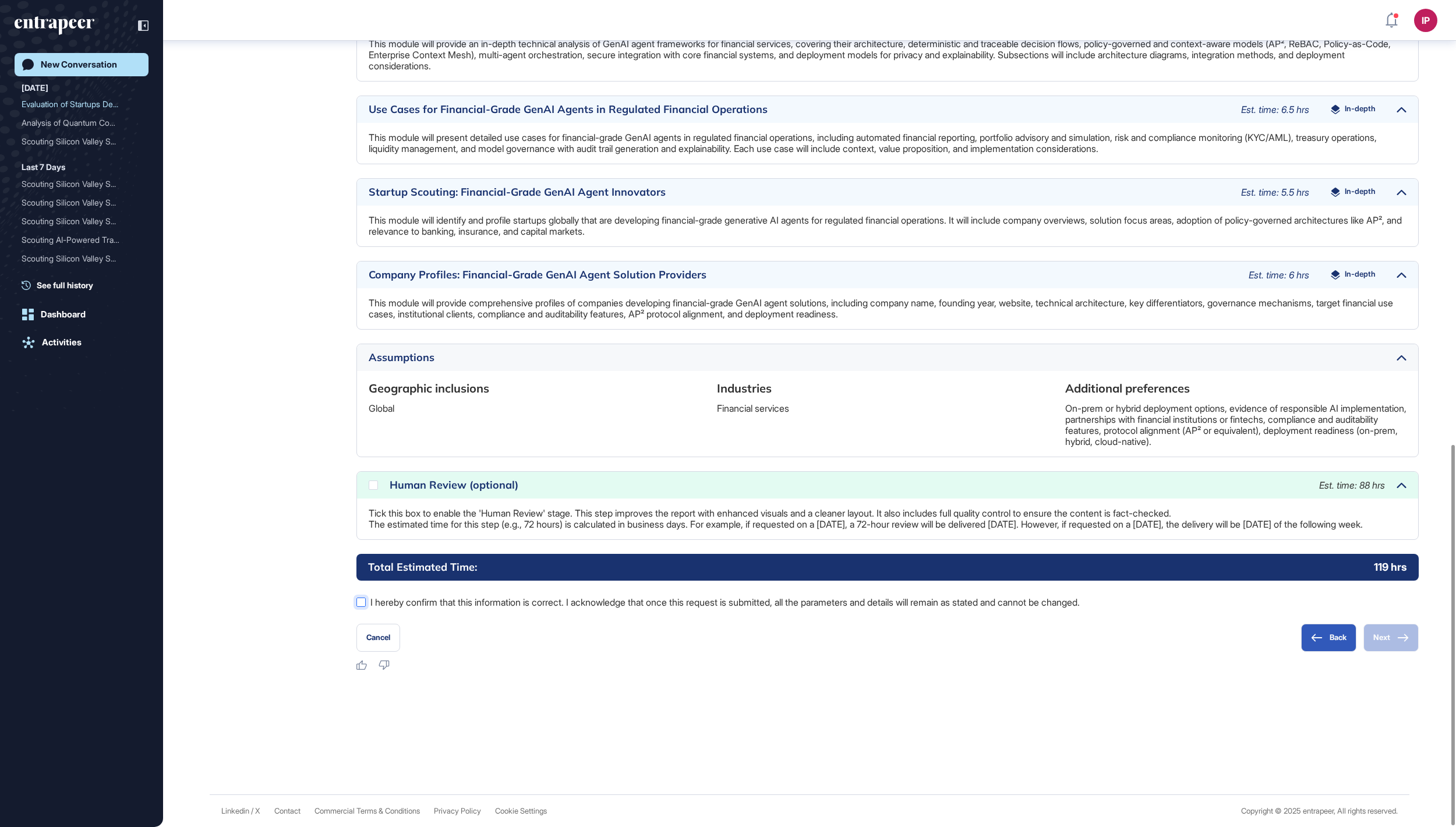
scroll to position [968, 0]
click at [406, 602] on label "I hereby confirm that this information is correct. I acknowledge that once this…" at bounding box center [887, 602] width 1062 height 15
click at [374, 481] on div at bounding box center [374, 485] width 9 height 9
click at [1391, 640] on button "Next" at bounding box center [1390, 637] width 55 height 28
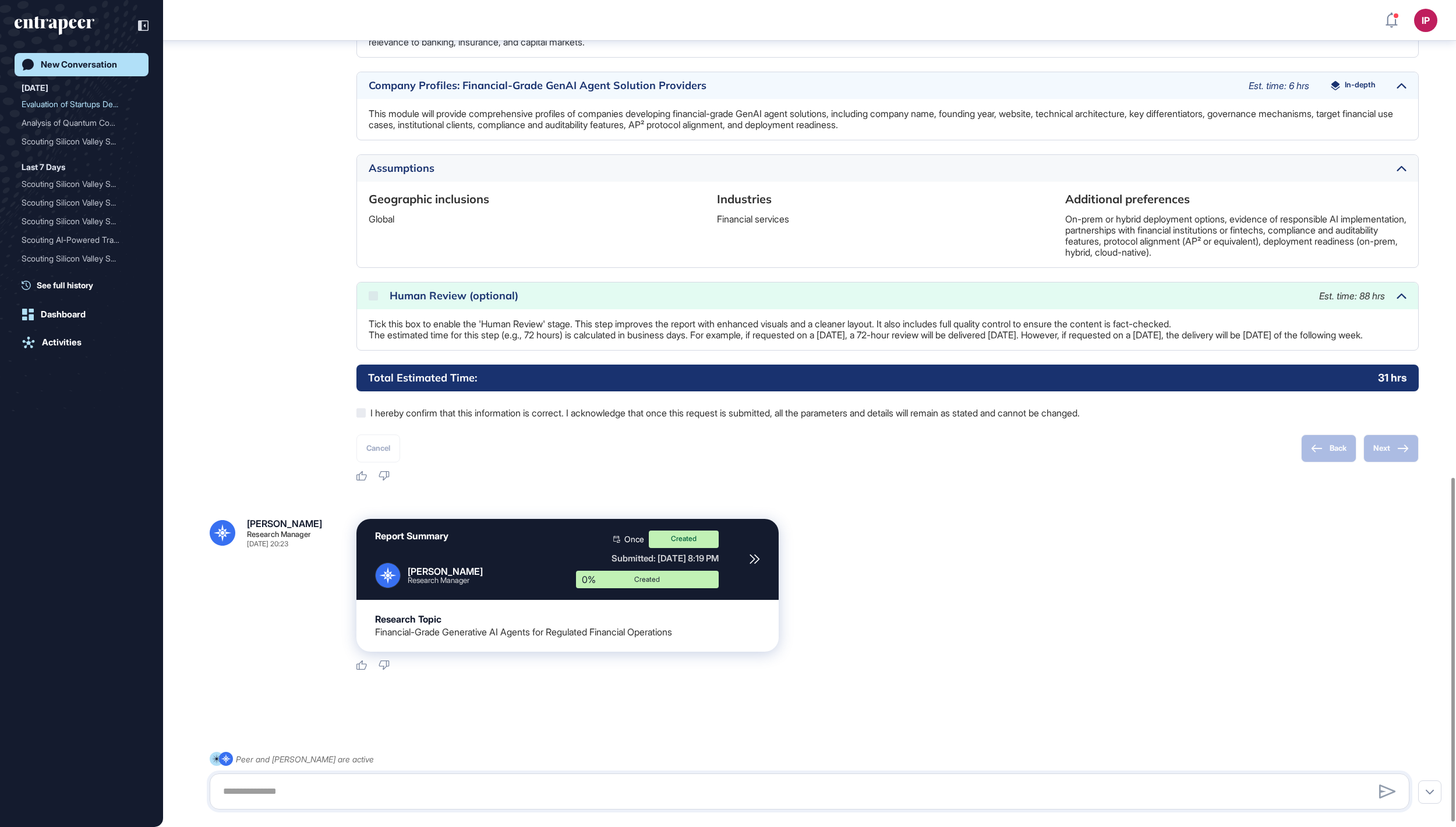
scroll to position [1148, 0]
click at [116, 69] on div "New Conversation" at bounding box center [78, 64] width 76 height 10
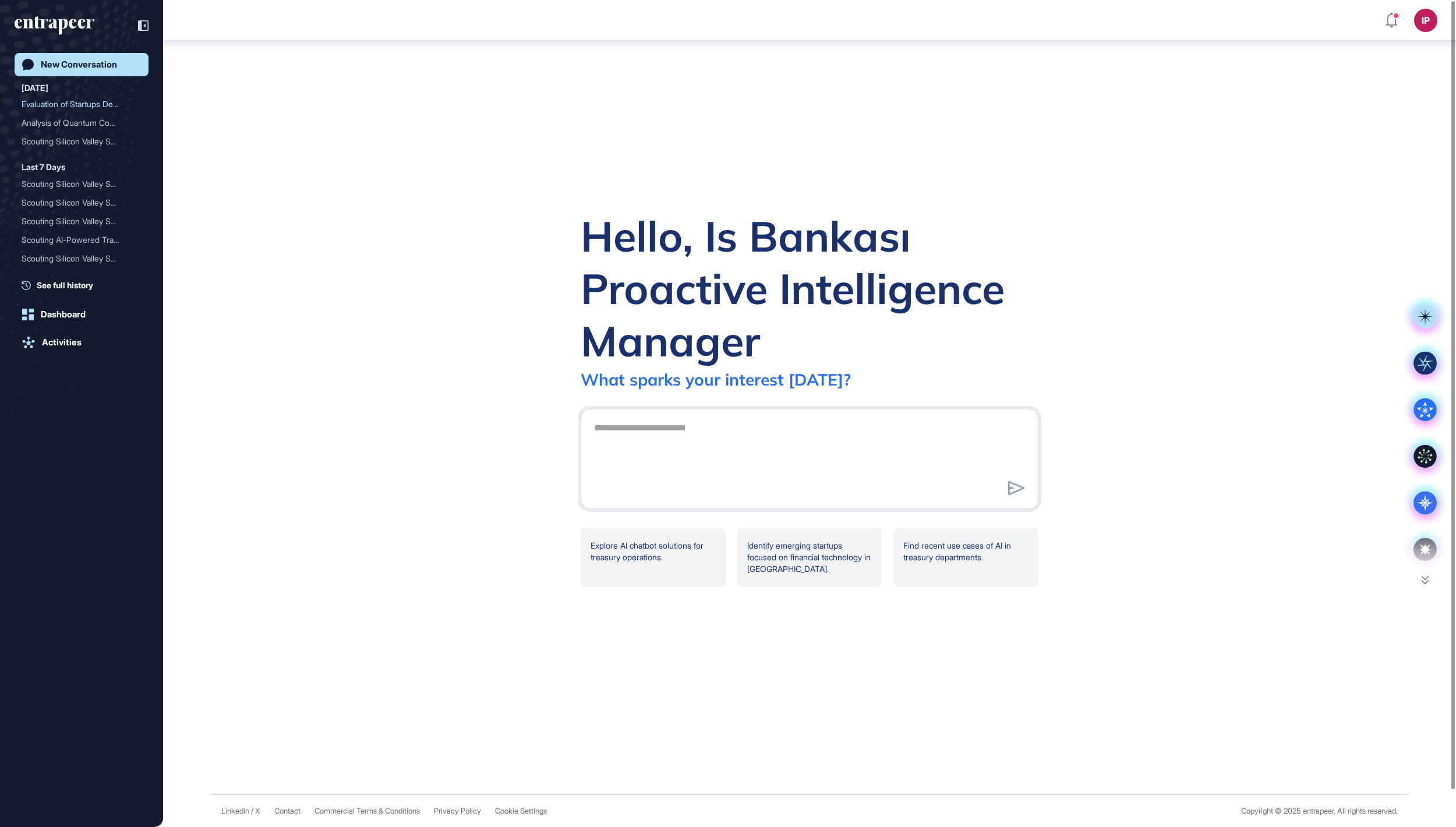
scroll to position [0, 0]
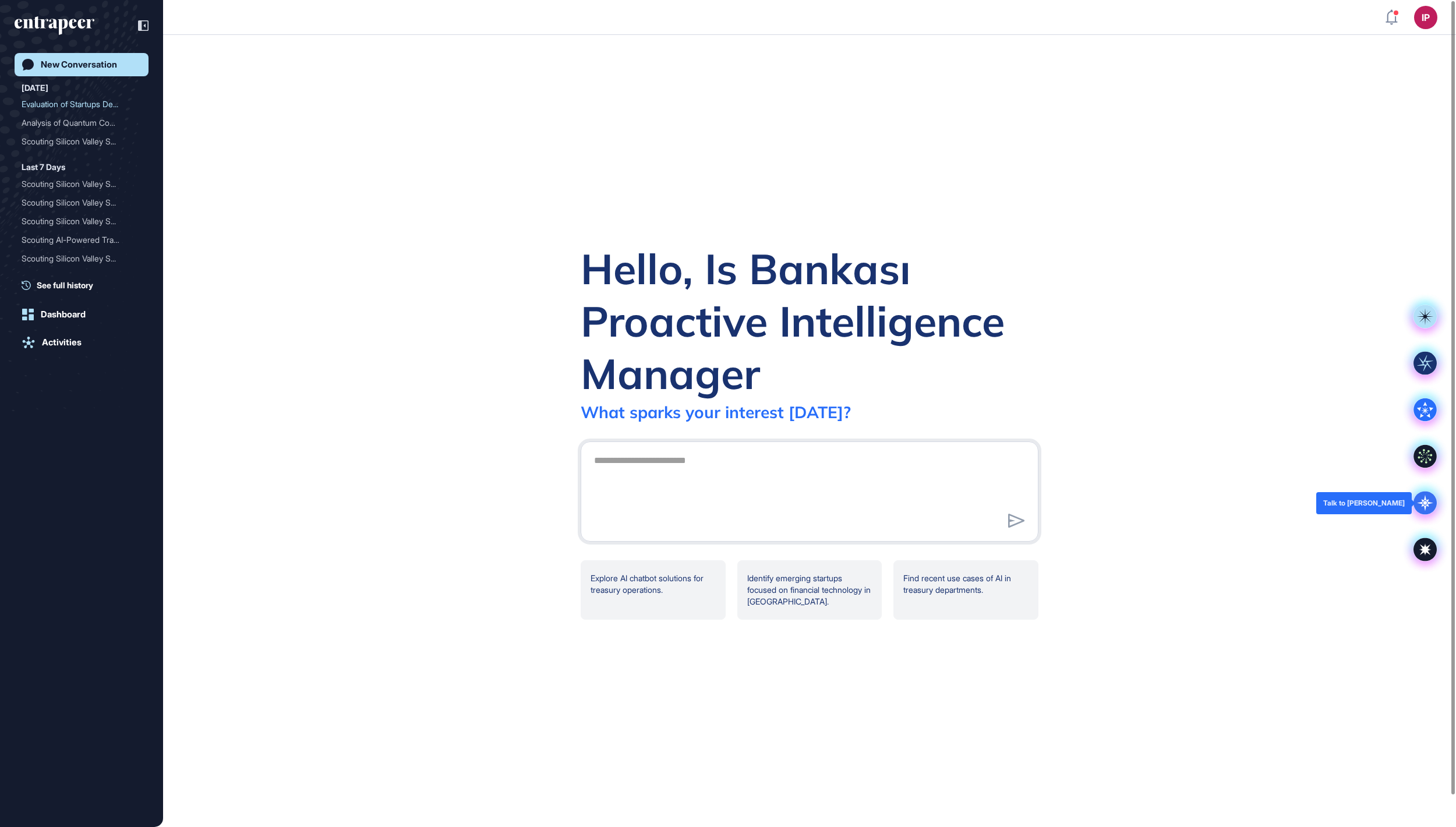
click at [1431, 502] on icon at bounding box center [1424, 502] width 23 height 23
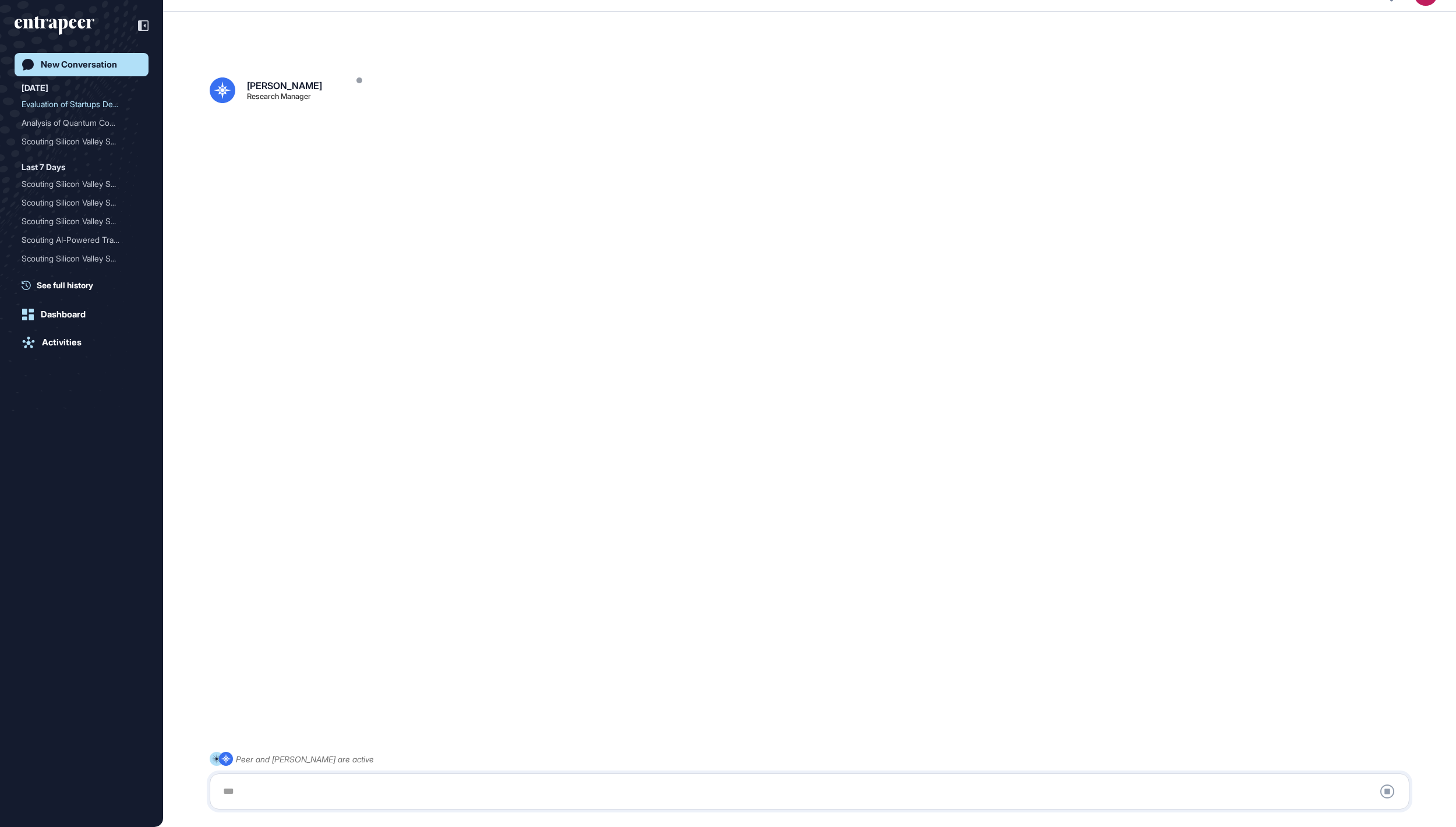
scroll to position [33, 0]
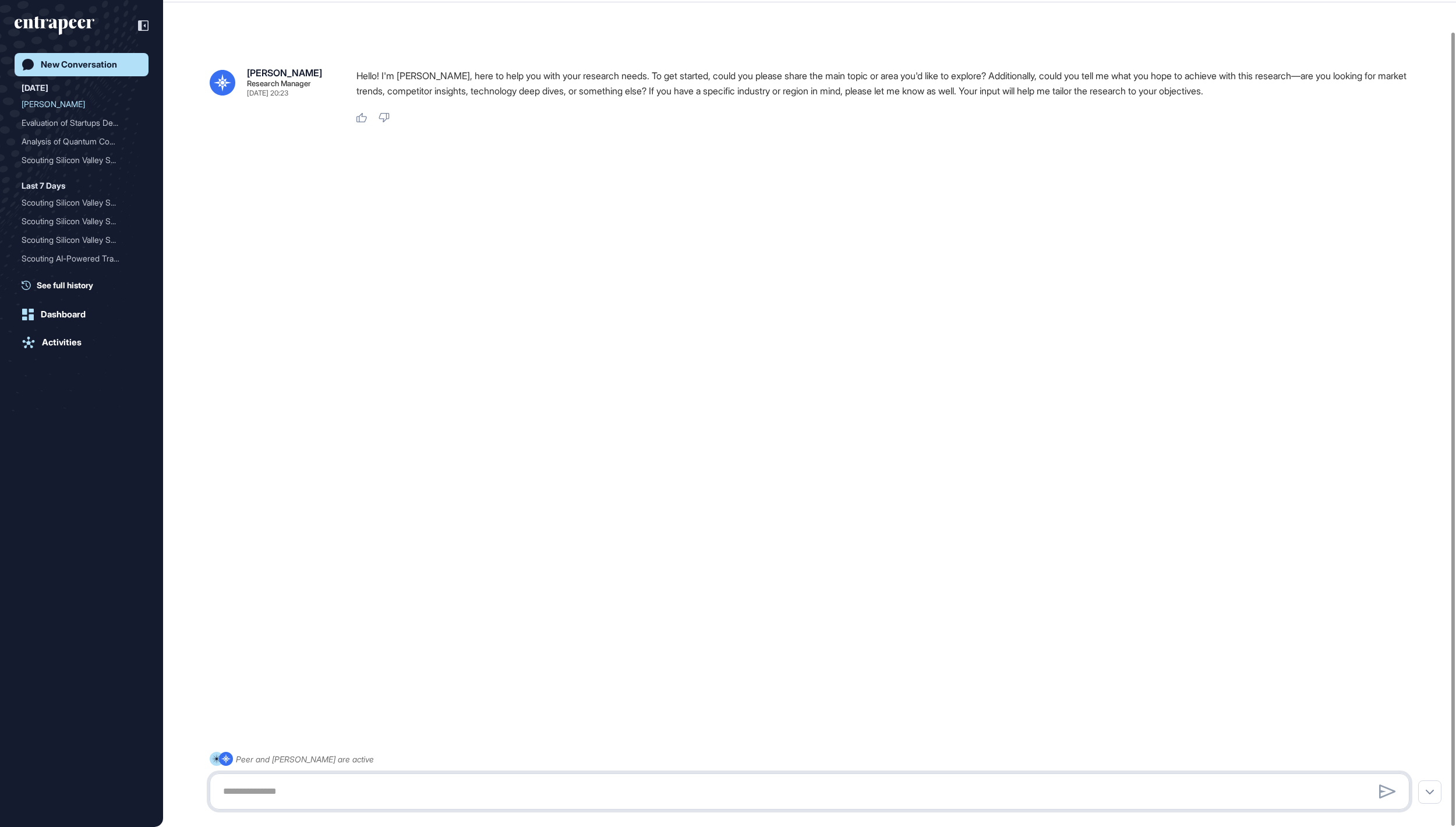
click at [286, 783] on textarea at bounding box center [809, 790] width 1187 height 23
paste textarea "**********"
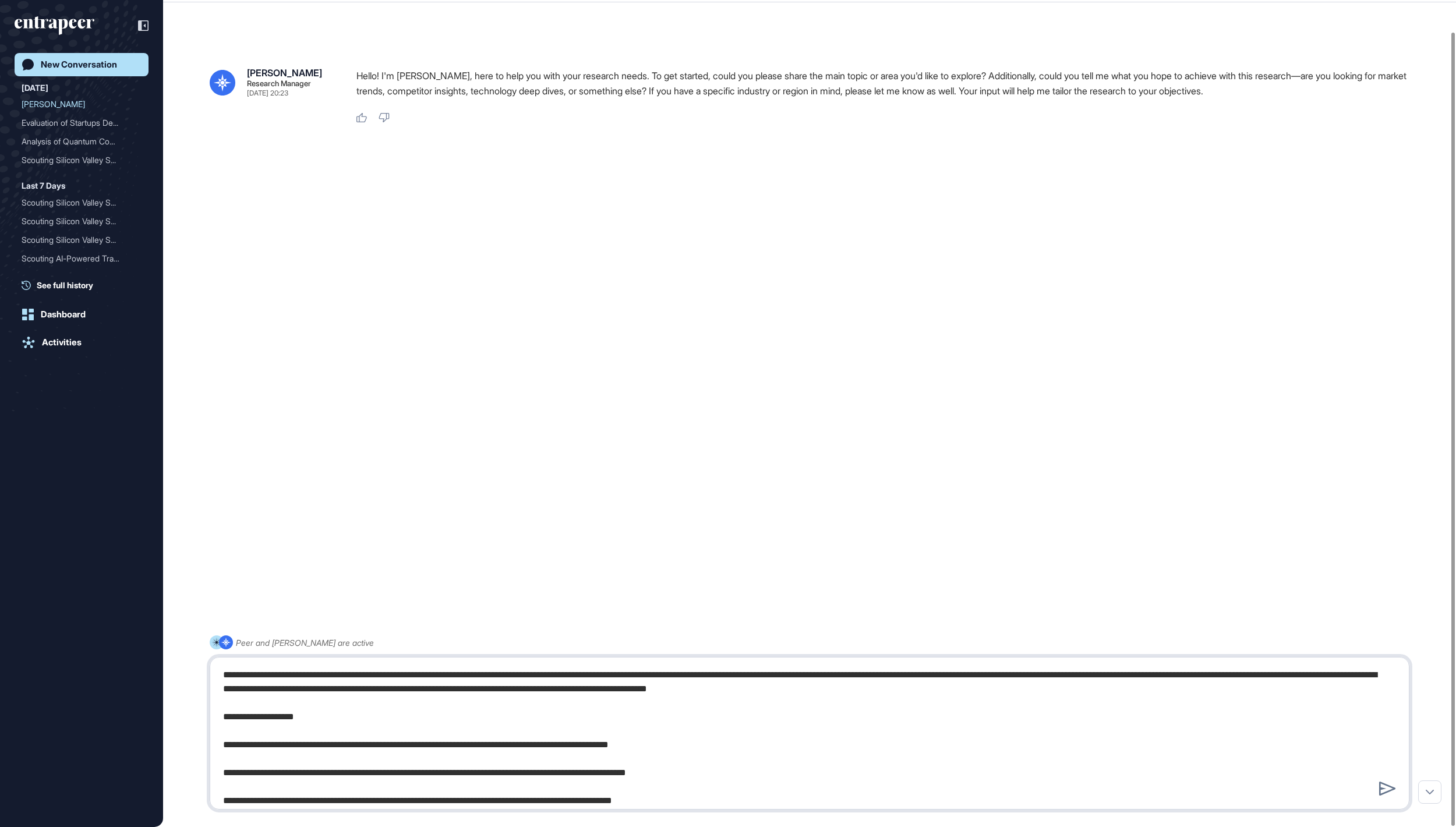
scroll to position [1267, 0]
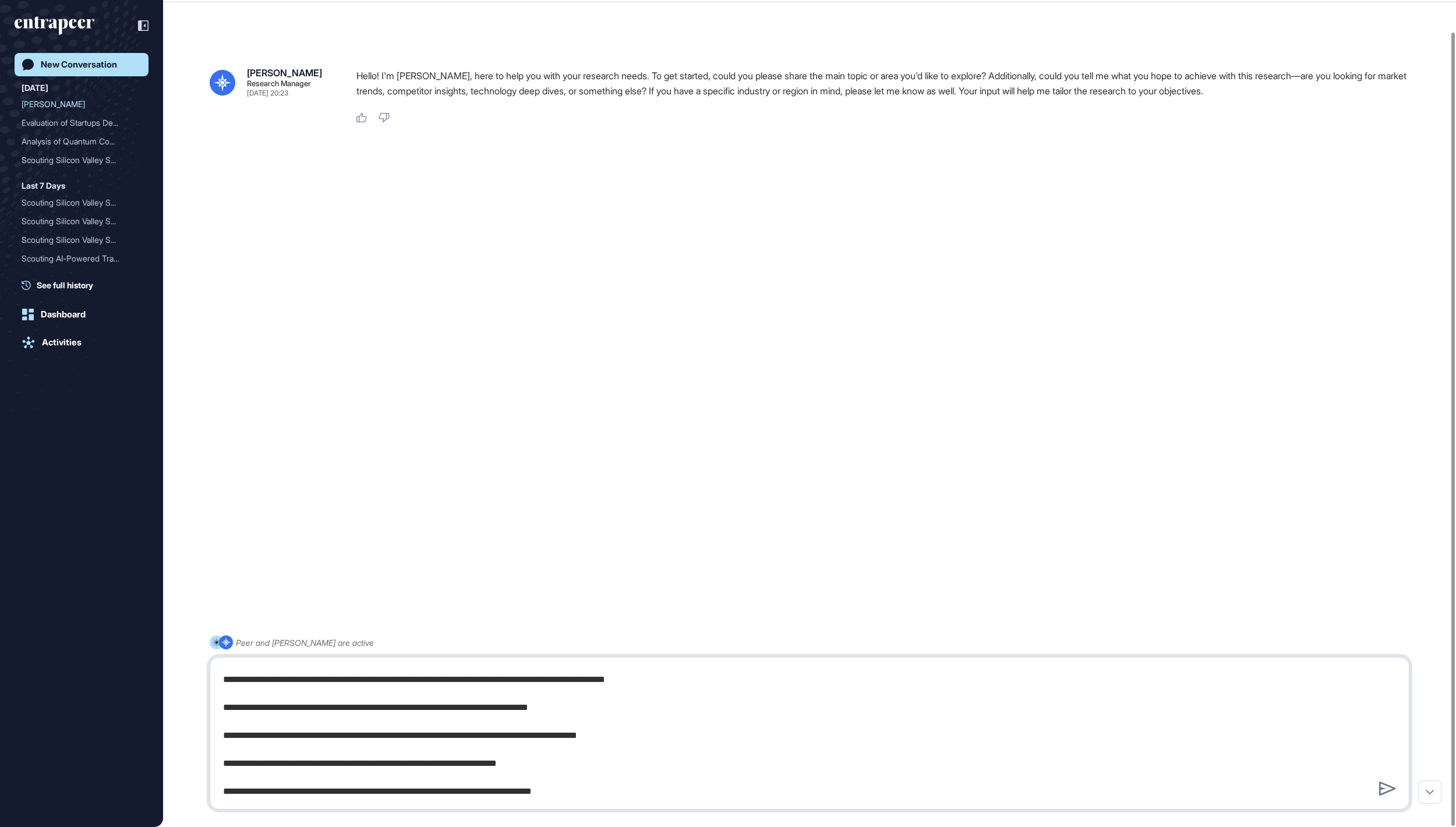
type textarea "**********"
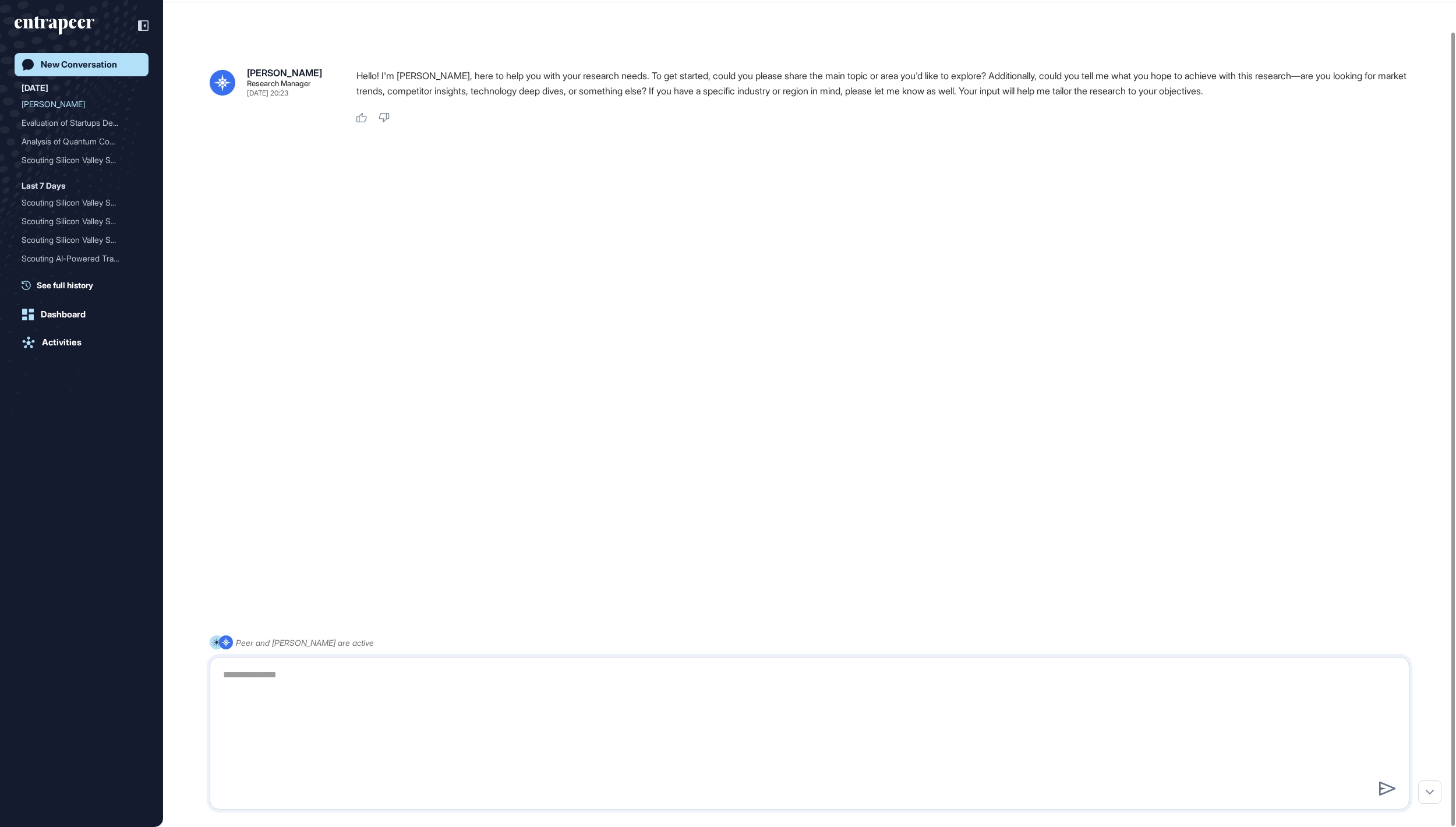
scroll to position [0, 0]
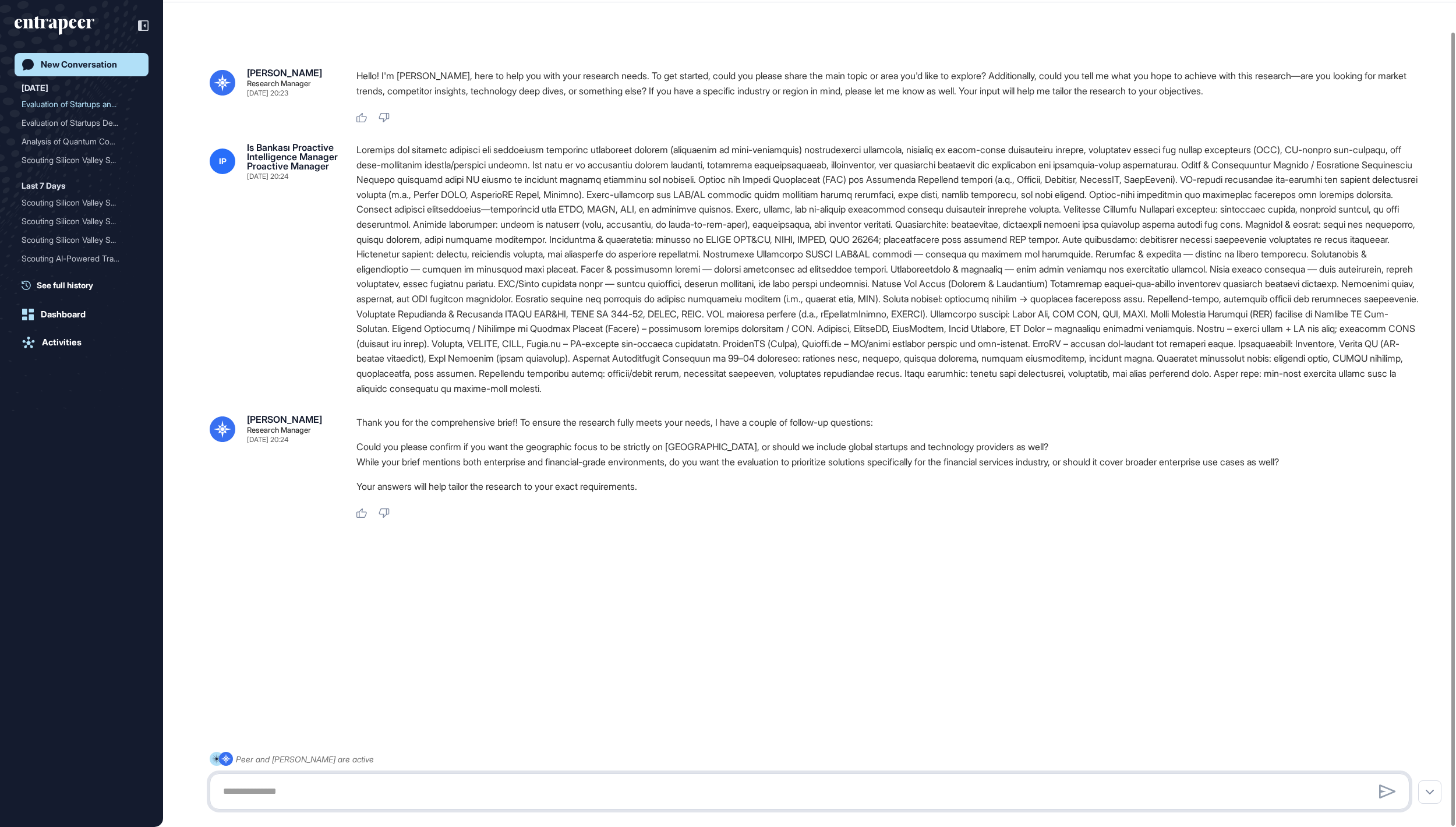
click at [586, 783] on textarea at bounding box center [808, 790] width 1186 height 23
type textarea "******"
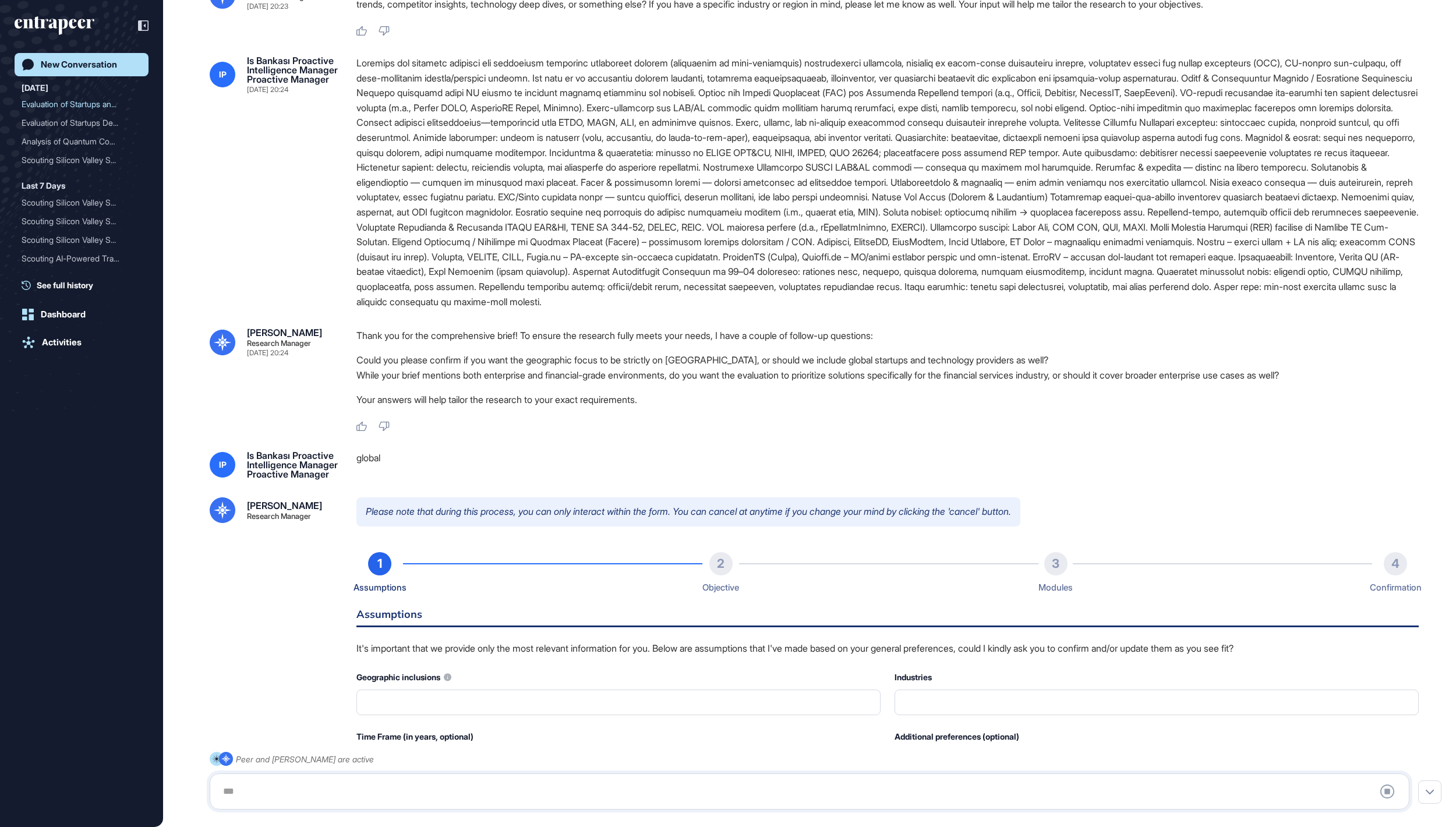
type input "**********"
type input "*"
type input "**********"
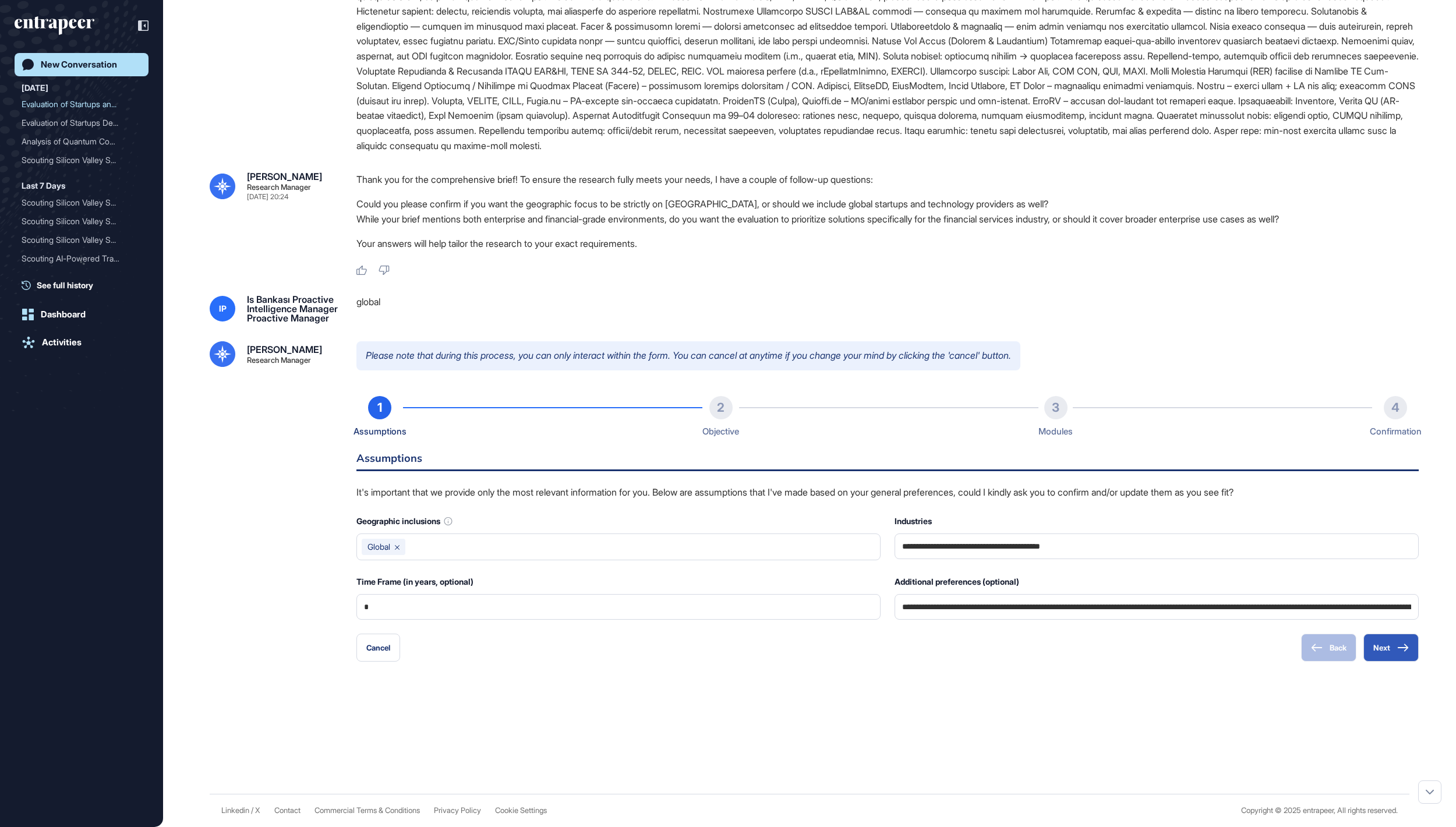
scroll to position [411, 0]
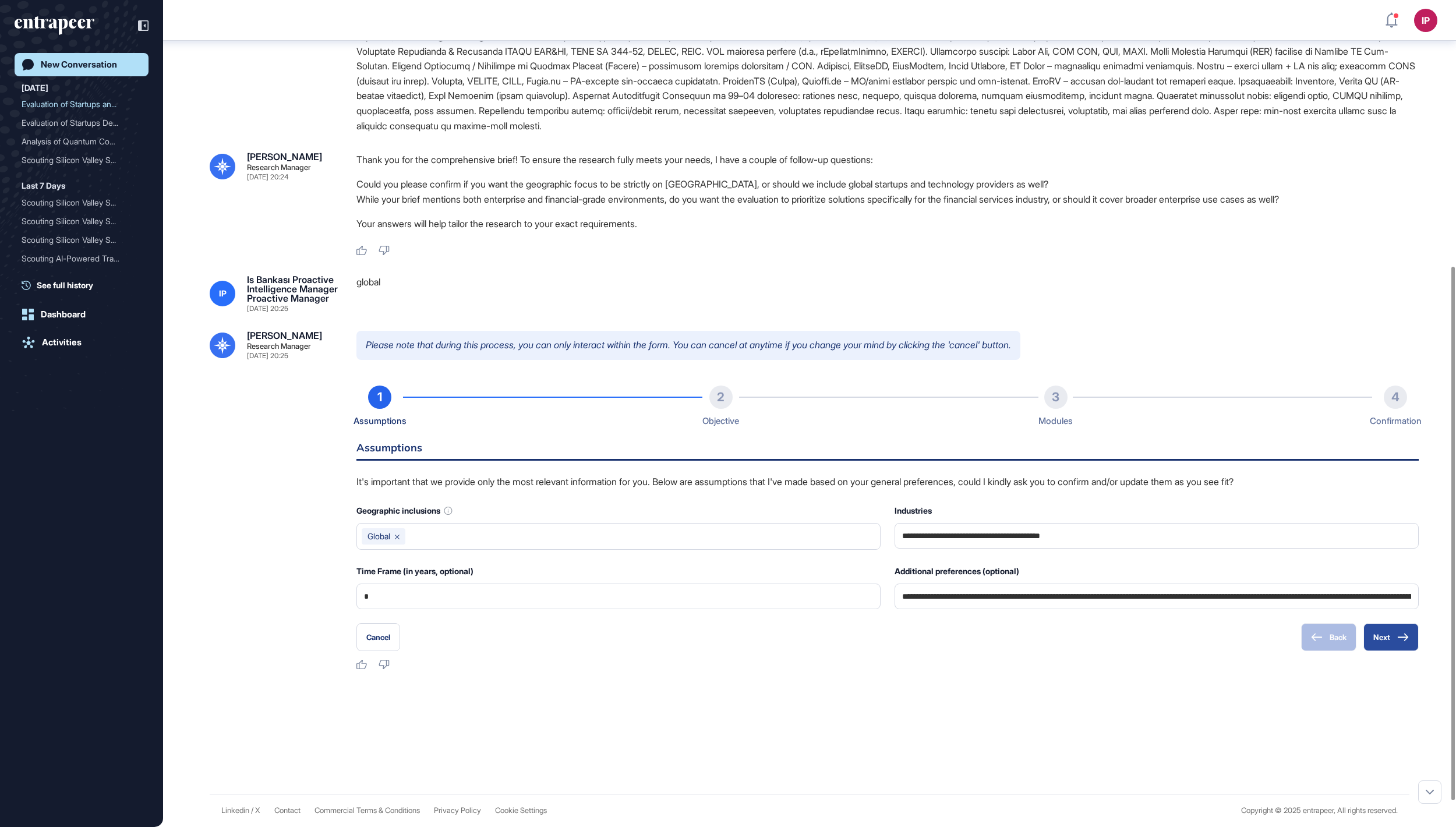
click at [1390, 651] on button "Next" at bounding box center [1390, 637] width 55 height 28
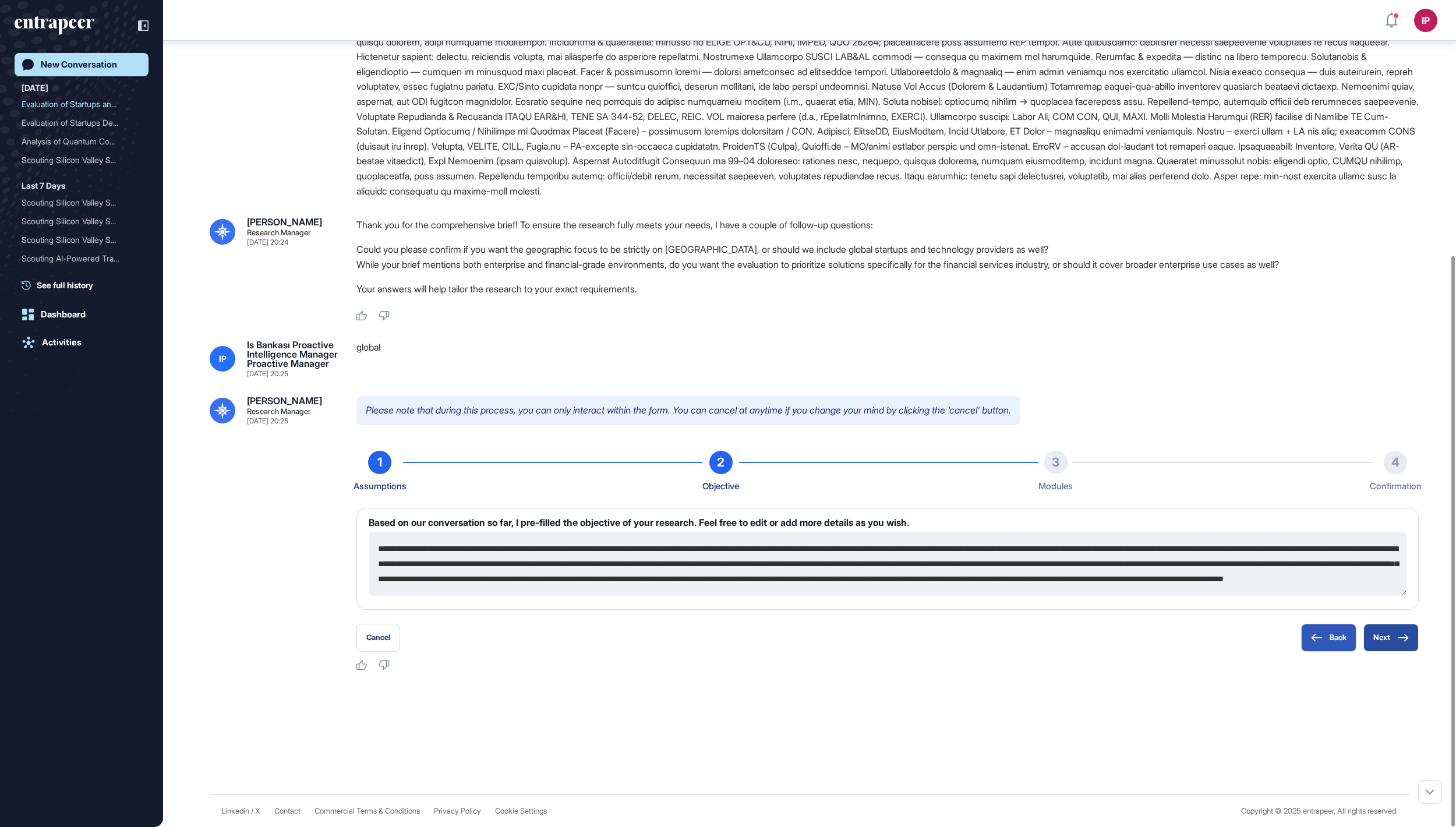
click at [1385, 634] on button "Next" at bounding box center [1390, 637] width 55 height 28
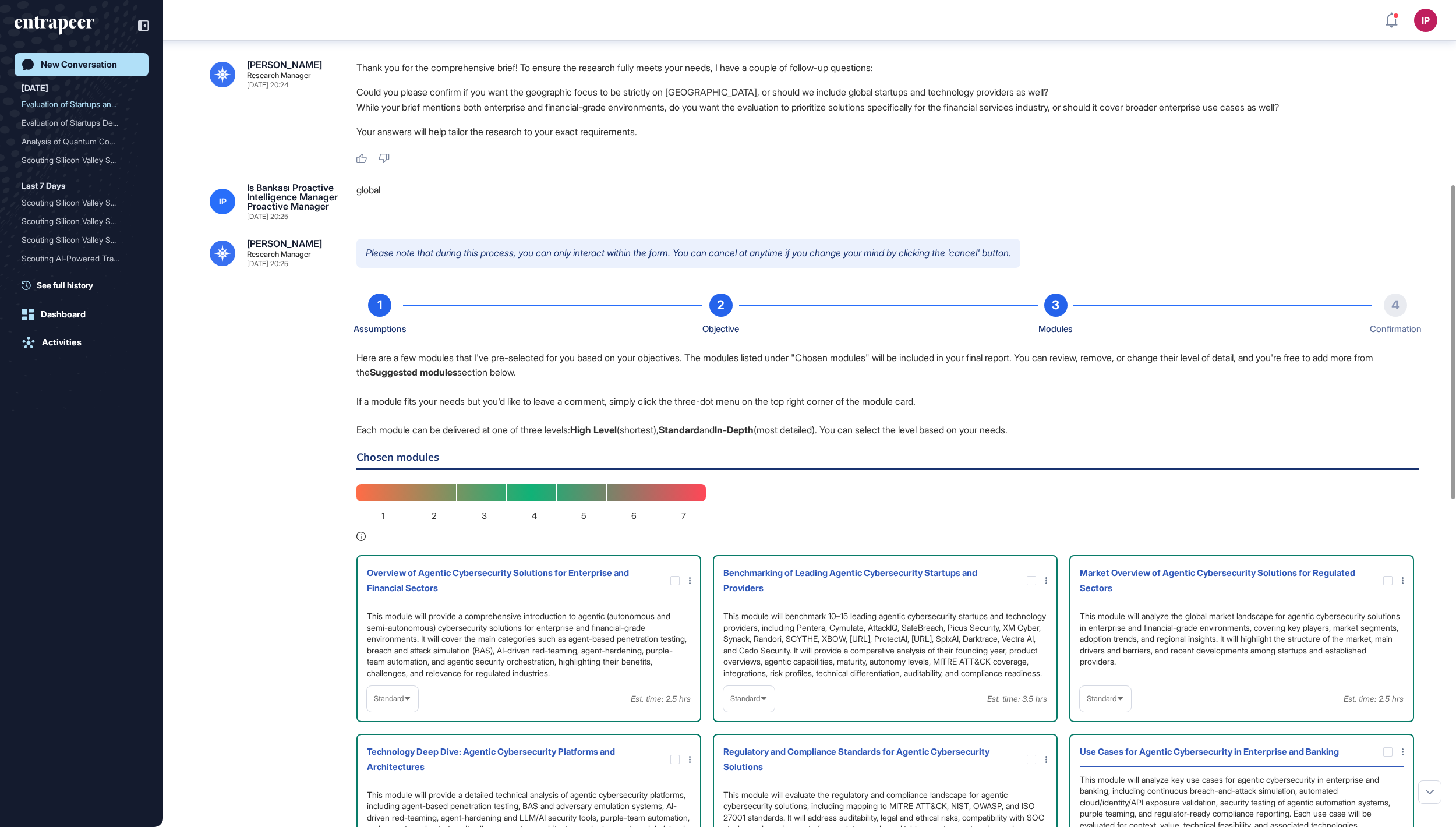
scroll to position [864, 0]
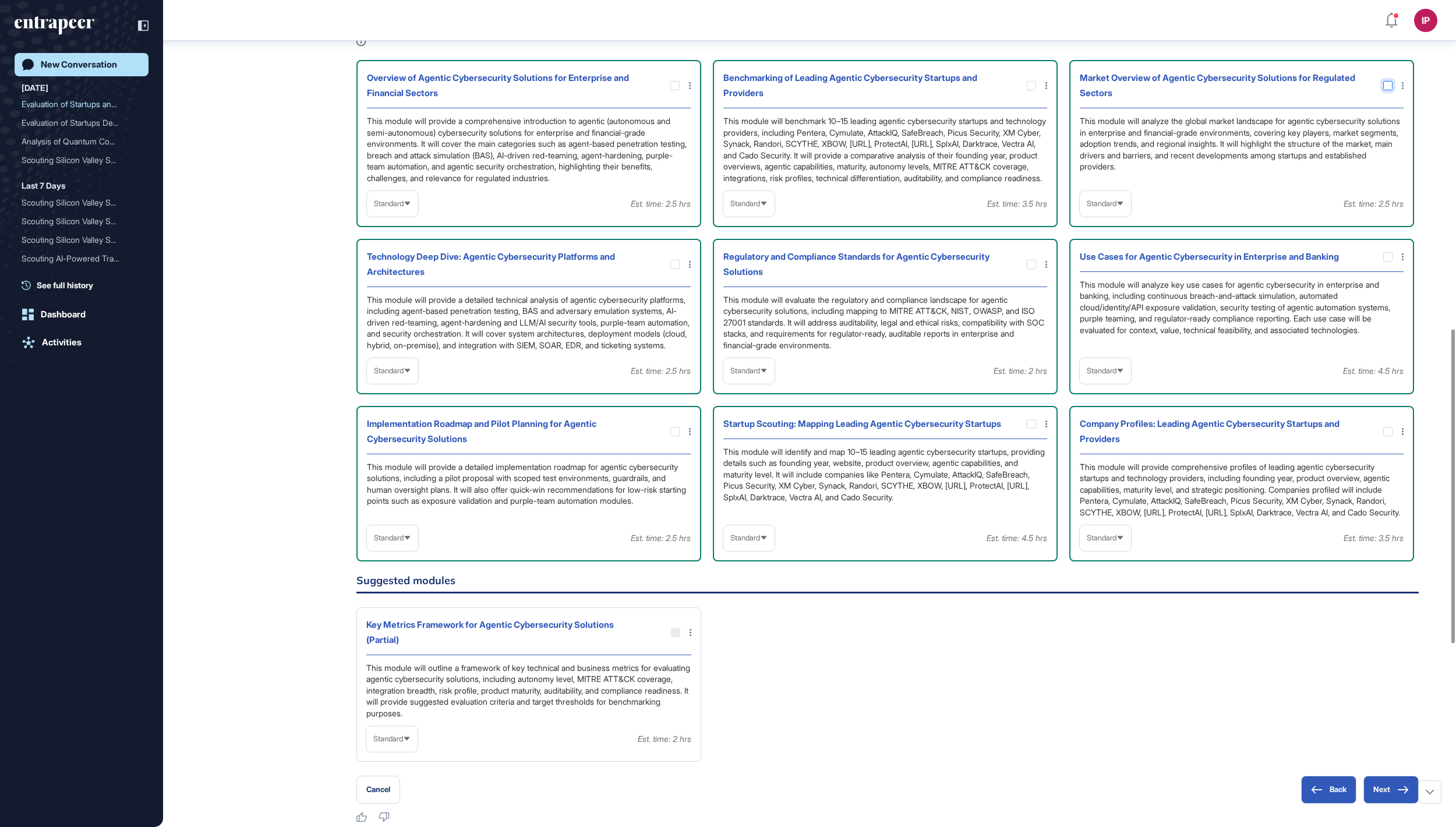
click at [0, 0] on icon at bounding box center [0, 0] width 0 height 0
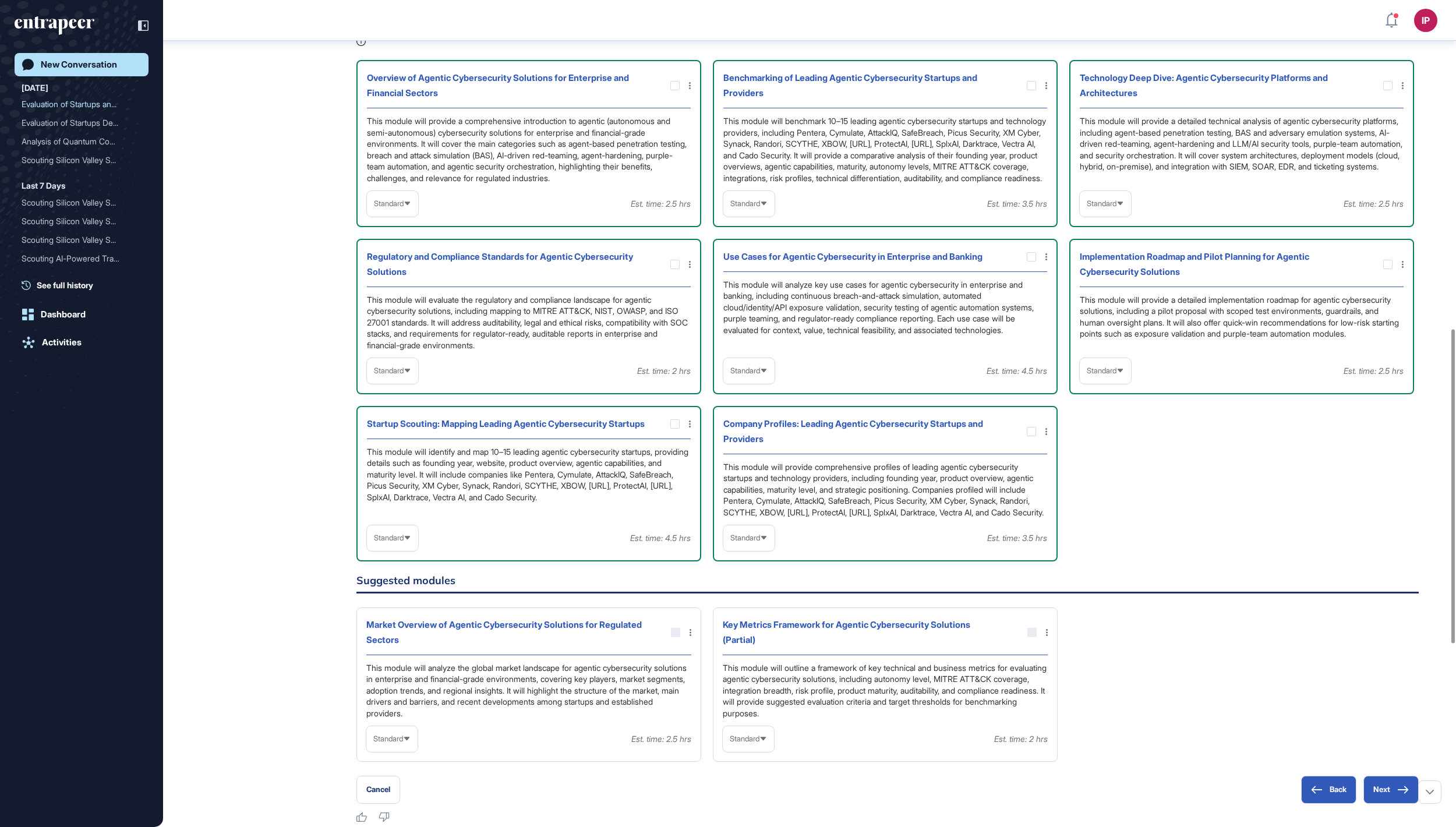
click at [731, 207] on span "Standard" at bounding box center [745, 203] width 30 height 8
click at [747, 290] on li "In-depth" at bounding box center [748, 278] width 44 height 23
click at [1116, 207] on span "Standard" at bounding box center [1101, 203] width 30 height 8
click at [1118, 290] on li "In-depth" at bounding box center [1105, 278] width 44 height 23
click at [759, 375] on span "Standard" at bounding box center [745, 370] width 30 height 8
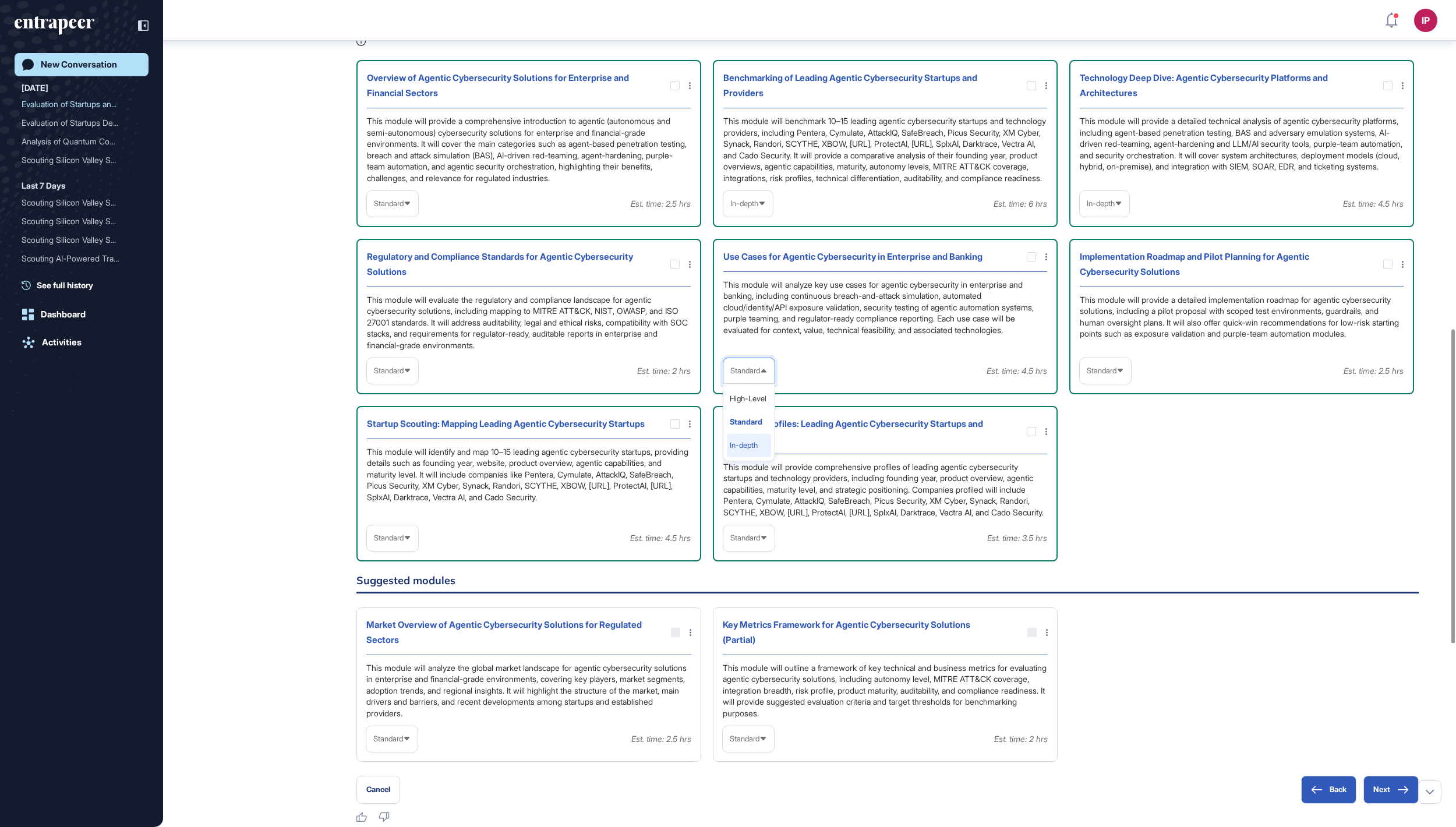
click at [760, 457] on li "In-depth" at bounding box center [748, 445] width 44 height 23
click at [0, 0] on icon at bounding box center [0, 0] width 0 height 0
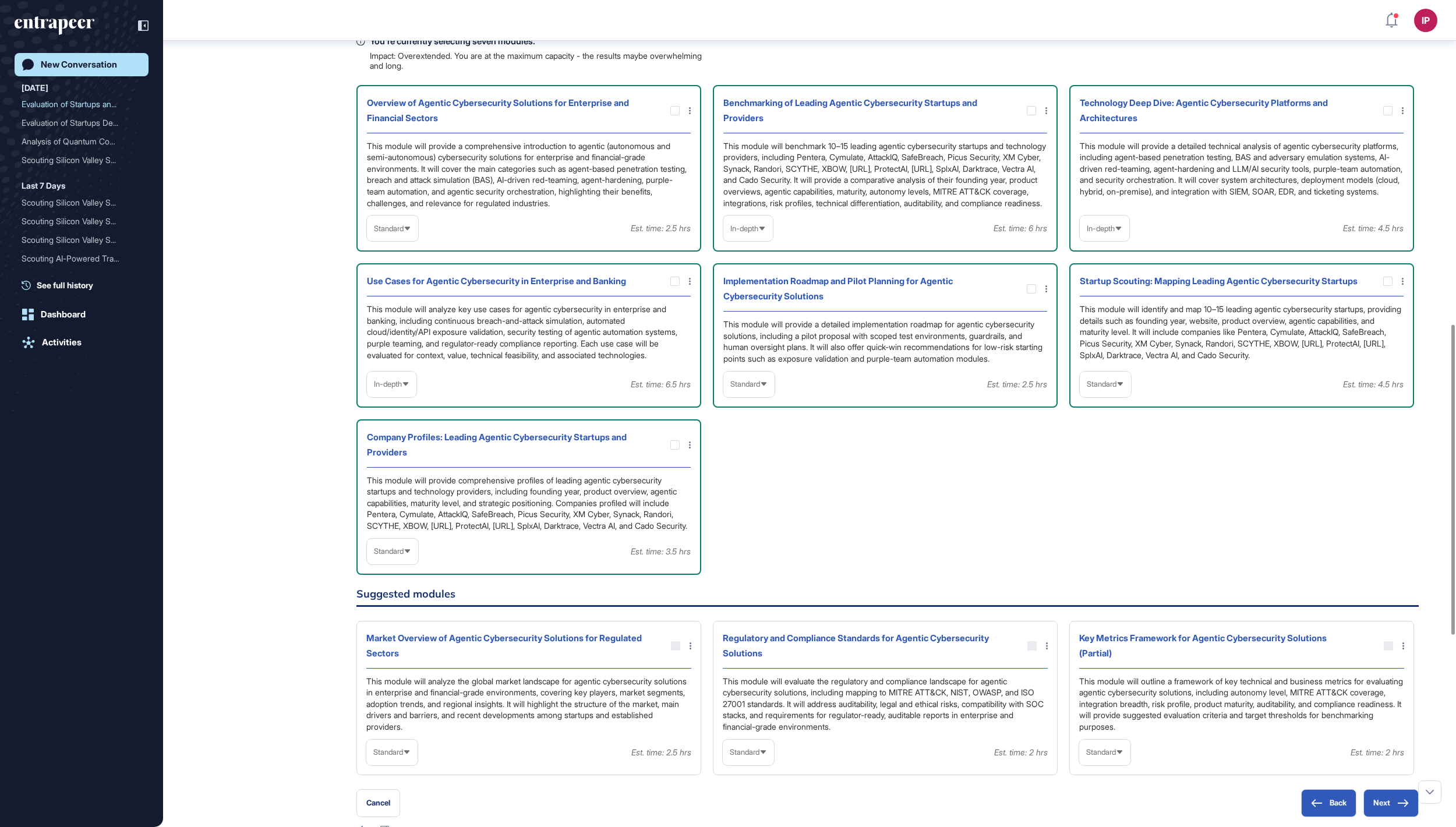
drag, startPoint x: 1117, startPoint y: 655, endPoint x: 1108, endPoint y: 648, distance: 11.4
click at [1116, 389] on span "Standard" at bounding box center [1101, 383] width 30 height 8
click at [1106, 470] on li "In-depth" at bounding box center [1105, 458] width 44 height 23
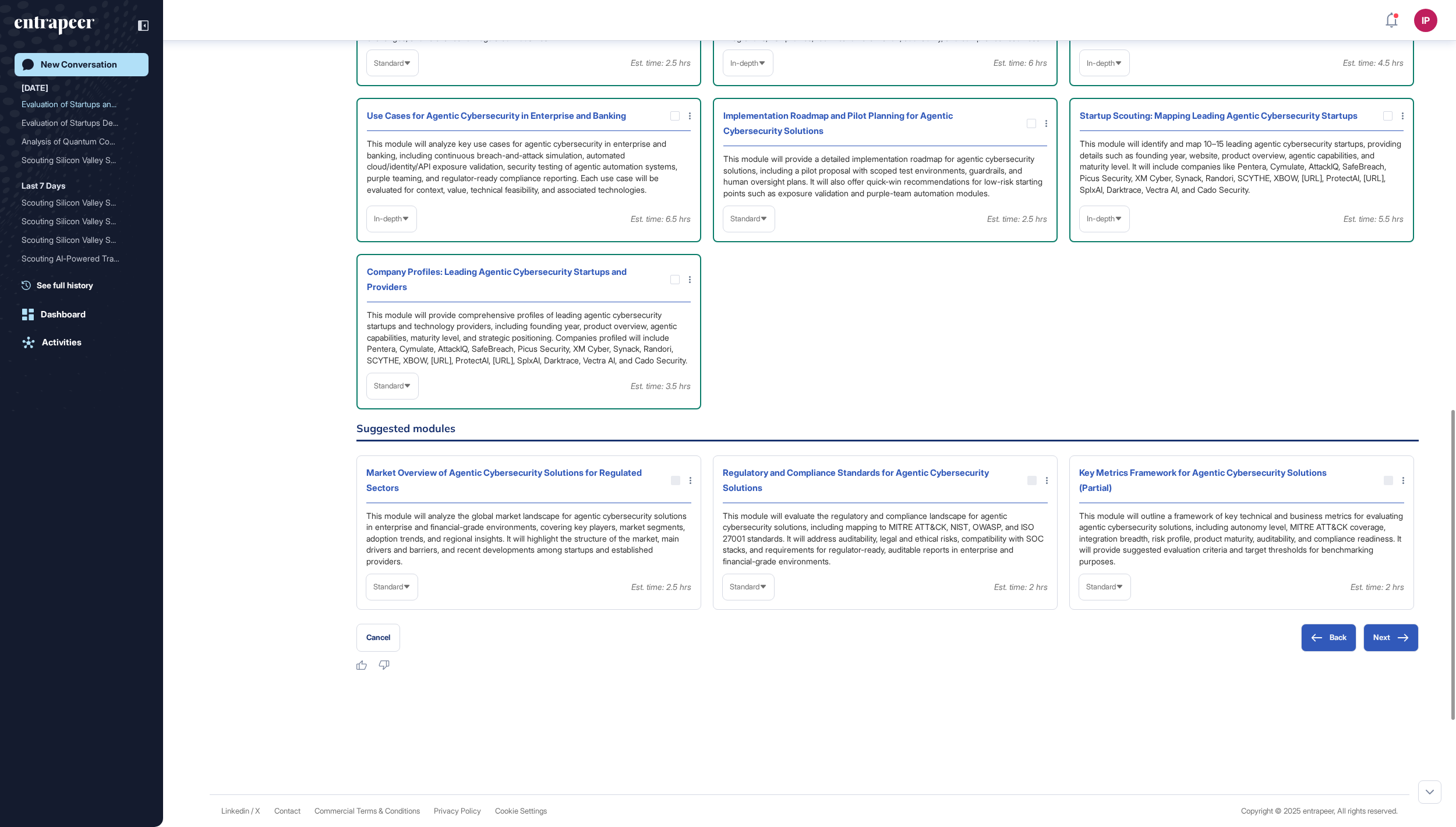
scroll to position [1091, 0]
click at [0, 0] on icon at bounding box center [0, 0] width 0 height 0
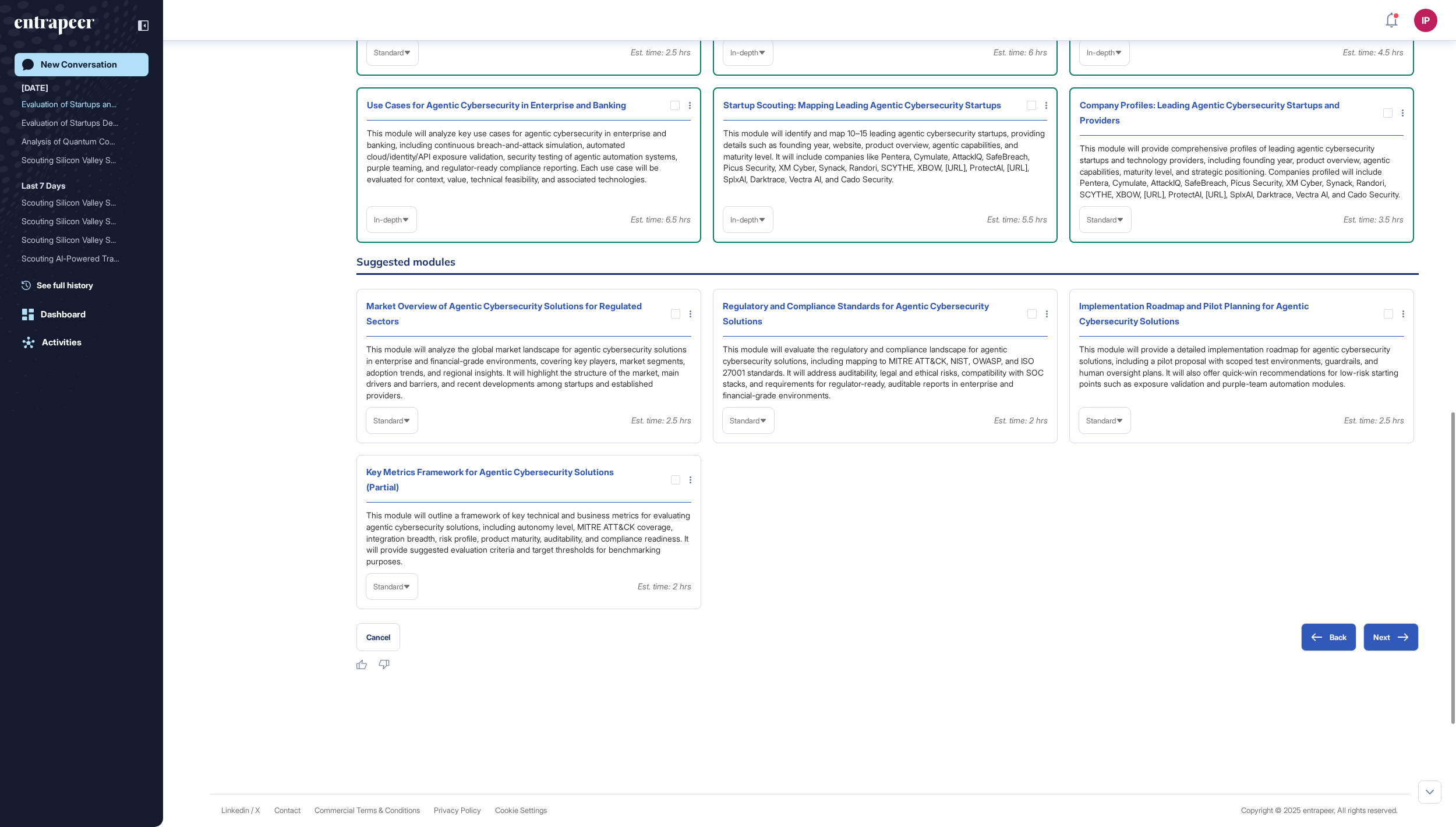
click at [1112, 224] on span "Standard" at bounding box center [1101, 219] width 30 height 8
click at [1112, 306] on li "In-depth" at bounding box center [1105, 294] width 44 height 23
click at [1382, 636] on button "Next" at bounding box center [1390, 637] width 55 height 28
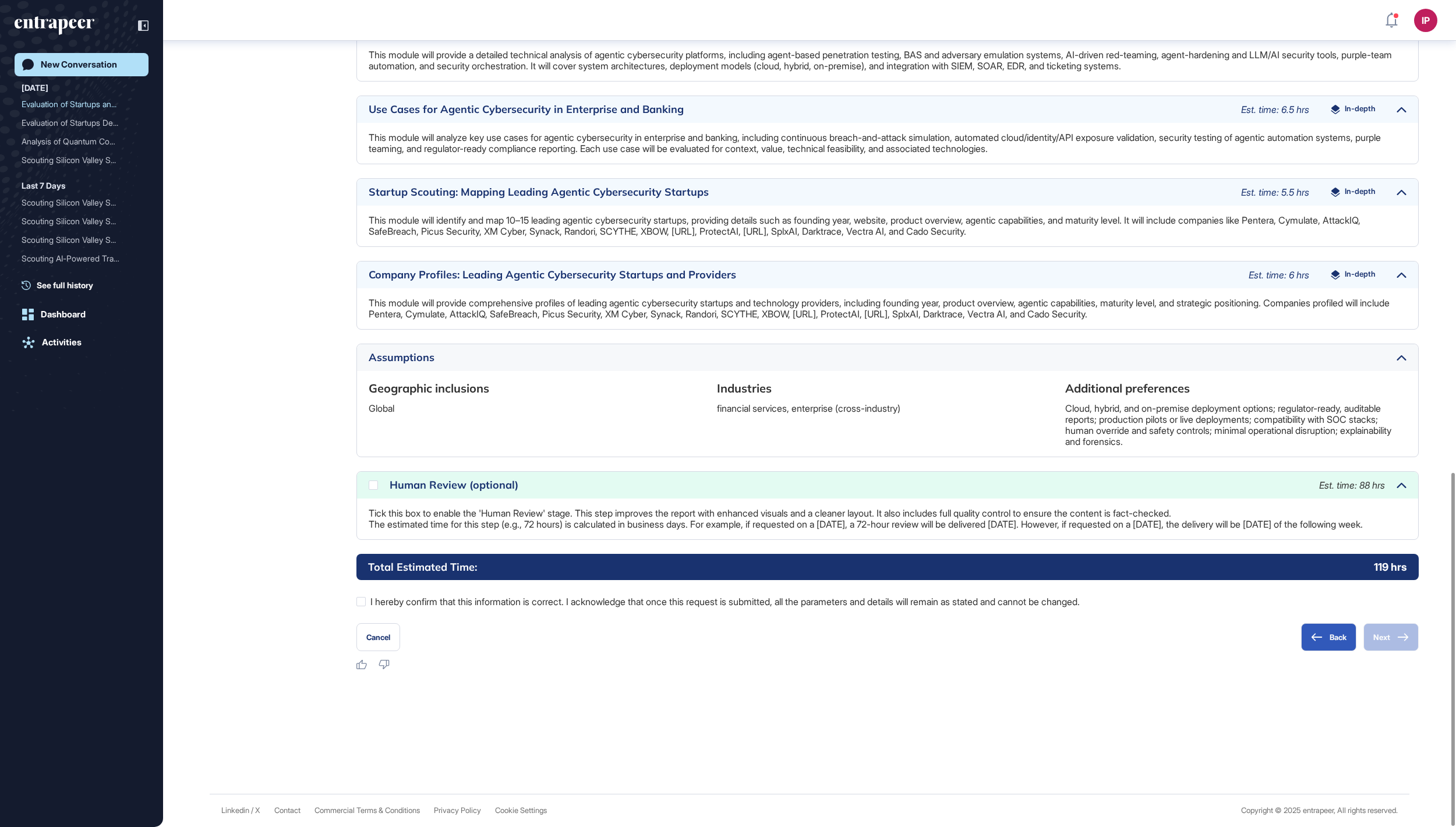
scroll to position [1105, 0]
click at [464, 601] on label "I hereby confirm that this information is correct. I acknowledge that once this…" at bounding box center [887, 602] width 1062 height 15
click at [0, 0] on icon at bounding box center [0, 0] width 0 height 0
click at [1393, 644] on button "Next" at bounding box center [1390, 637] width 55 height 28
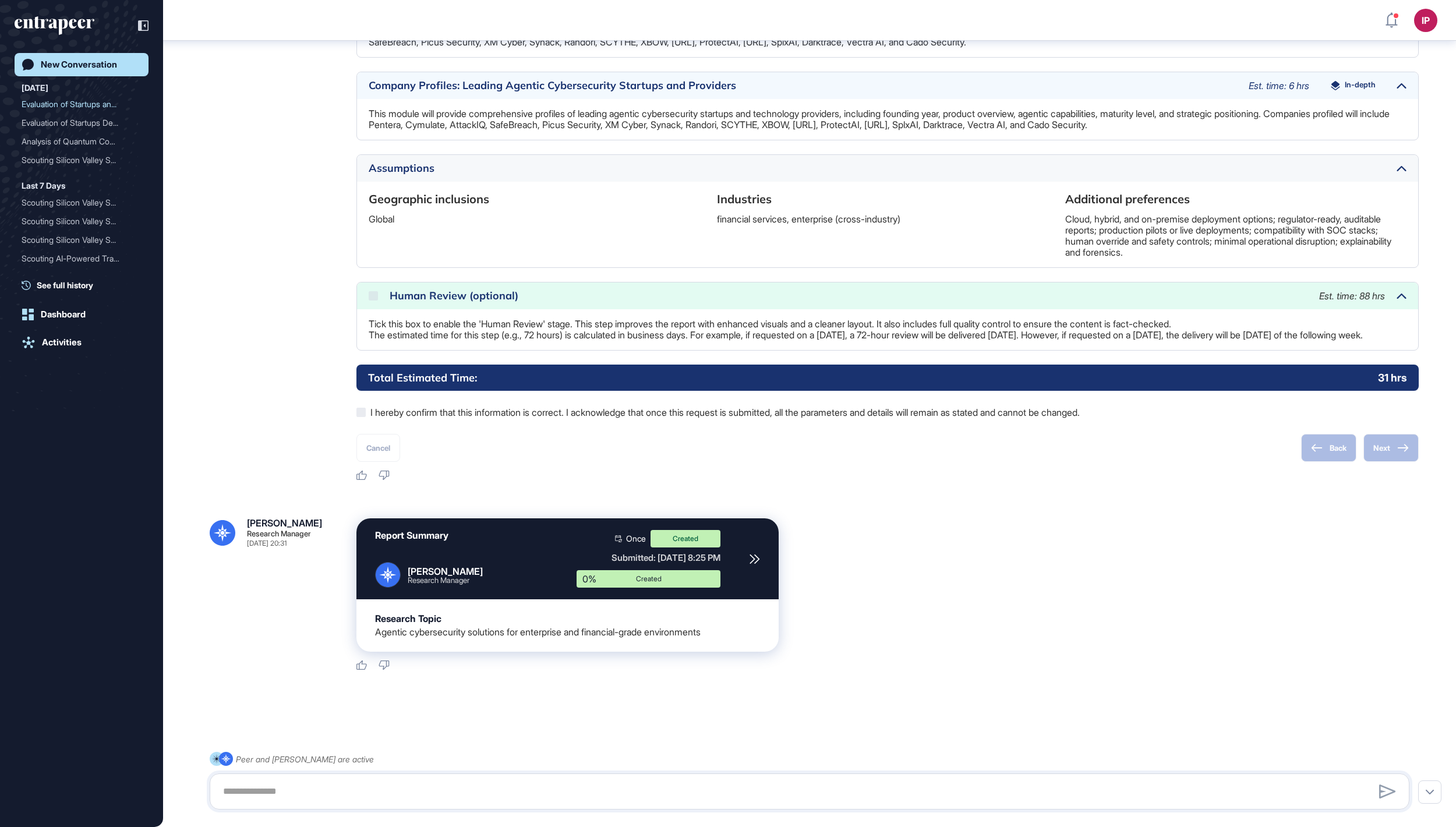
scroll to position [1236, 0]
